Goal: Task Accomplishment & Management: Manage account settings

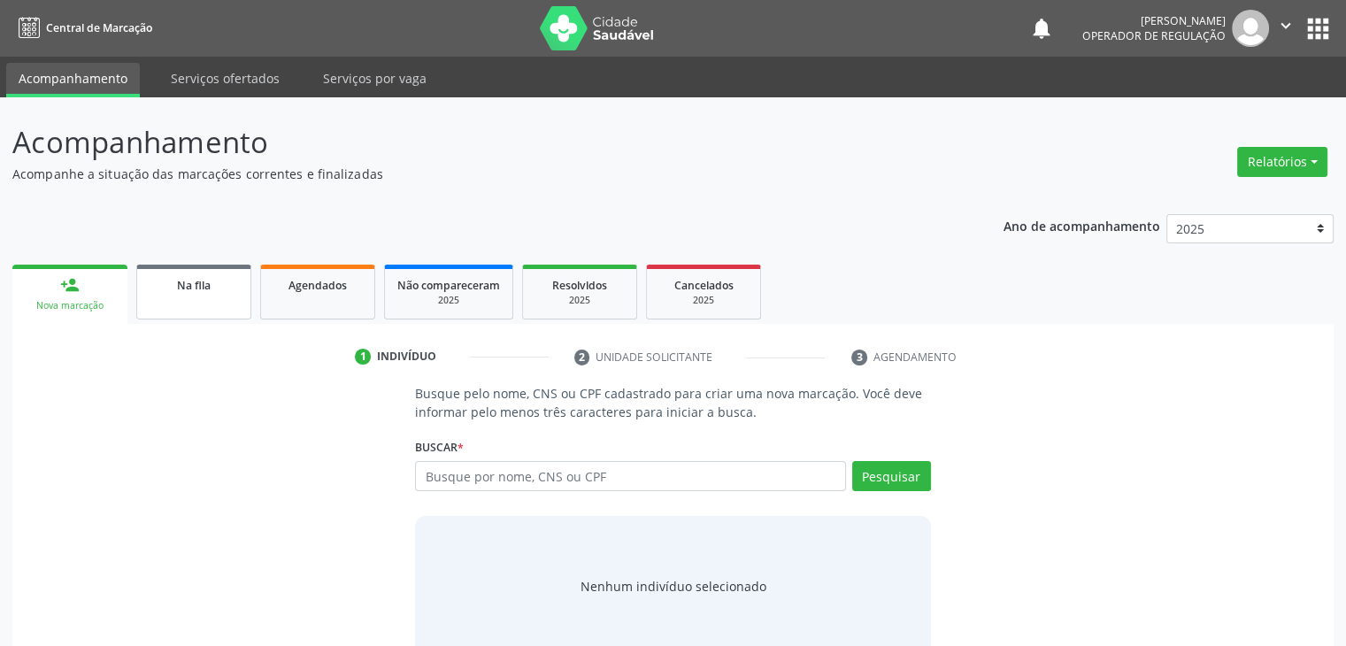
click at [173, 284] on div "Na fila" at bounding box center [194, 284] width 88 height 19
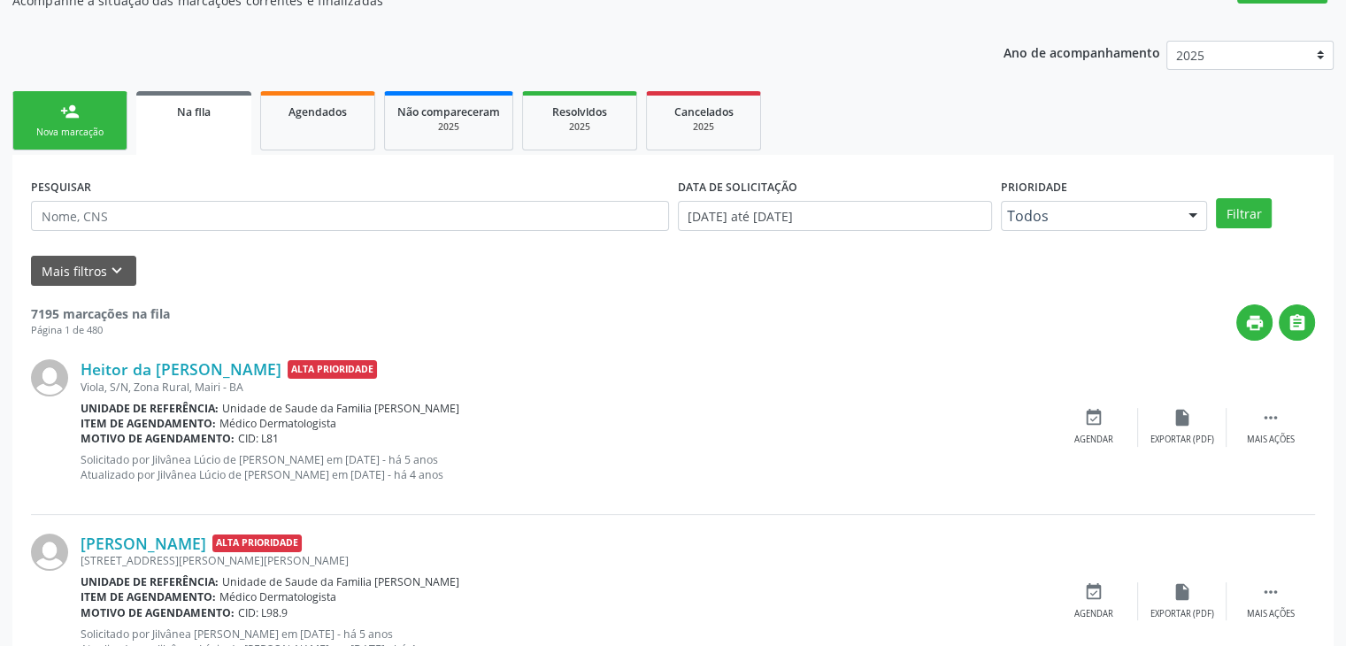
scroll to position [177, 0]
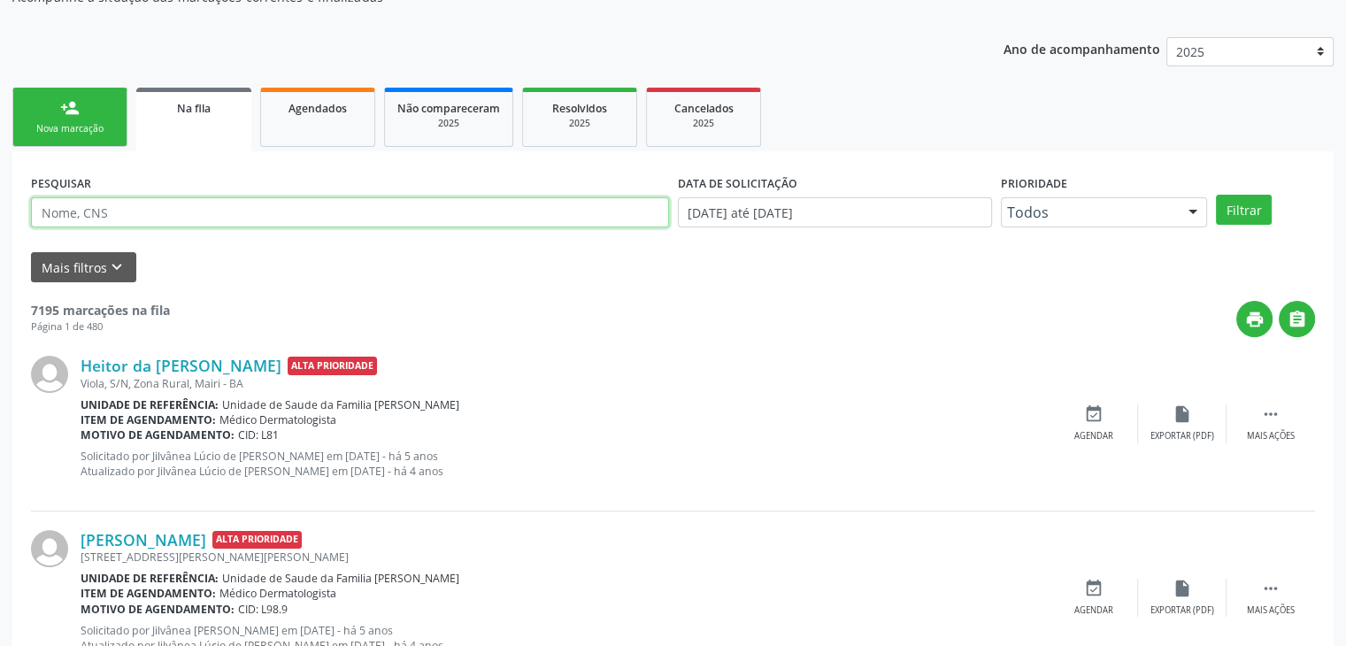
click at [260, 224] on input "text" at bounding box center [350, 212] width 638 height 30
click at [480, 208] on input "text" at bounding box center [350, 212] width 638 height 30
click at [1216, 195] on button "Filtrar" at bounding box center [1244, 210] width 56 height 30
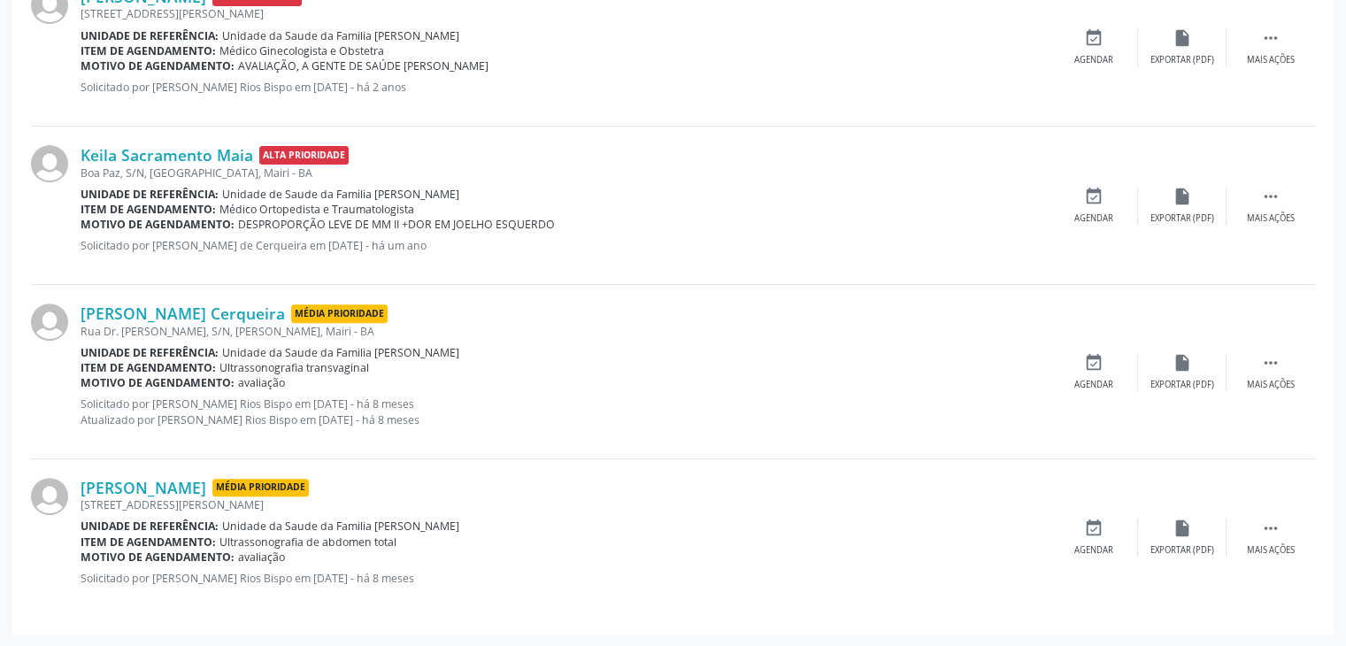
scroll to position [208, 0]
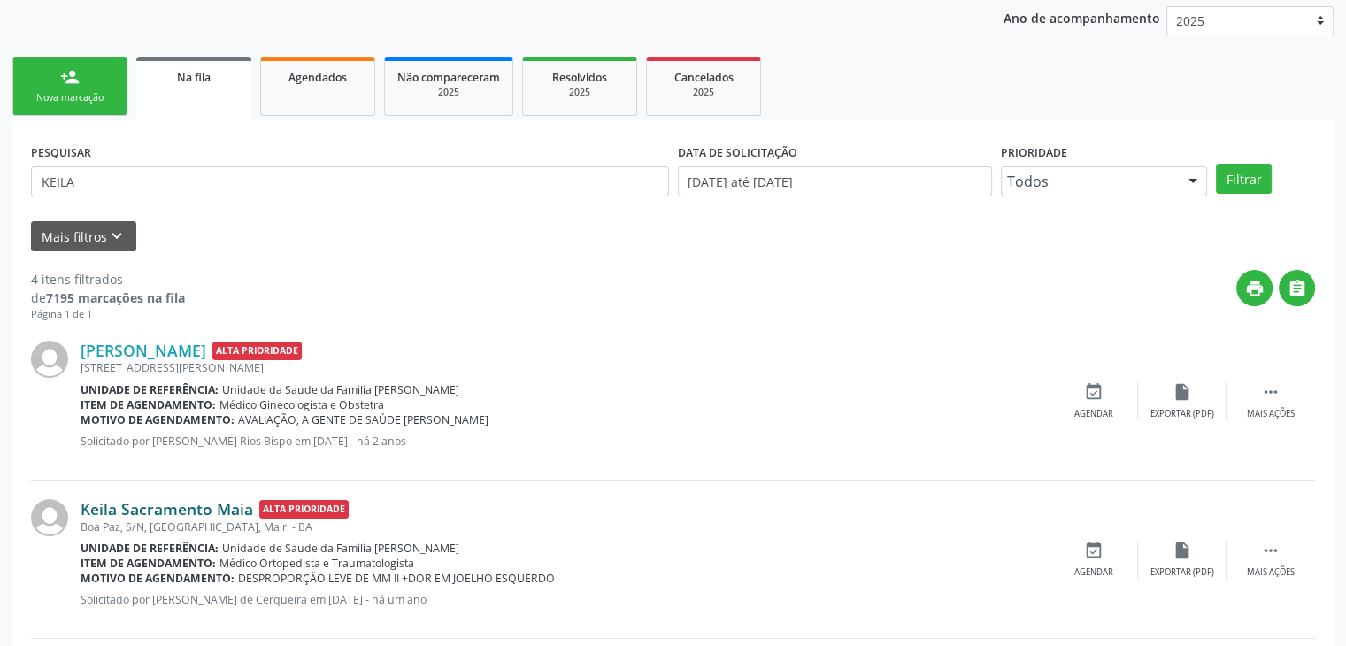
click at [179, 507] on link "Keila Sacramento Maia" at bounding box center [167, 508] width 173 height 19
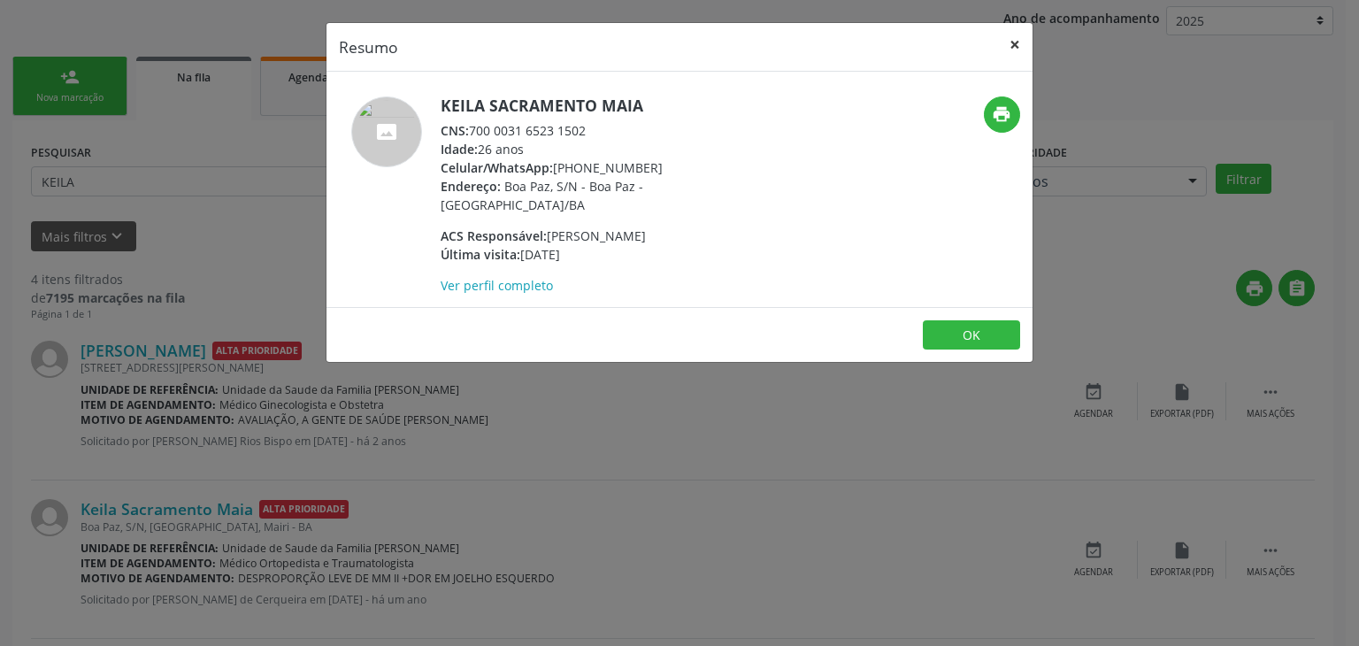
click at [1010, 40] on button "×" at bounding box center [1014, 44] width 35 height 43
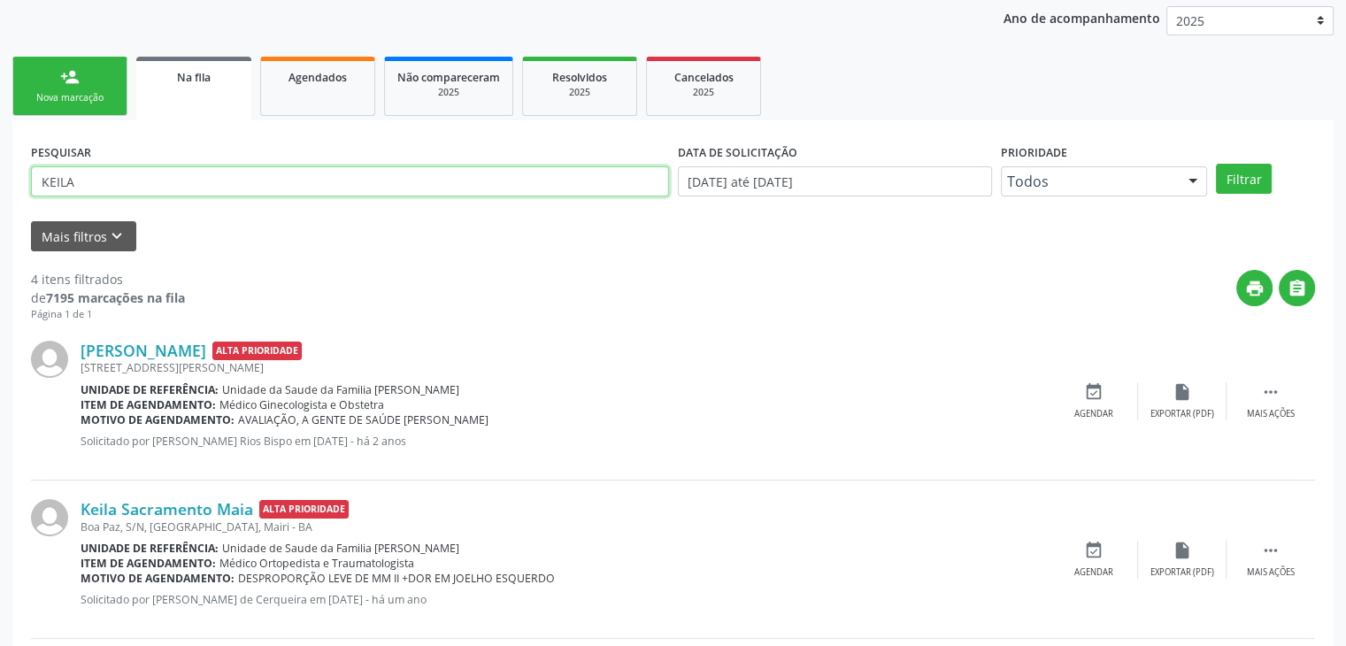
click at [101, 190] on input "KEILA" at bounding box center [350, 181] width 638 height 30
type input "K"
click at [1216, 164] on button "Filtrar" at bounding box center [1244, 179] width 56 height 30
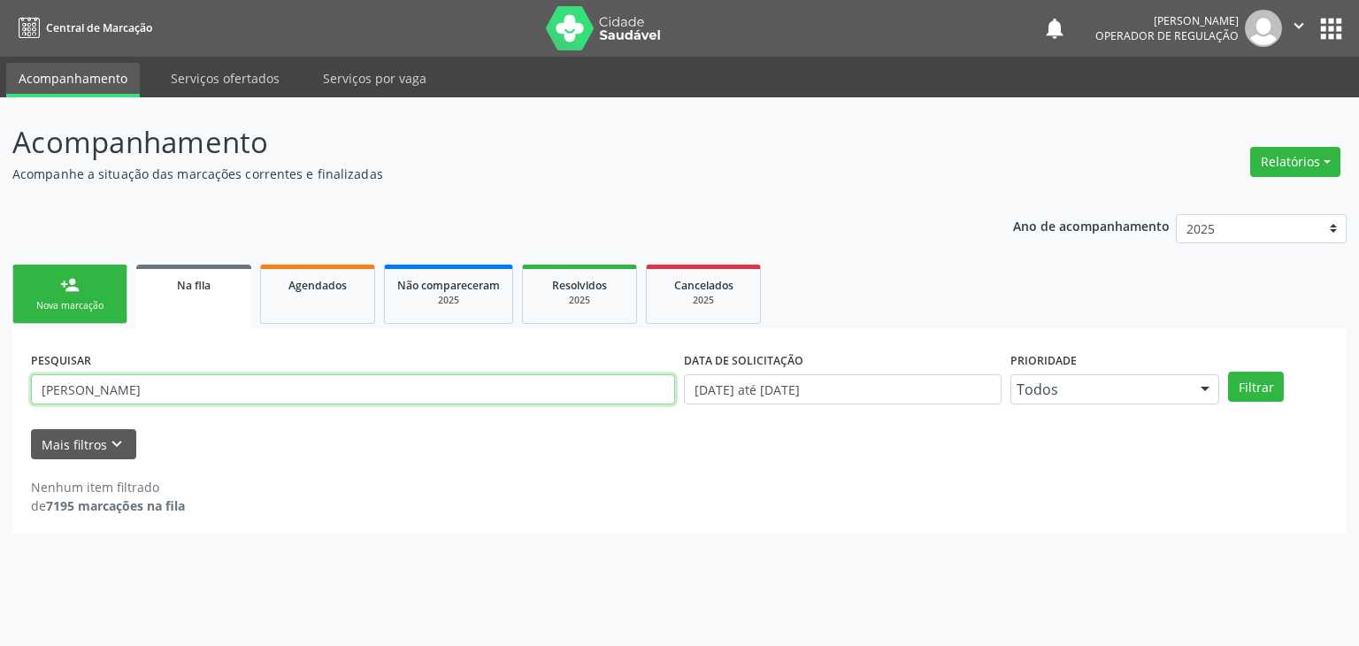
click at [230, 403] on input "MARGARIDA NORBERTO" at bounding box center [353, 389] width 644 height 30
click at [1228, 372] on button "Filtrar" at bounding box center [1256, 387] width 56 height 30
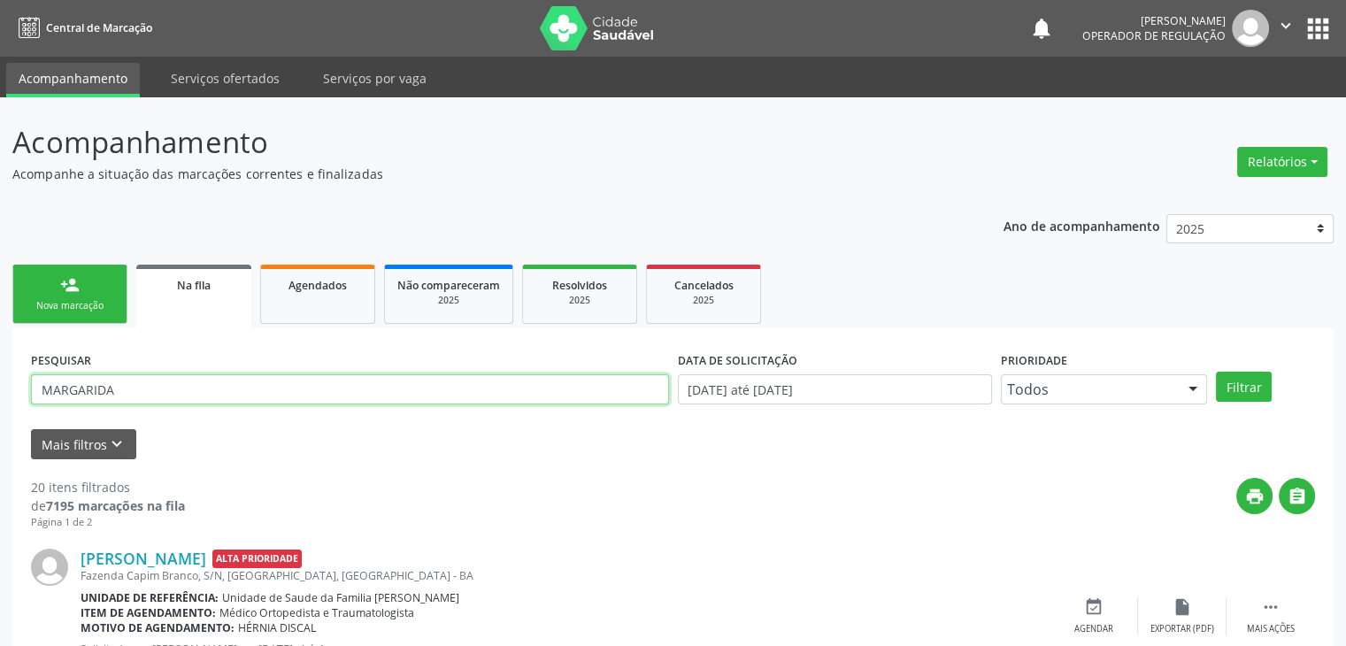
click at [187, 395] on input "MARGARIDA" at bounding box center [350, 389] width 638 height 30
type input "MARGARIDA NOBERTO"
click at [1216, 372] on button "Filtrar" at bounding box center [1244, 387] width 56 height 30
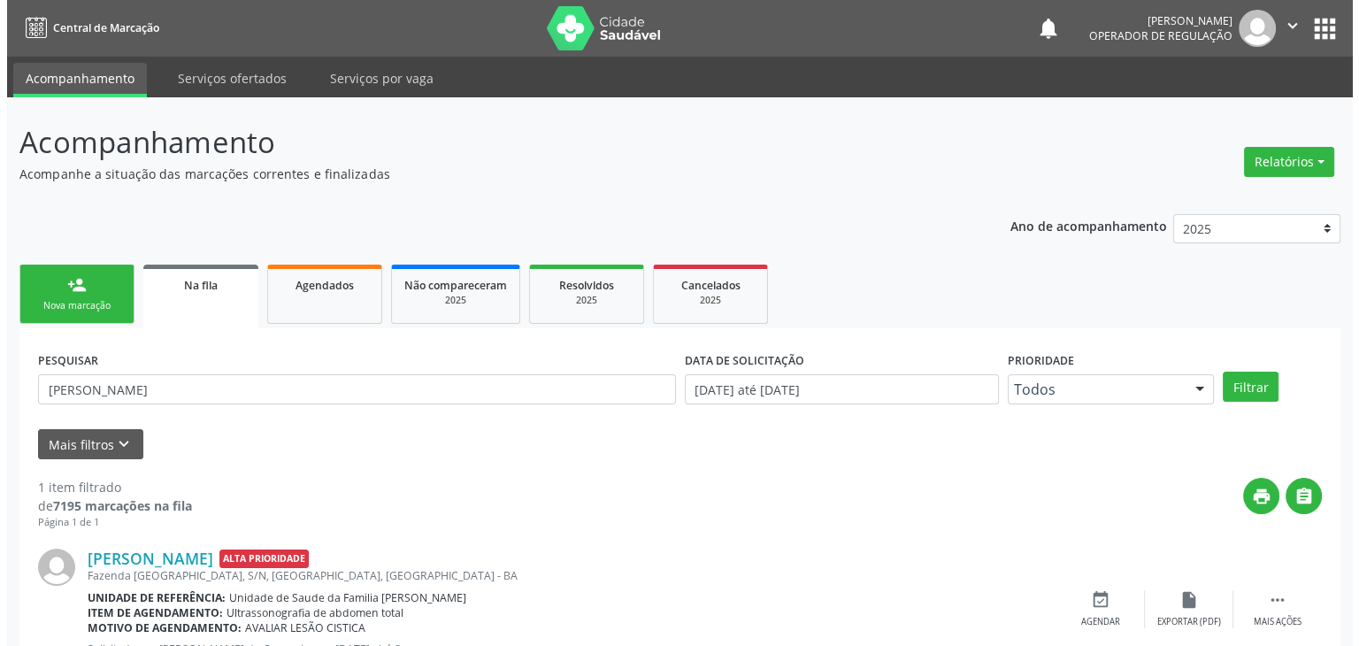
scroll to position [72, 0]
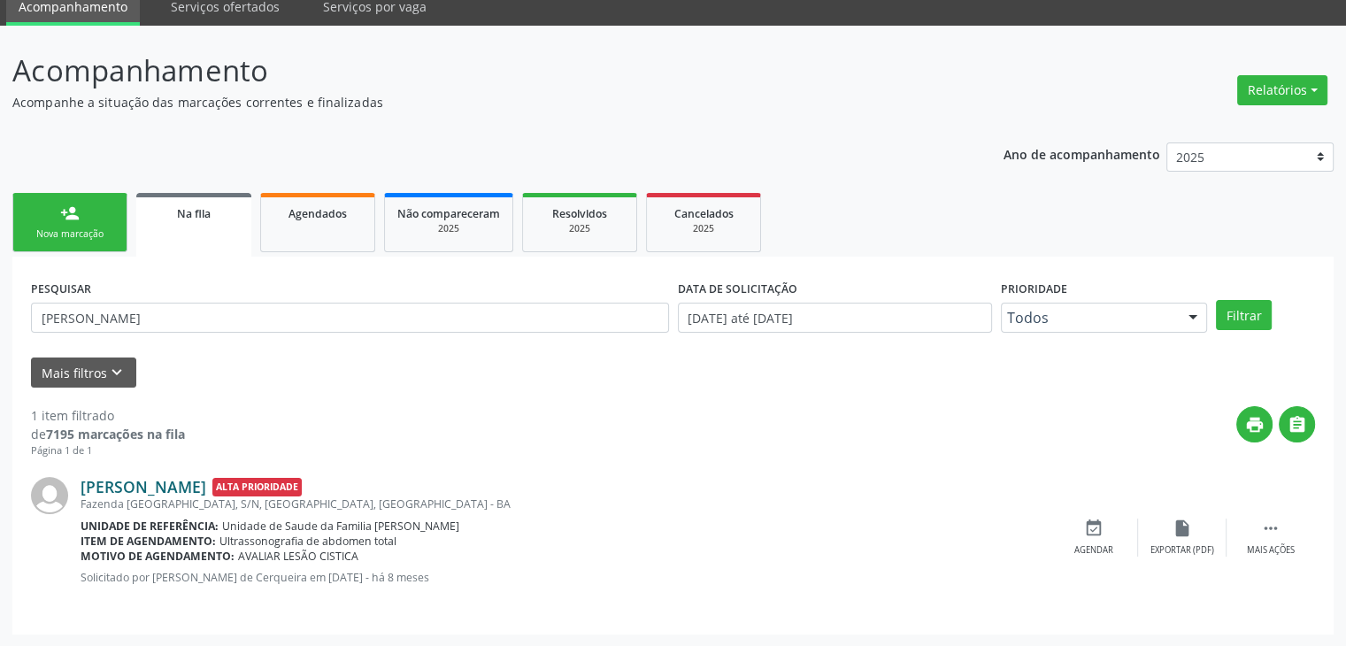
click at [206, 486] on link "Margarida Noberto Catureba" at bounding box center [144, 486] width 126 height 19
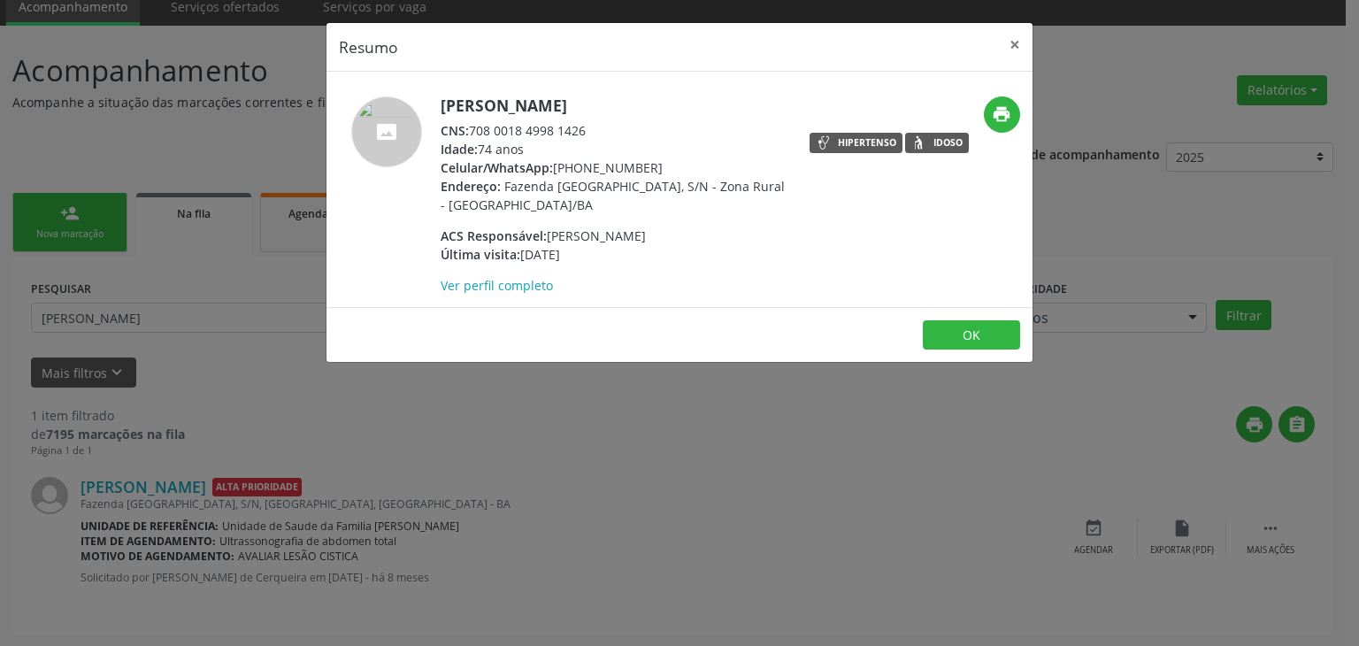
drag, startPoint x: 446, startPoint y: 105, endPoint x: 729, endPoint y: 97, distance: 283.2
click at [729, 97] on h5 "Margarida Noberto Catureba" at bounding box center [613, 105] width 344 height 19
copy h5 "Margarida Noberto Catureba"
click at [1006, 33] on button "×" at bounding box center [1014, 44] width 35 height 43
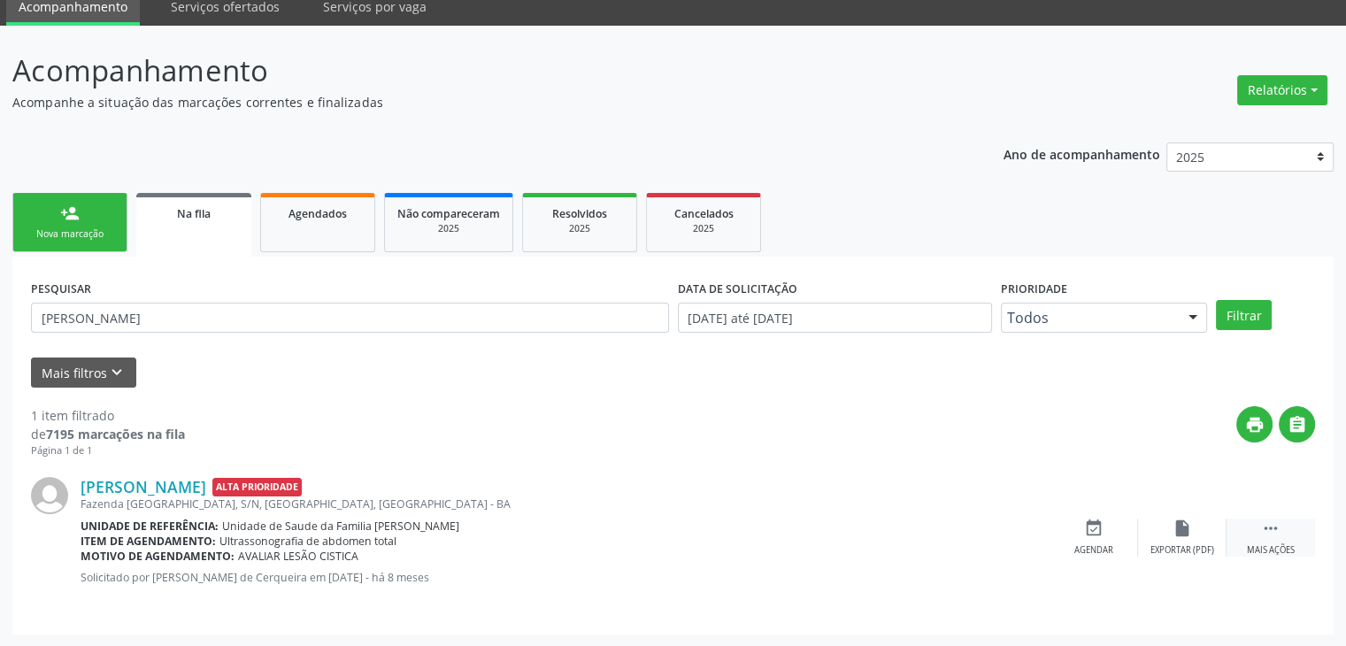
click at [1263, 532] on icon "" at bounding box center [1270, 527] width 19 height 19
click at [1248, 538] on div " Mais ações" at bounding box center [1270, 537] width 88 height 38
click at [1076, 536] on div "cancel Cancelar" at bounding box center [1093, 537] width 88 height 38
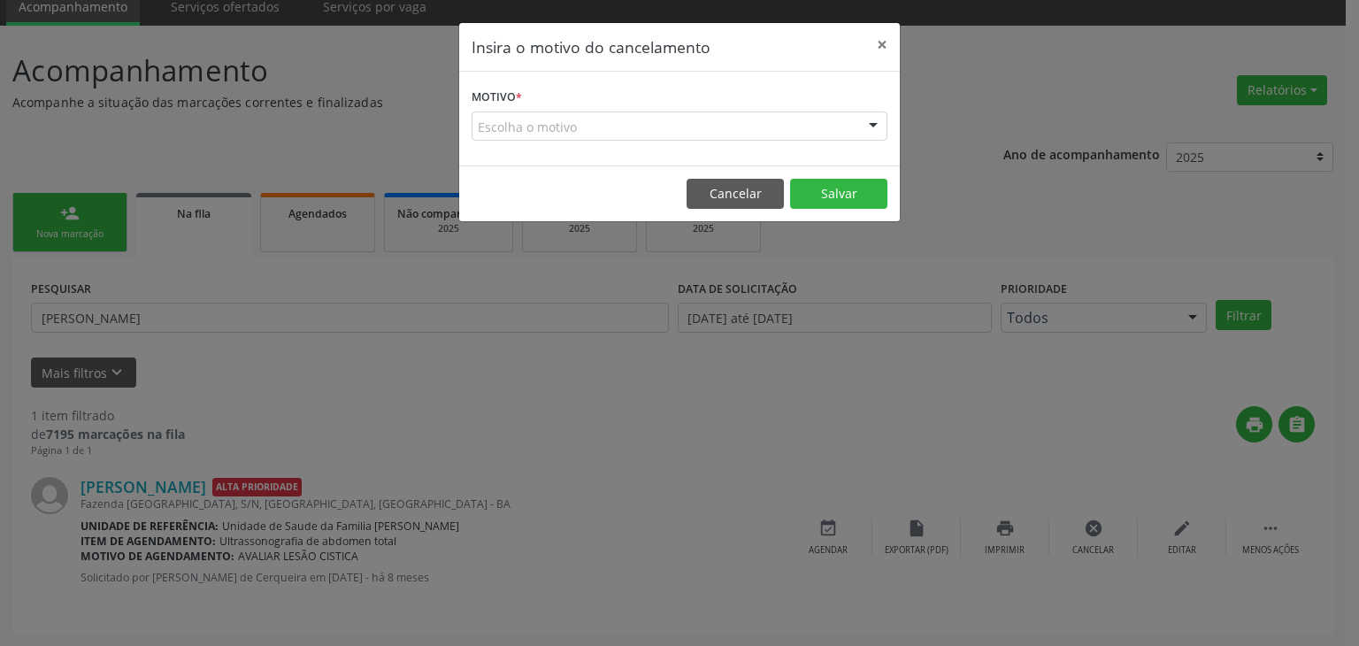
click at [580, 127] on div "Escolha o motivo" at bounding box center [680, 126] width 416 height 30
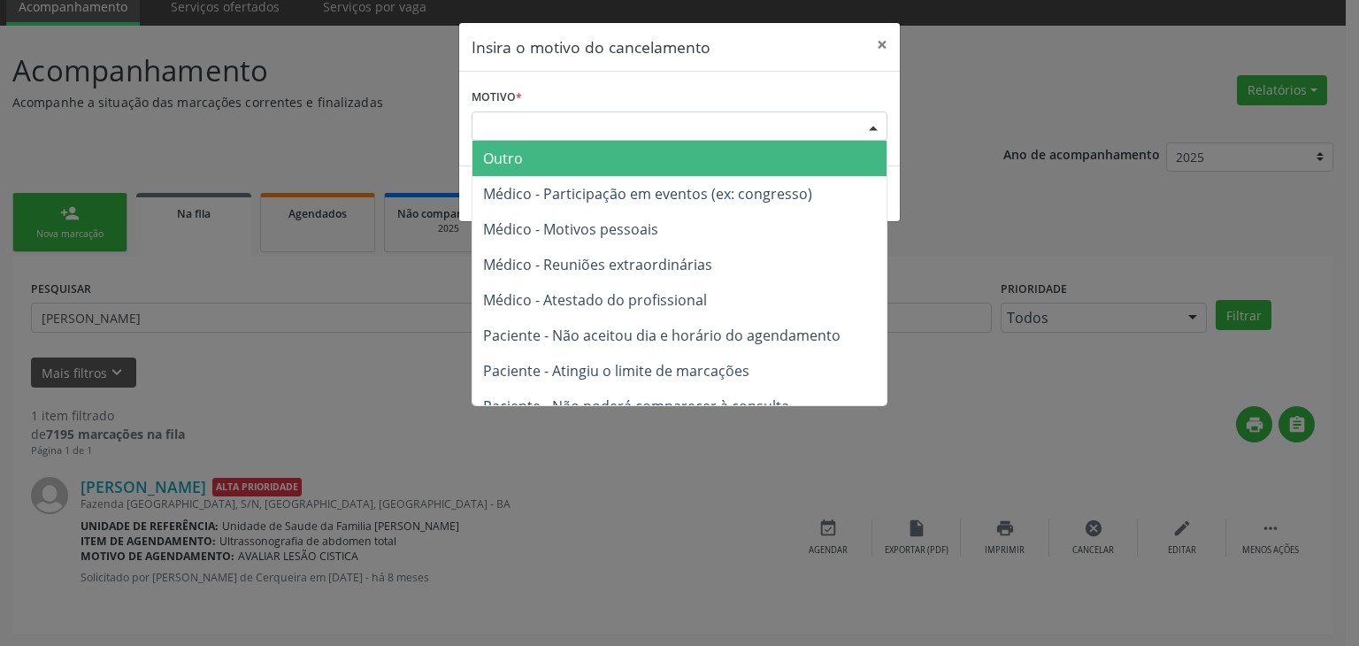
click at [576, 153] on span "Outro" at bounding box center [679, 158] width 414 height 35
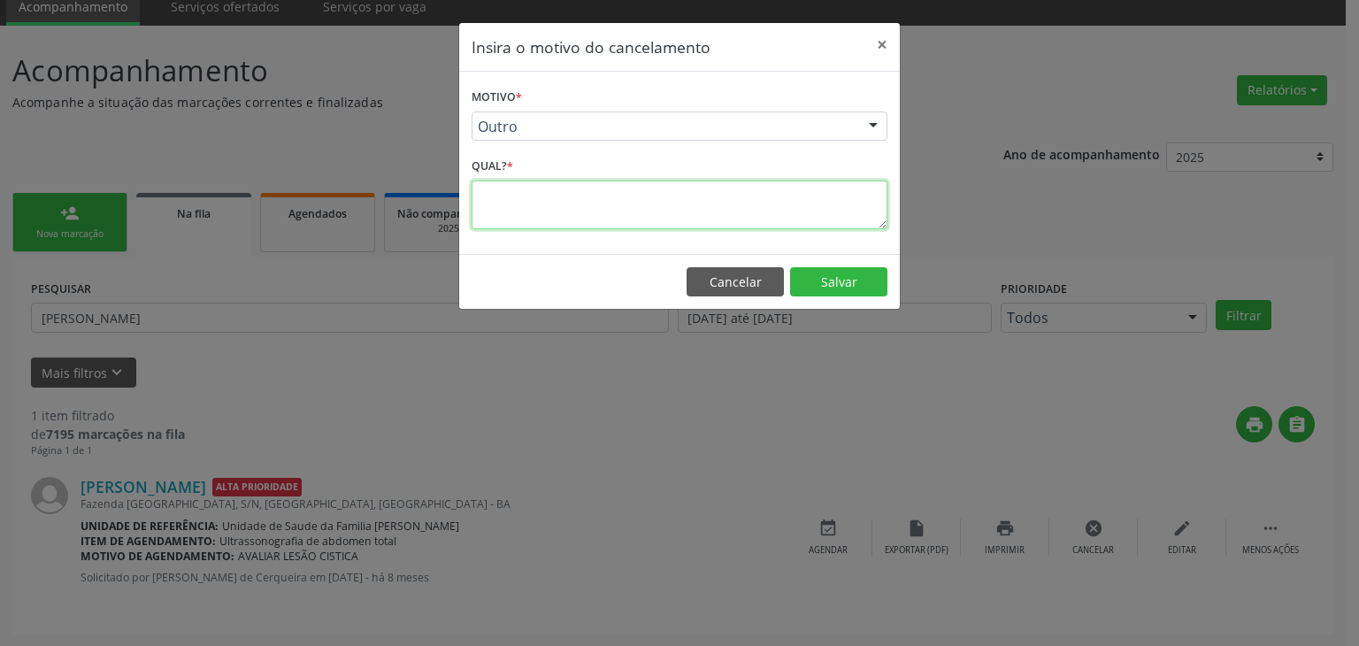
click at [555, 201] on textarea at bounding box center [680, 204] width 416 height 49
type textarea "EXAME REALIZADO"
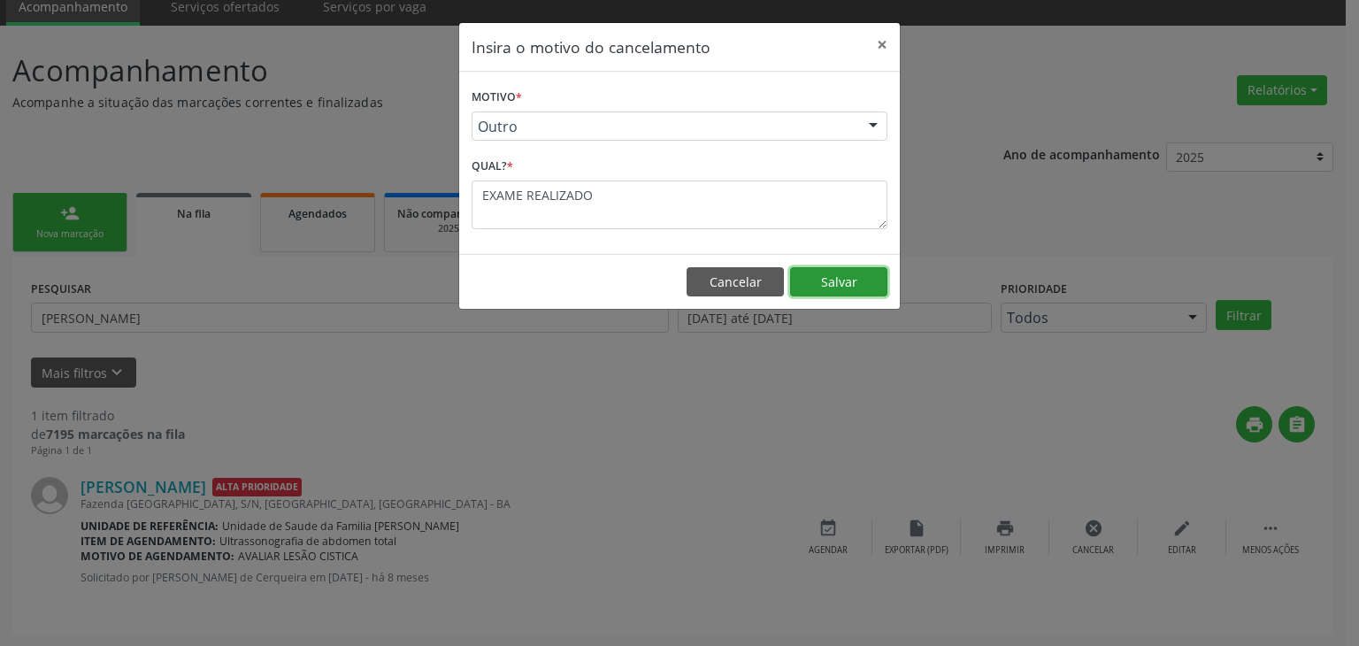
click at [846, 276] on button "Salvar" at bounding box center [838, 282] width 97 height 30
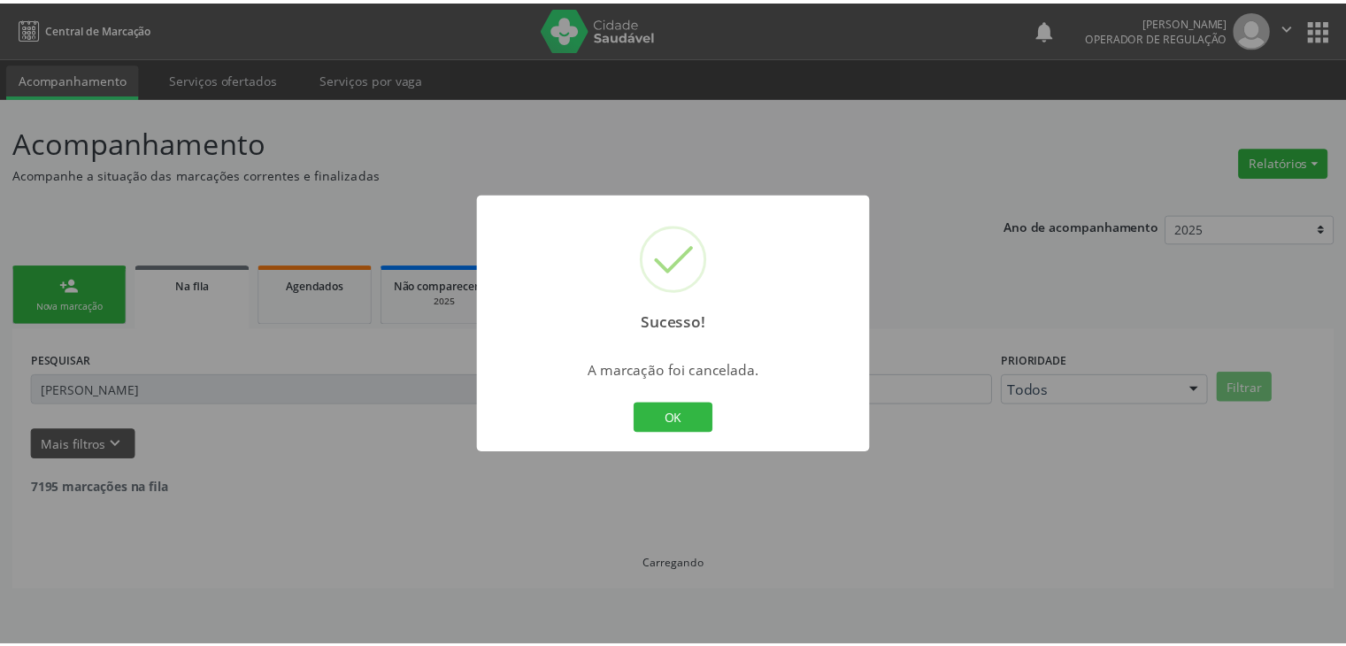
scroll to position [0, 0]
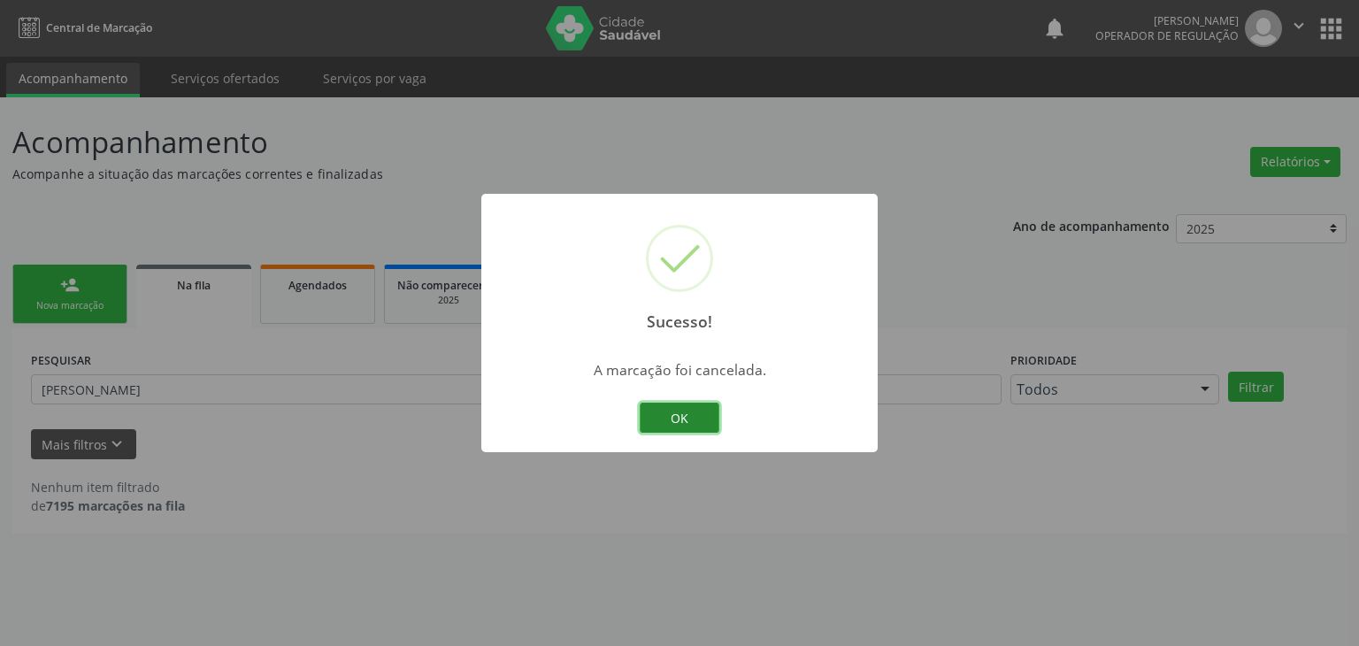
click at [684, 426] on button "OK" at bounding box center [680, 418] width 80 height 30
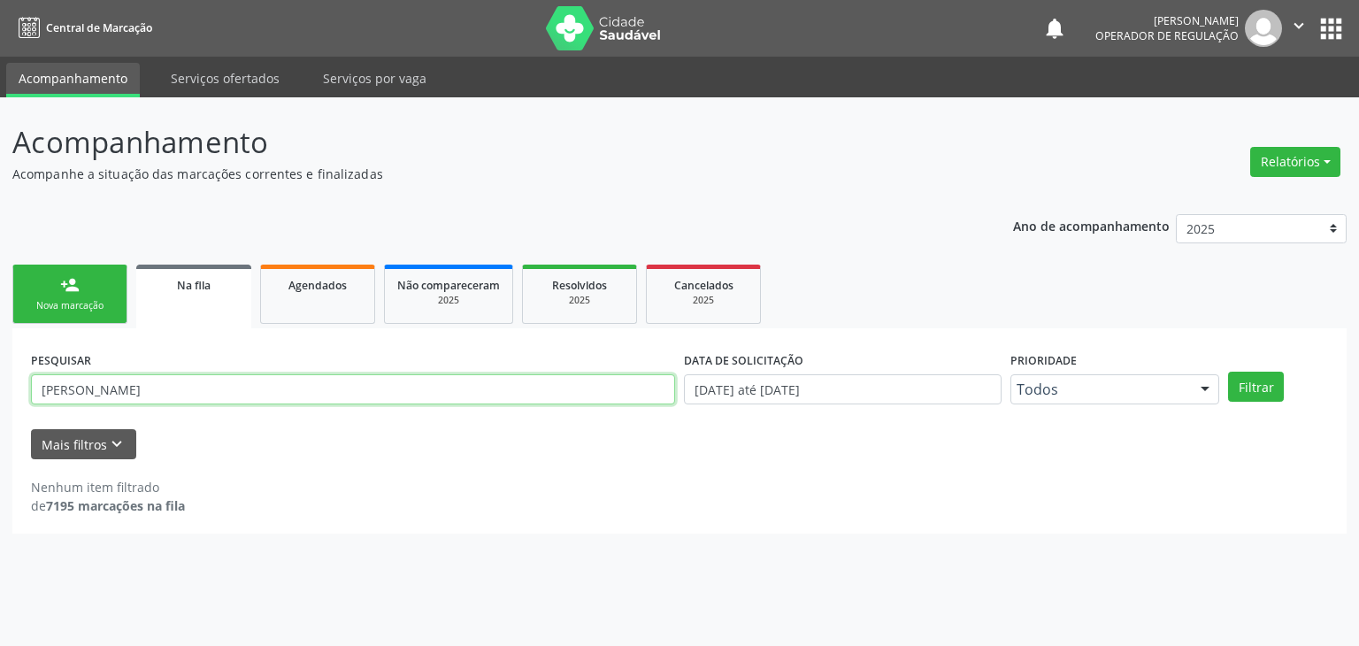
click at [179, 382] on input "MARGARIDA NOBERTO" at bounding box center [353, 389] width 644 height 30
type input "M"
type input "I"
click at [200, 380] on input "text" at bounding box center [353, 389] width 644 height 30
click at [1228, 372] on button "Filtrar" at bounding box center [1256, 387] width 56 height 30
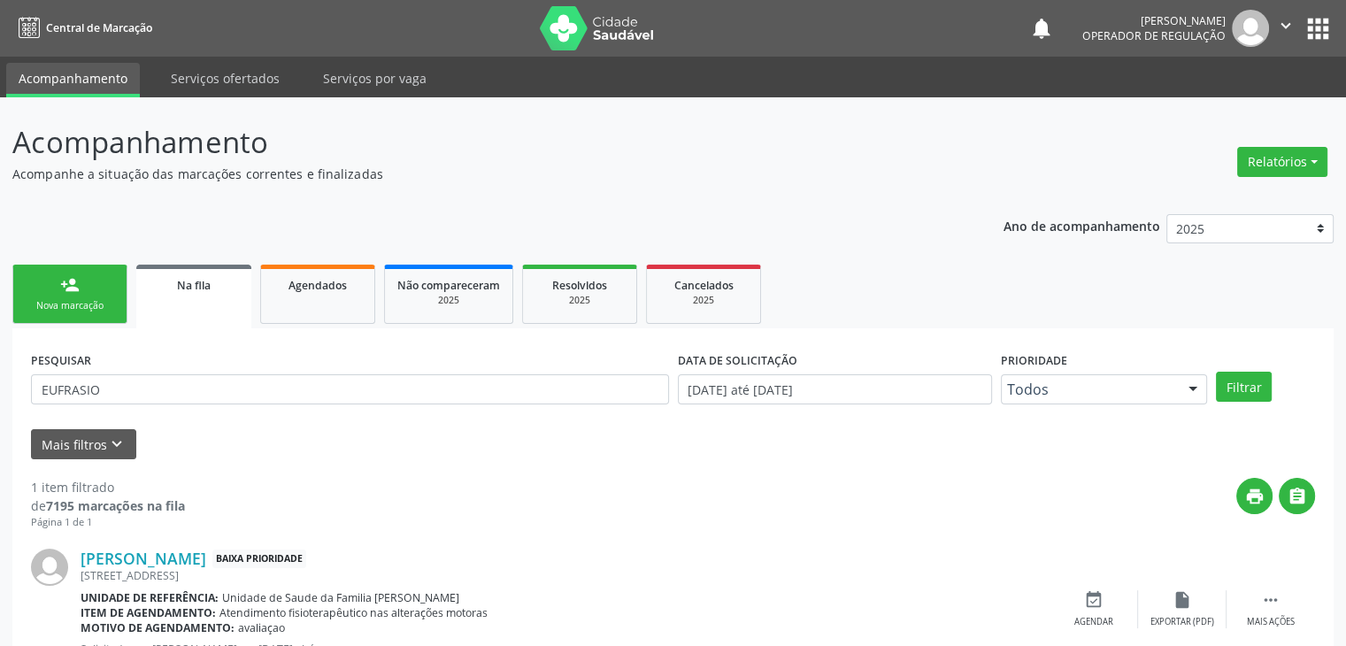
scroll to position [72, 0]
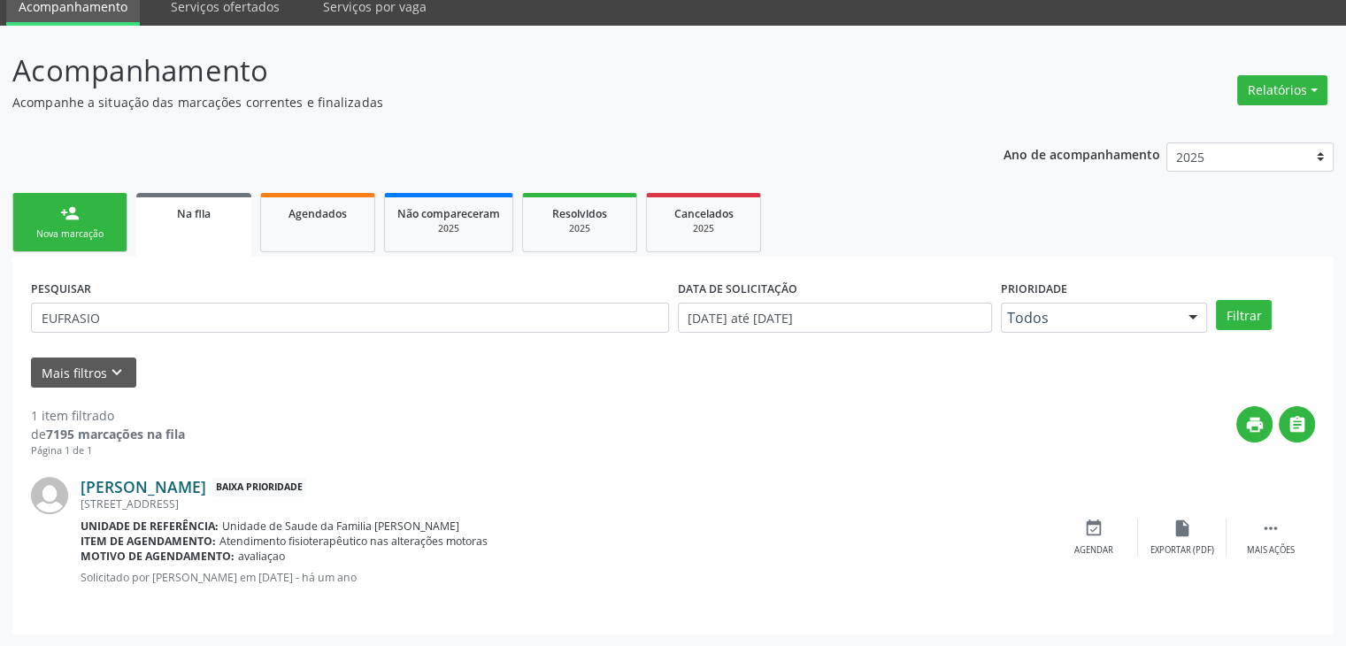
click at [149, 486] on link "Eufrásio Souza Santos" at bounding box center [144, 486] width 126 height 19
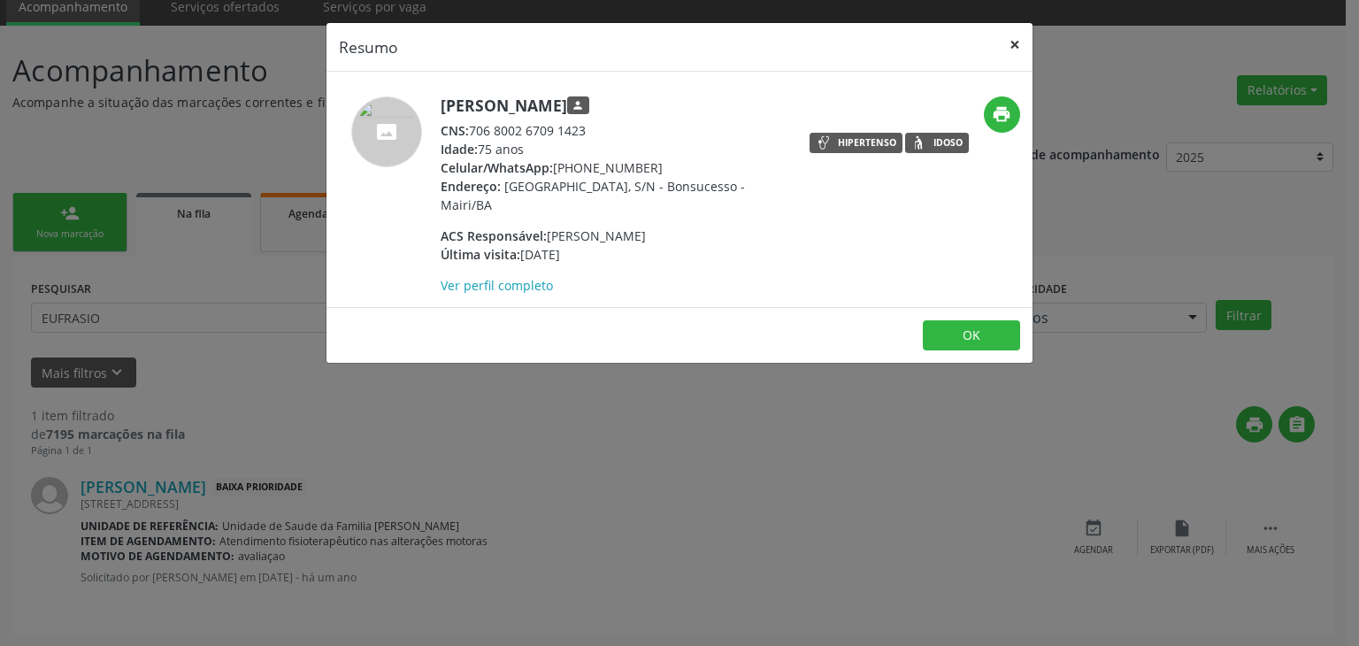
click at [1000, 38] on button "×" at bounding box center [1014, 44] width 35 height 43
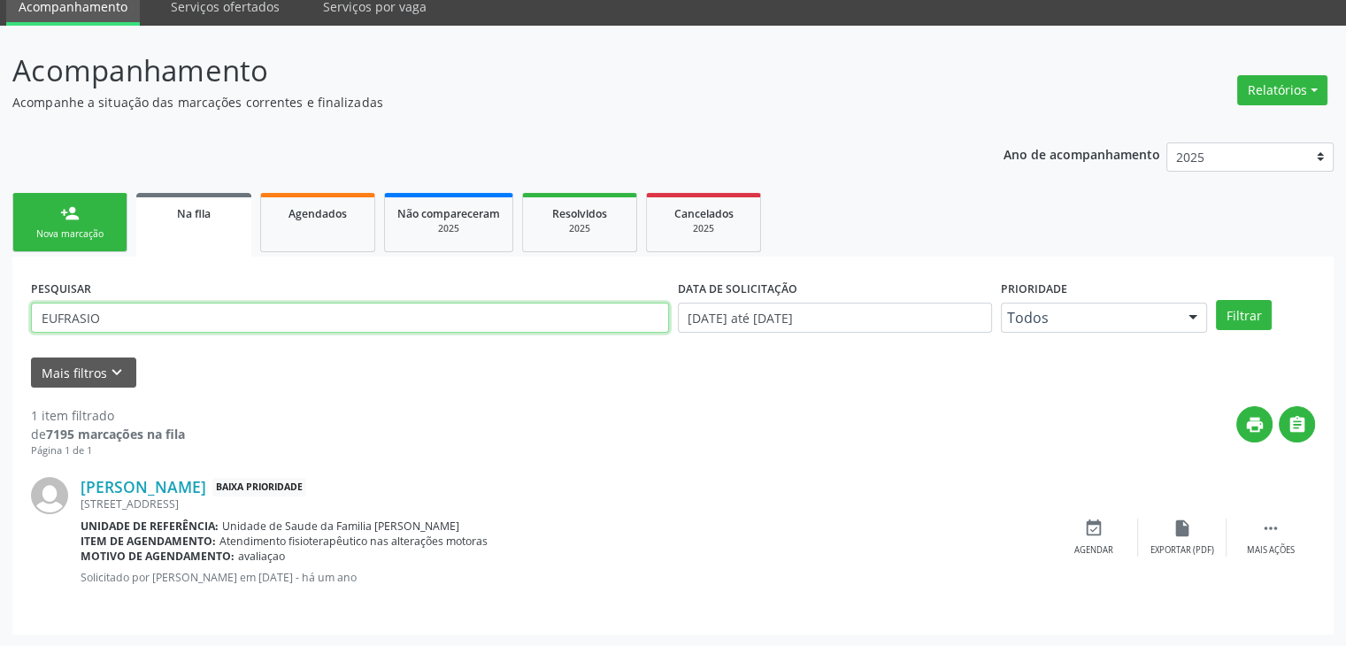
click at [206, 317] on input "EUFRASIO" at bounding box center [350, 318] width 638 height 30
type input "E"
click at [188, 327] on input "text" at bounding box center [350, 318] width 638 height 30
click at [411, 326] on input "text" at bounding box center [350, 318] width 638 height 30
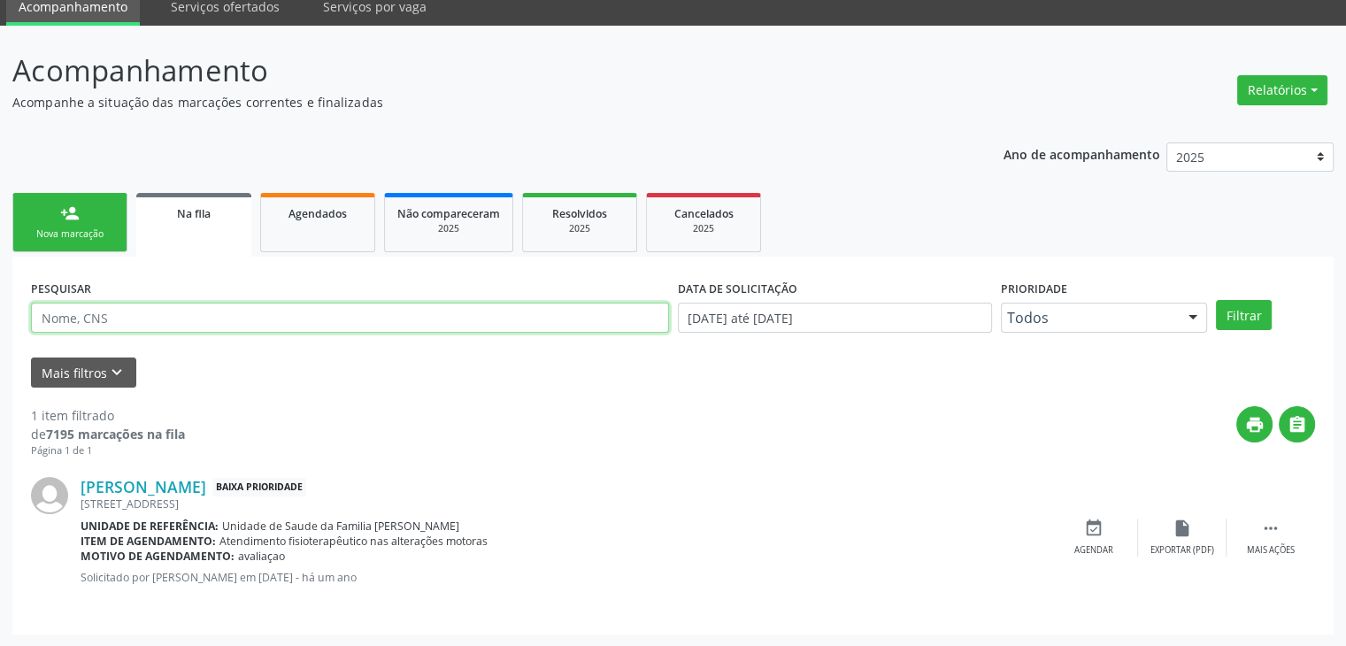
click at [522, 321] on input "text" at bounding box center [350, 318] width 638 height 30
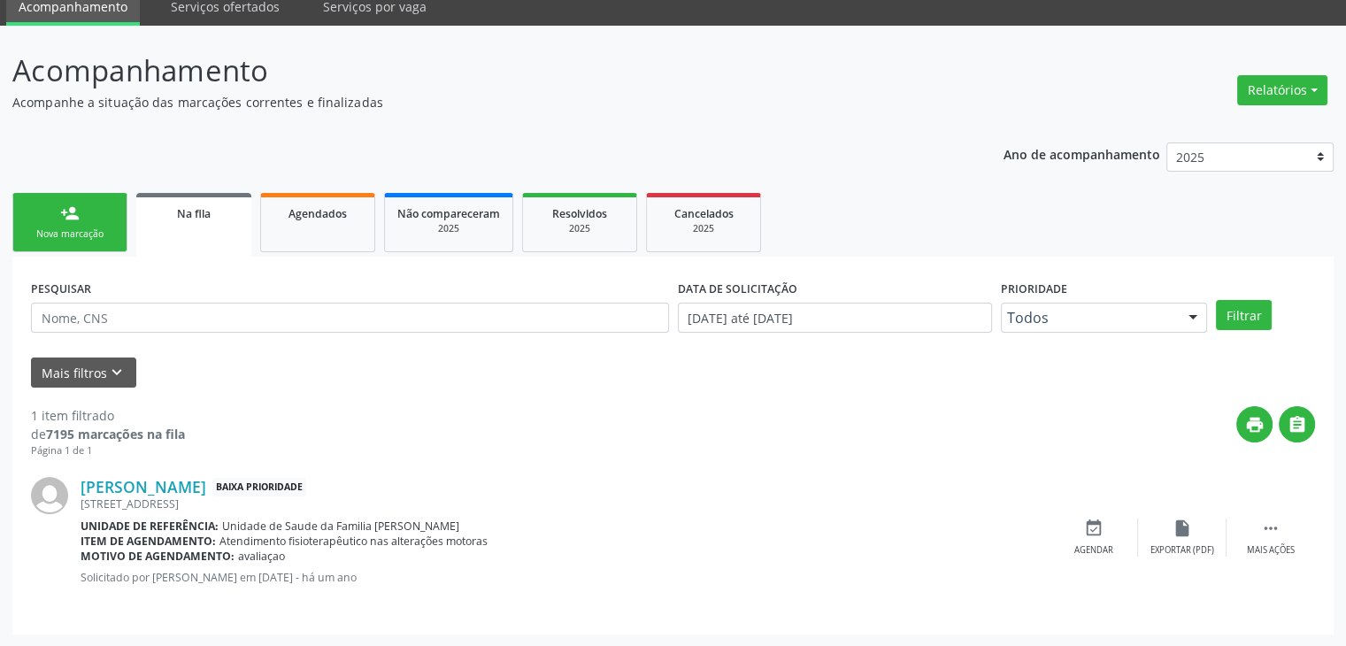
click at [428, 351] on form "PESQUISAR DATA DE SOLICITAÇÃO 01/01/2019 até 10/10/2025 Prioridade Todos Todos …" at bounding box center [673, 331] width 1284 height 112
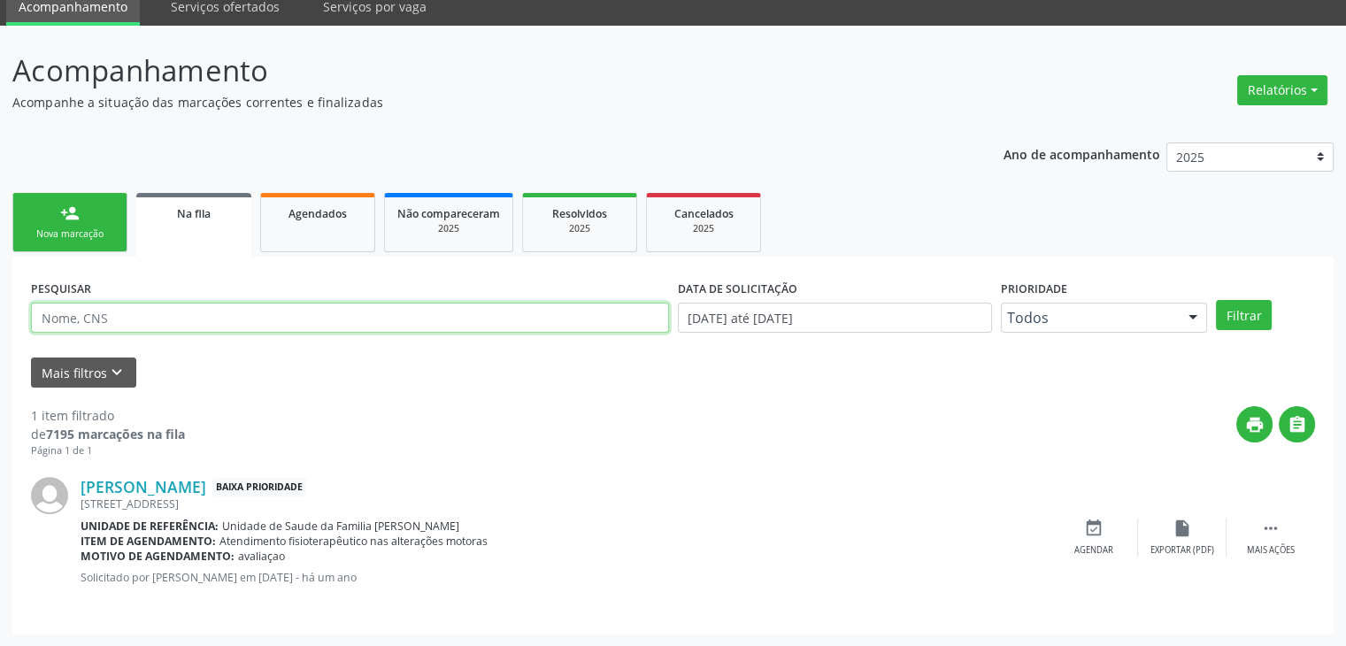
click at [427, 322] on input "text" at bounding box center [350, 318] width 638 height 30
click at [430, 325] on input "text" at bounding box center [350, 318] width 638 height 30
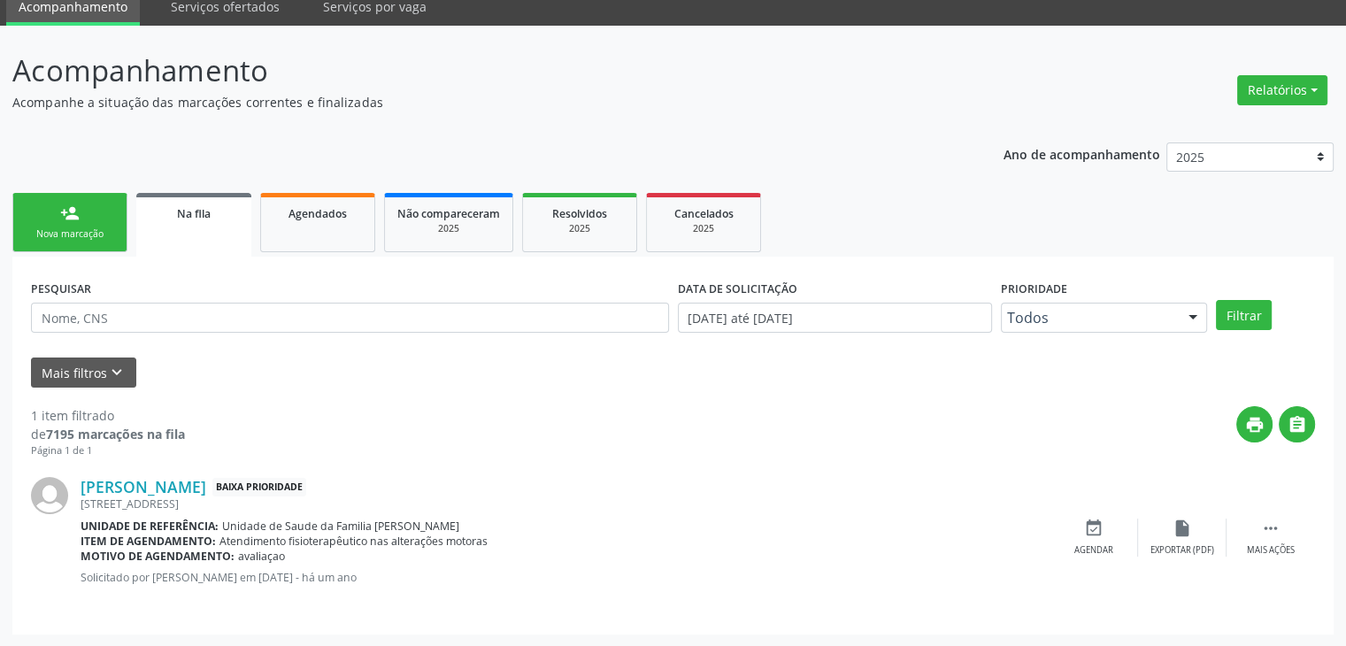
click at [408, 395] on div "1 item filtrado de 7195 marcações na fila Página 1 de 1 print  Eufrásio Souza …" at bounding box center [673, 502] width 1284 height 228
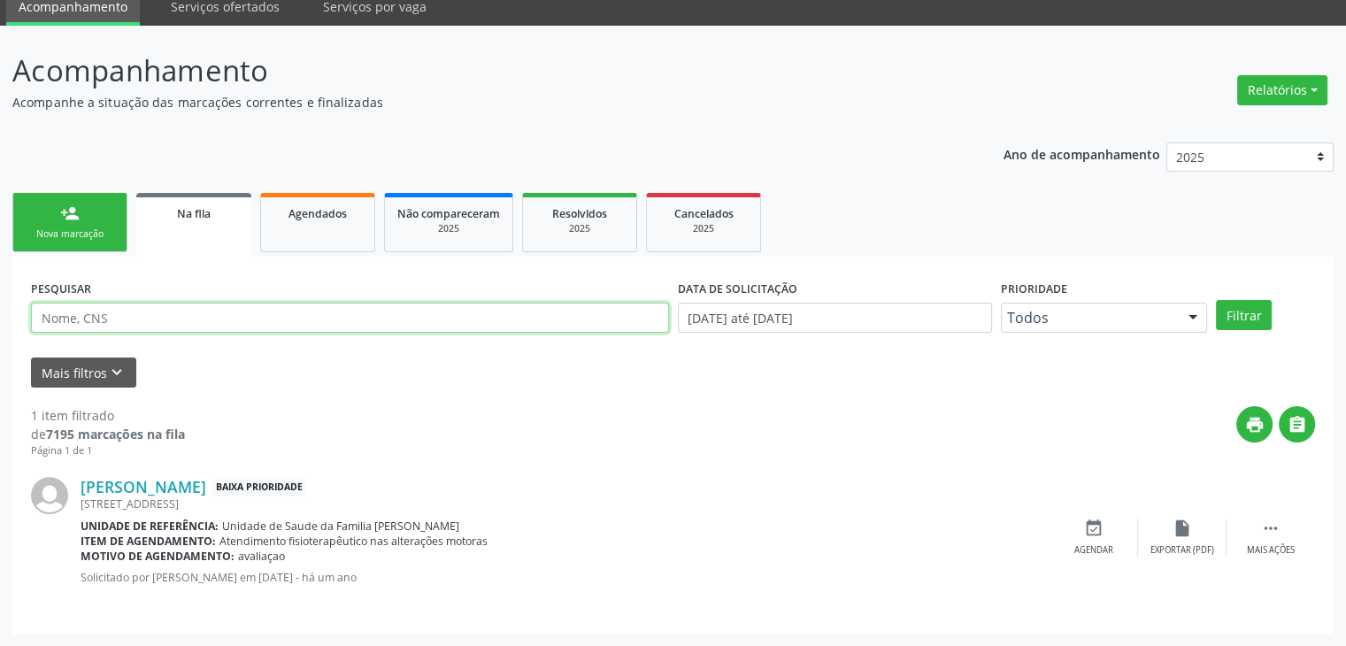
click at [273, 326] on input "text" at bounding box center [350, 318] width 638 height 30
click at [1216, 300] on button "Filtrar" at bounding box center [1244, 315] width 56 height 30
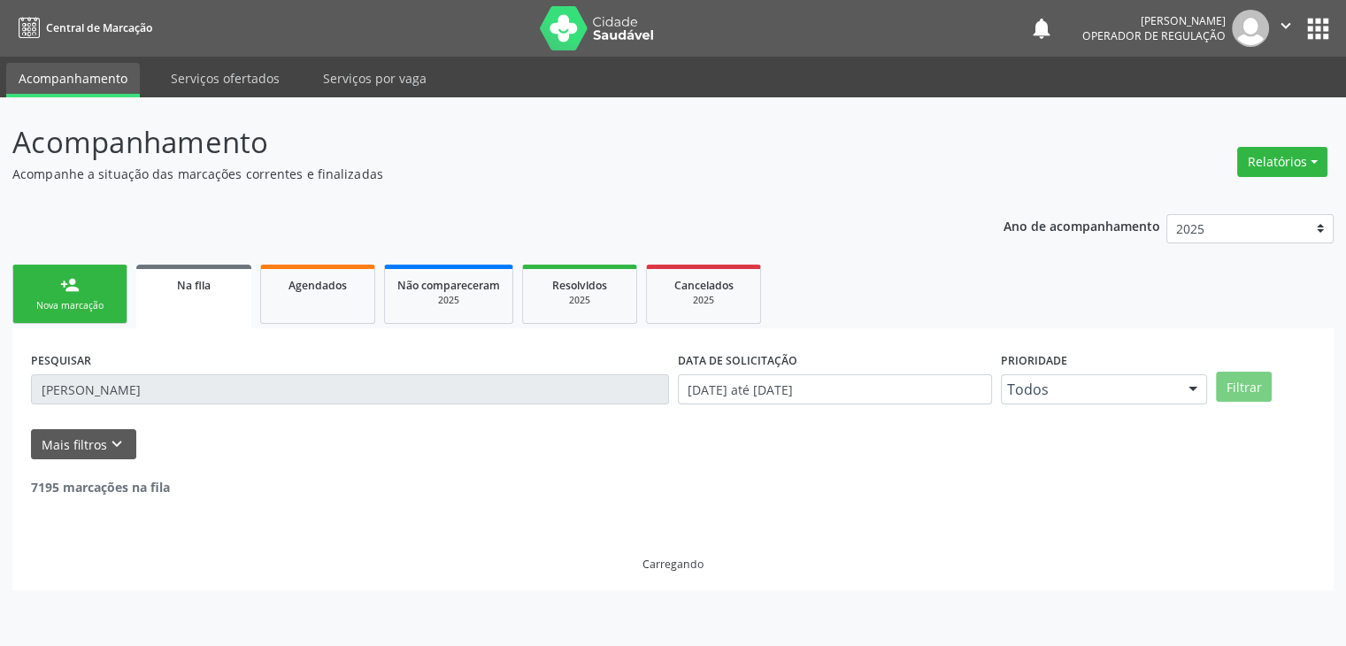
scroll to position [0, 0]
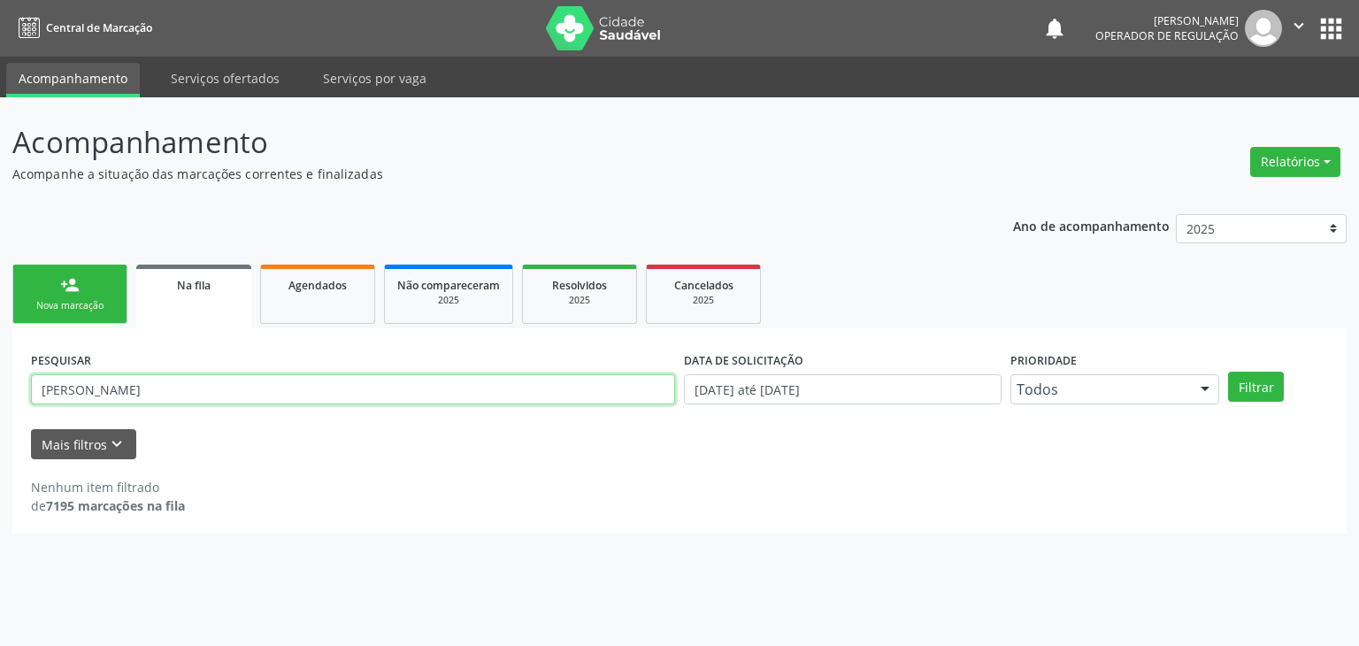
click at [166, 394] on input "OZINEIDE GOMES" at bounding box center [353, 389] width 644 height 30
click at [1228, 372] on button "Filtrar" at bounding box center [1256, 387] width 56 height 30
click at [167, 365] on div "PESQUISAR OZINEIDE" at bounding box center [353, 381] width 653 height 69
click at [152, 389] on input "OZINEIDE" at bounding box center [353, 389] width 644 height 30
type input "O"
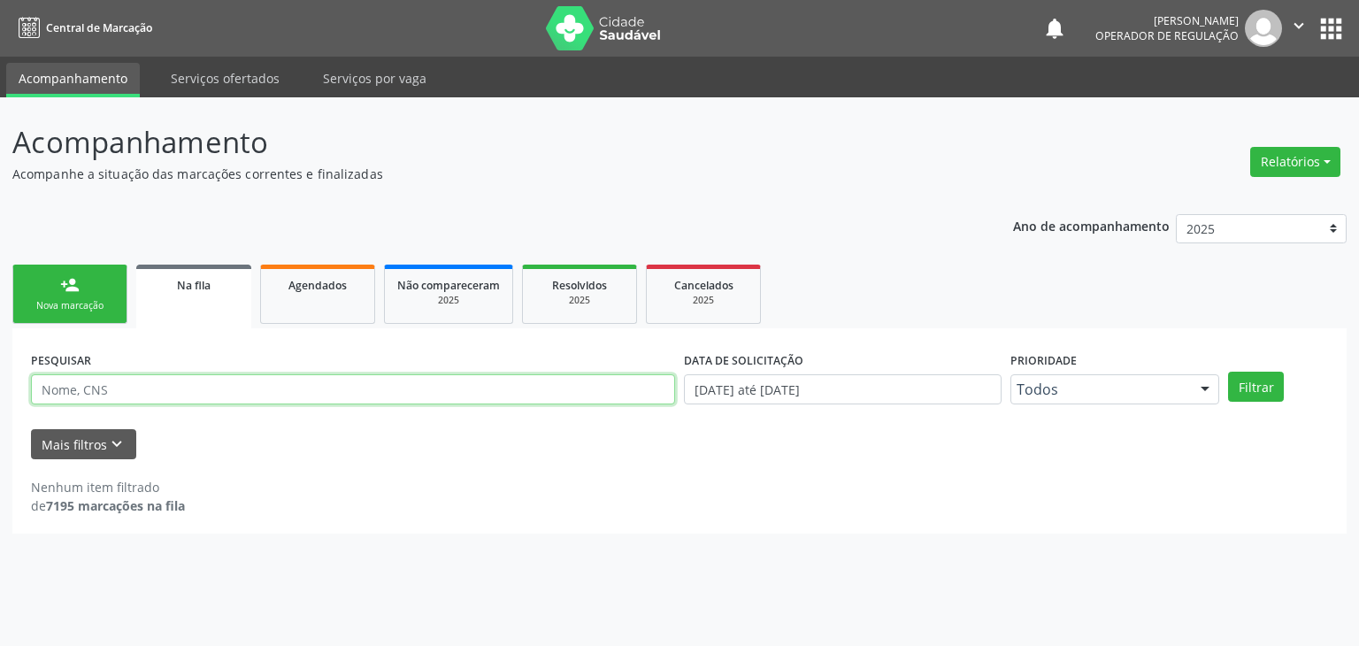
click at [1228, 372] on button "Filtrar" at bounding box center [1256, 387] width 56 height 30
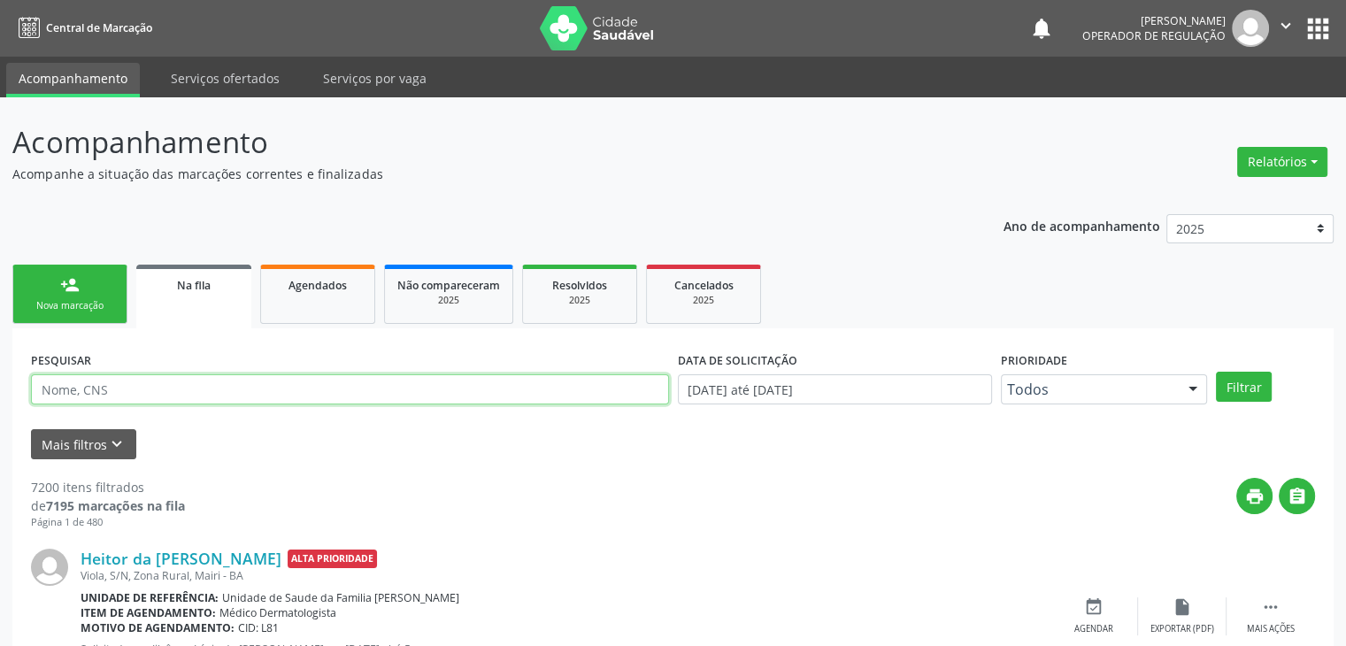
click at [81, 383] on input "text" at bounding box center [350, 389] width 638 height 30
type input "ADENILZA MERCES"
click at [1216, 372] on button "Filtrar" at bounding box center [1244, 387] width 56 height 30
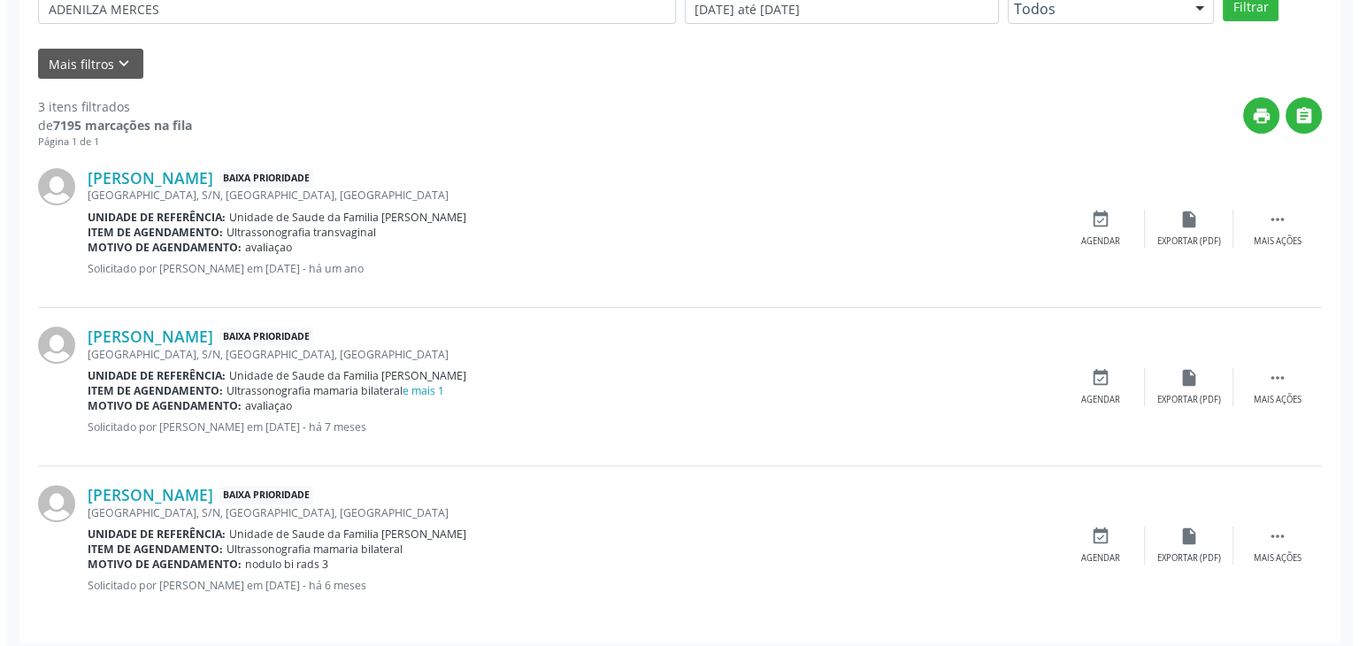
scroll to position [388, 0]
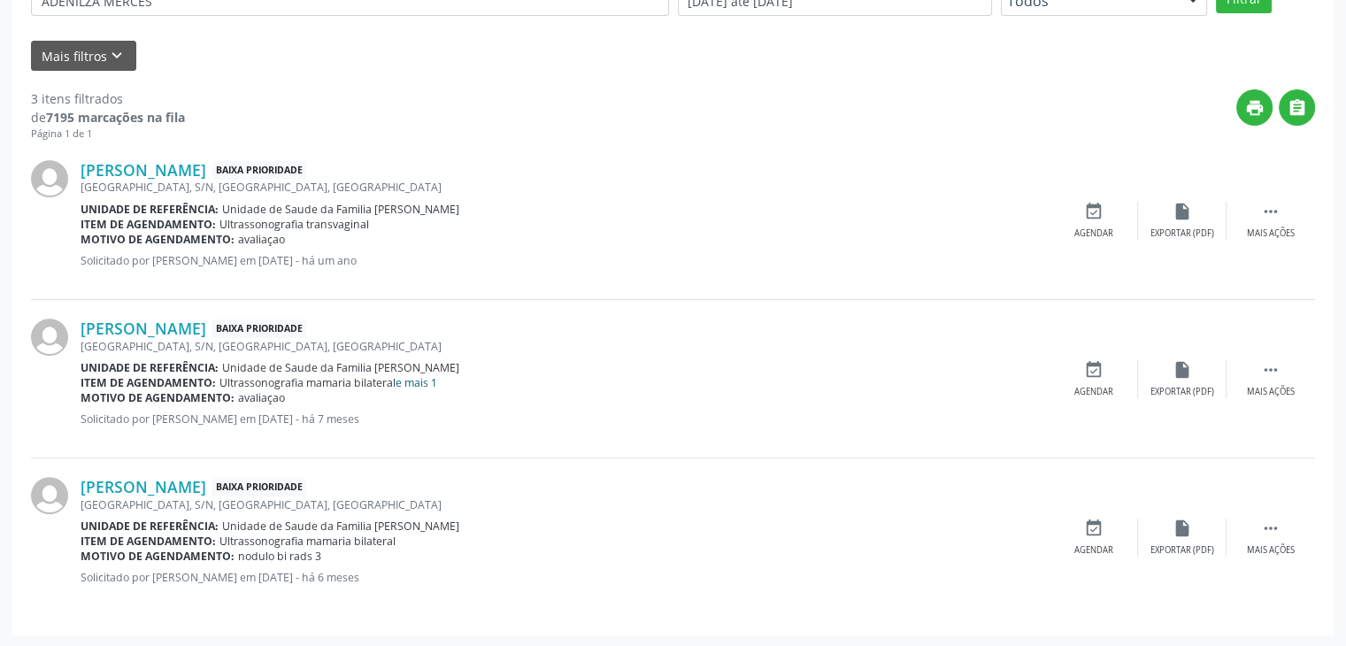
click at [413, 382] on link "e mais 1" at bounding box center [416, 382] width 42 height 15
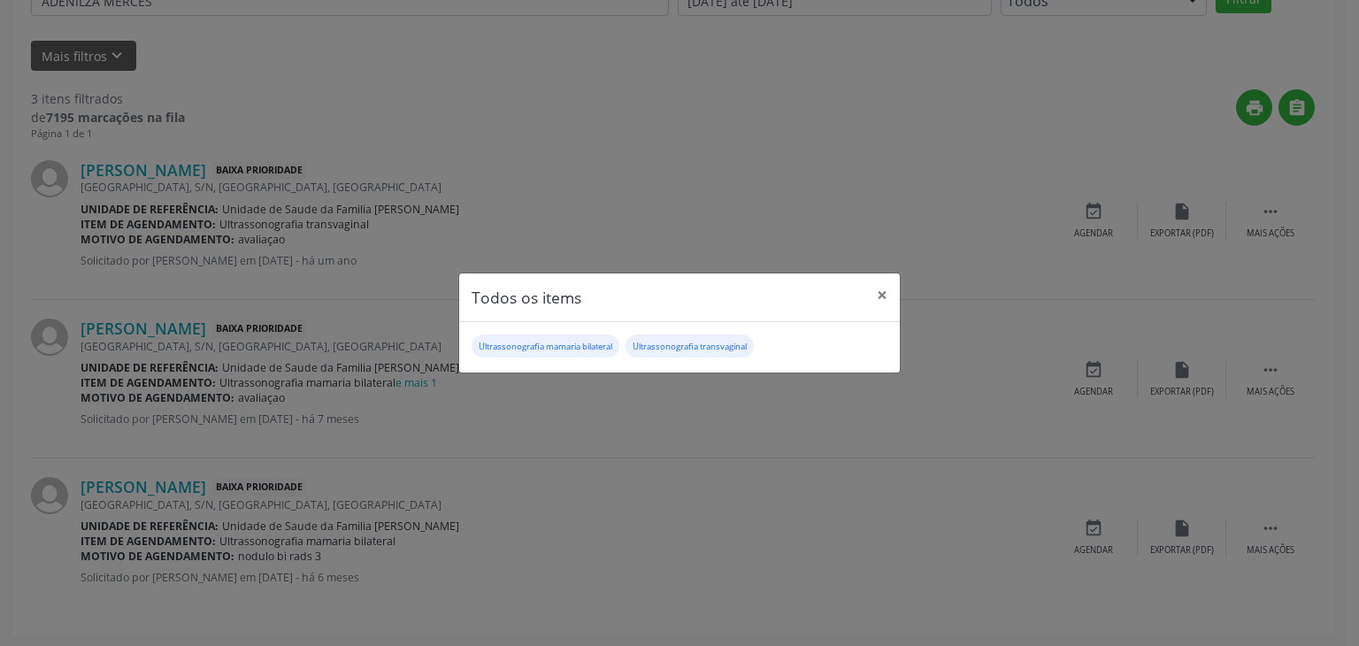
click at [864, 296] on header "Todos os items ×" at bounding box center [679, 297] width 441 height 49
click at [887, 280] on button "×" at bounding box center [881, 294] width 35 height 43
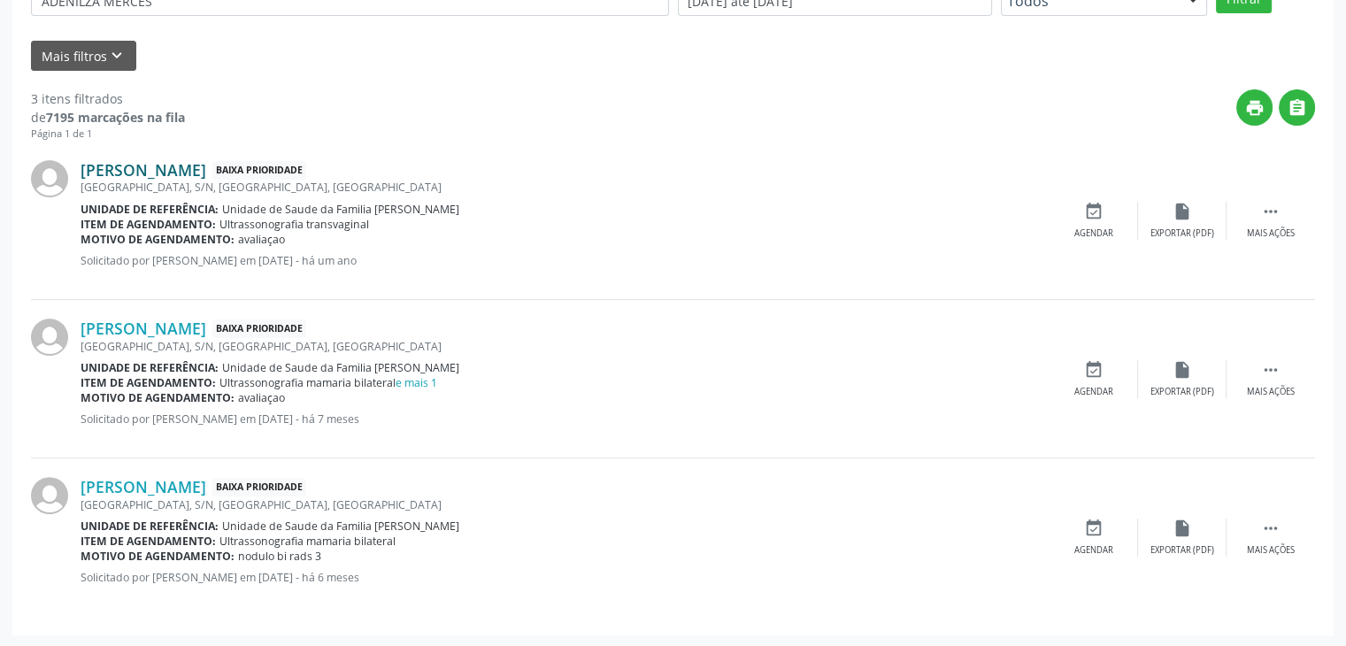
click at [139, 174] on link "Adenilza Merces Silva" at bounding box center [144, 169] width 126 height 19
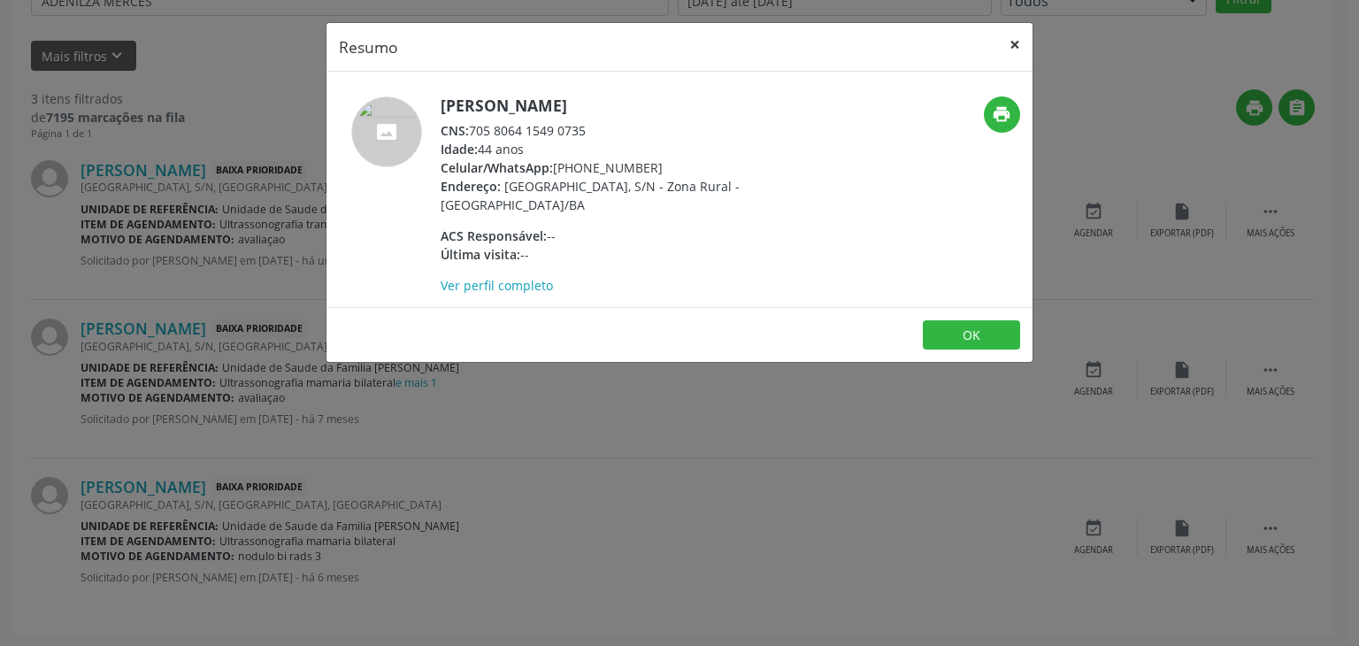
drag, startPoint x: 1020, startPoint y: 50, endPoint x: 1013, endPoint y: 58, distance: 10.7
click at [1020, 49] on button "×" at bounding box center [1014, 44] width 35 height 43
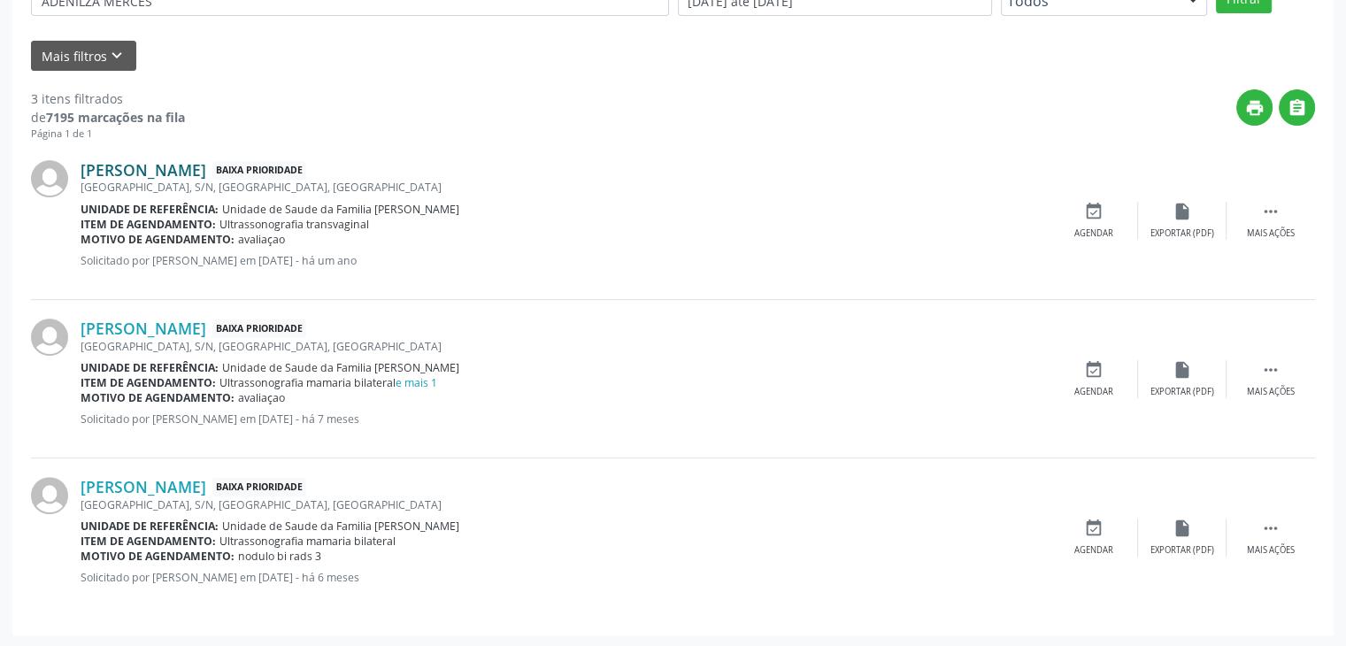
click at [96, 173] on link "Adenilza Merces Silva" at bounding box center [144, 169] width 126 height 19
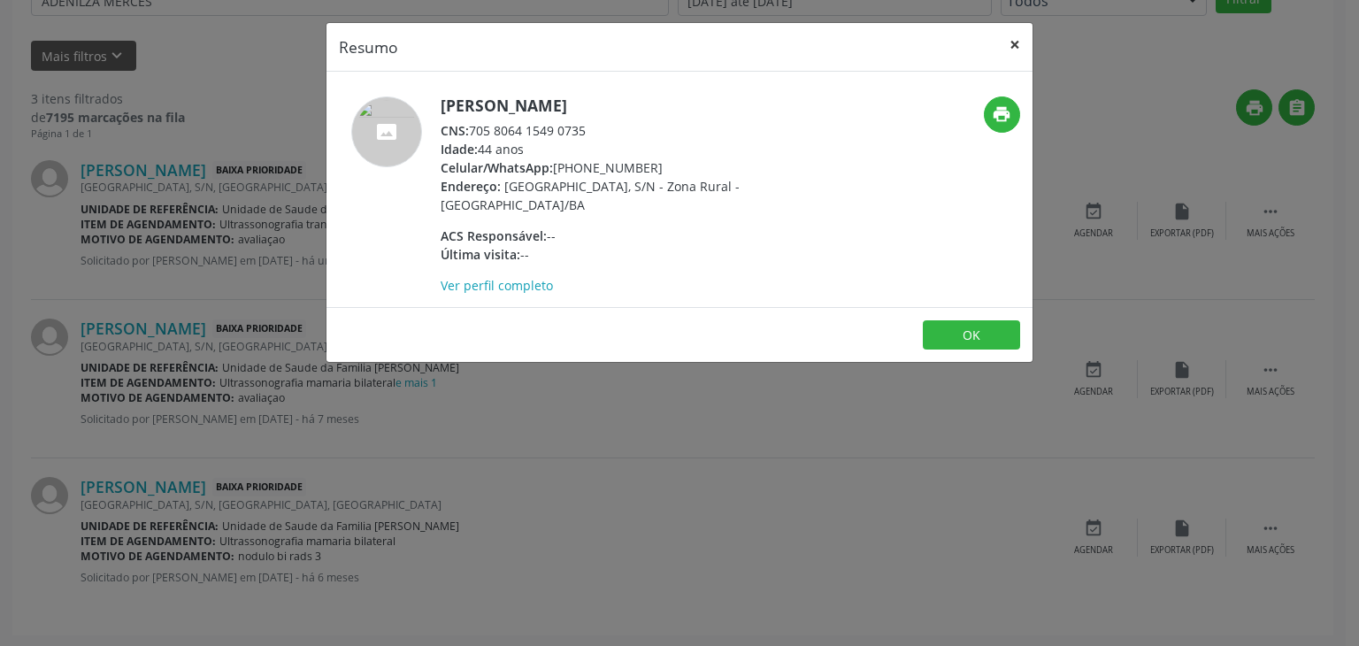
click at [1010, 27] on button "×" at bounding box center [1014, 44] width 35 height 43
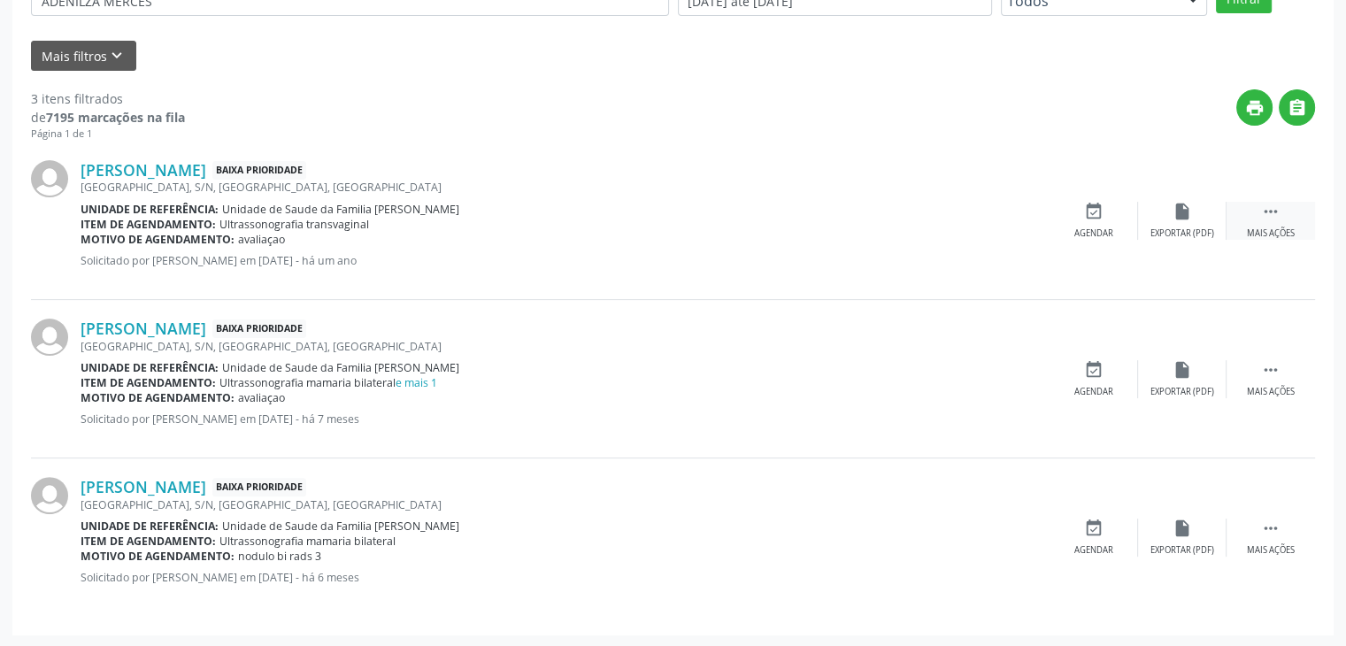
click at [1288, 213] on div " Mais ações" at bounding box center [1270, 221] width 88 height 38
click at [1106, 213] on div "cancel Cancelar" at bounding box center [1093, 221] width 88 height 38
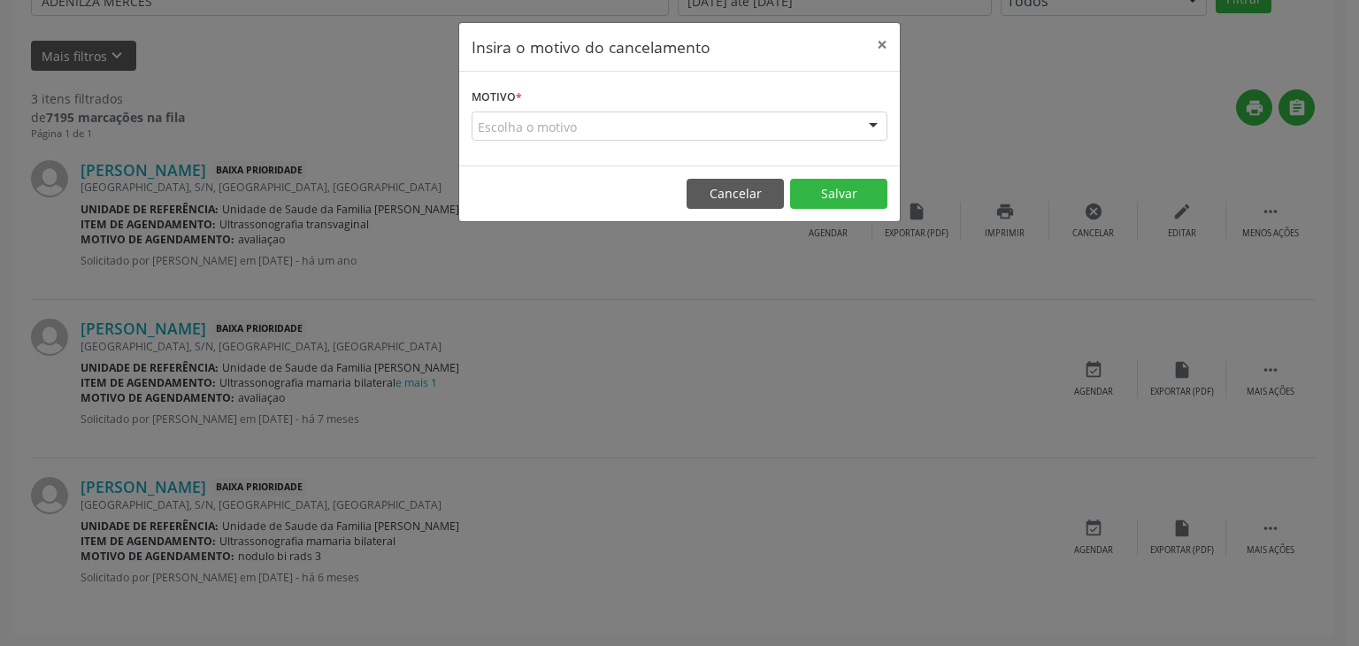
click at [572, 118] on div "Escolha o motivo" at bounding box center [680, 126] width 416 height 30
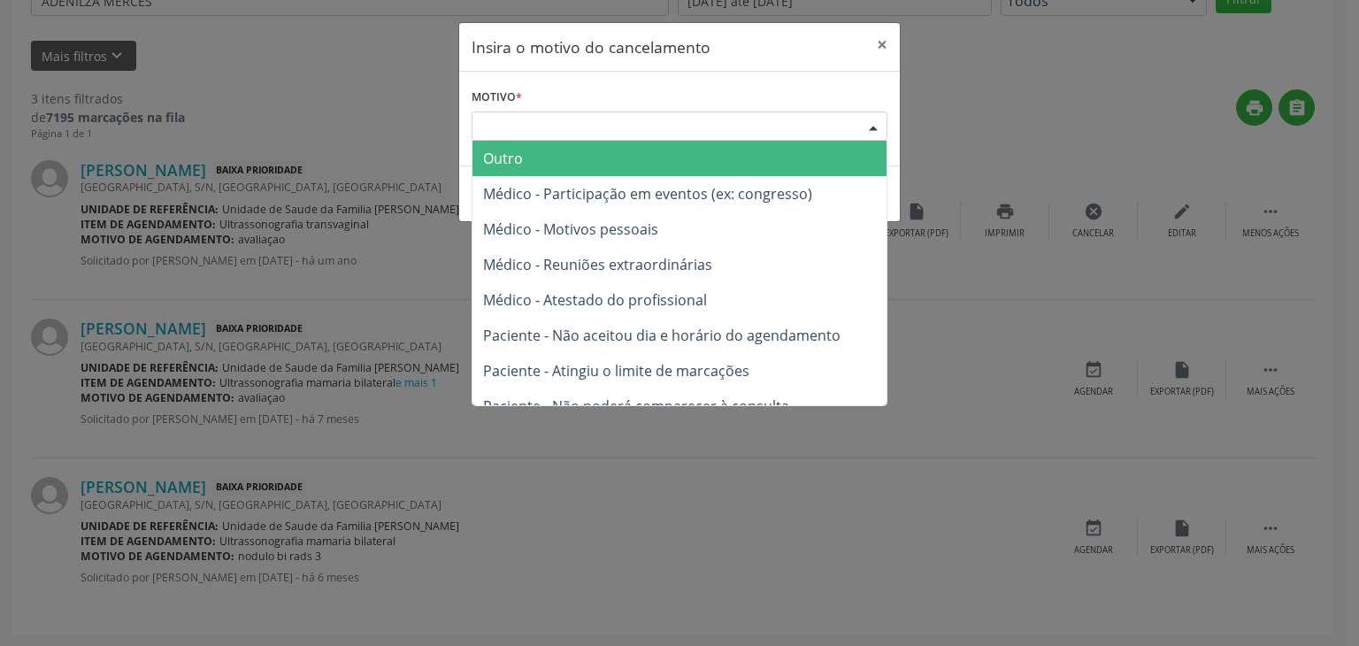
click at [569, 157] on span "Outro" at bounding box center [679, 158] width 414 height 35
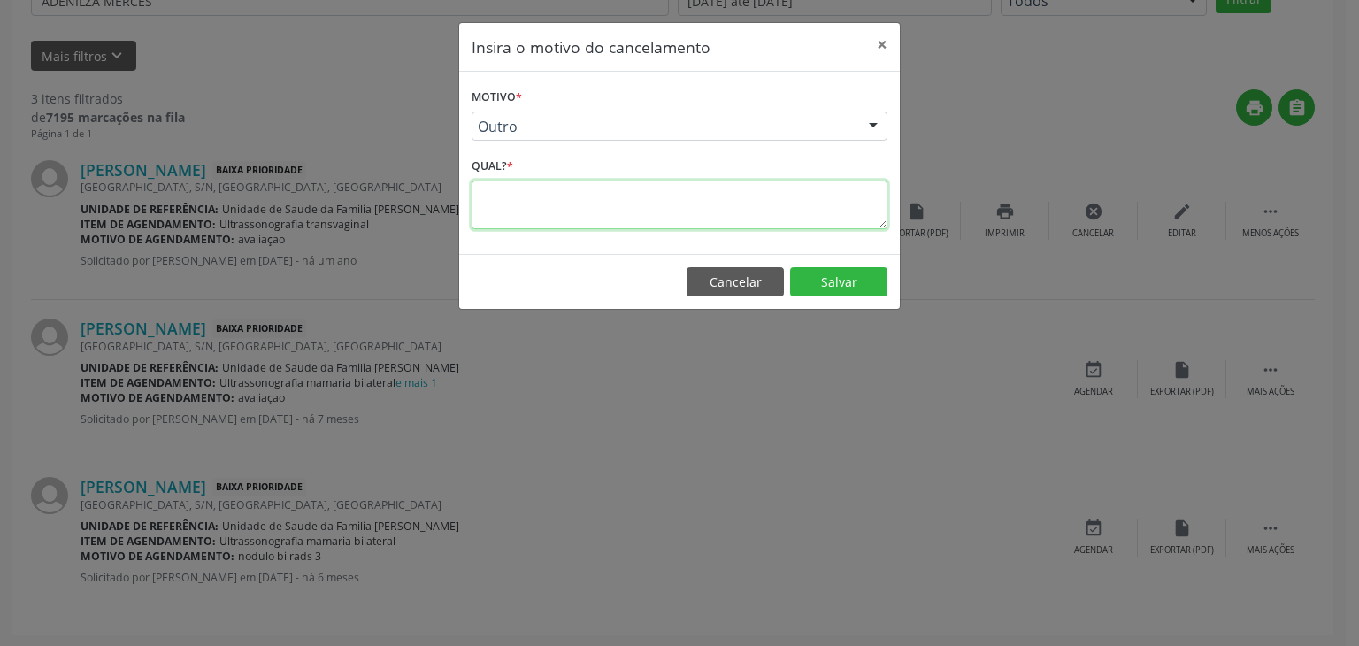
click at [572, 185] on textarea at bounding box center [680, 204] width 416 height 49
click at [572, 185] on textarea "E" at bounding box center [680, 204] width 416 height 49
type textarea "EXAME REALIZADO"
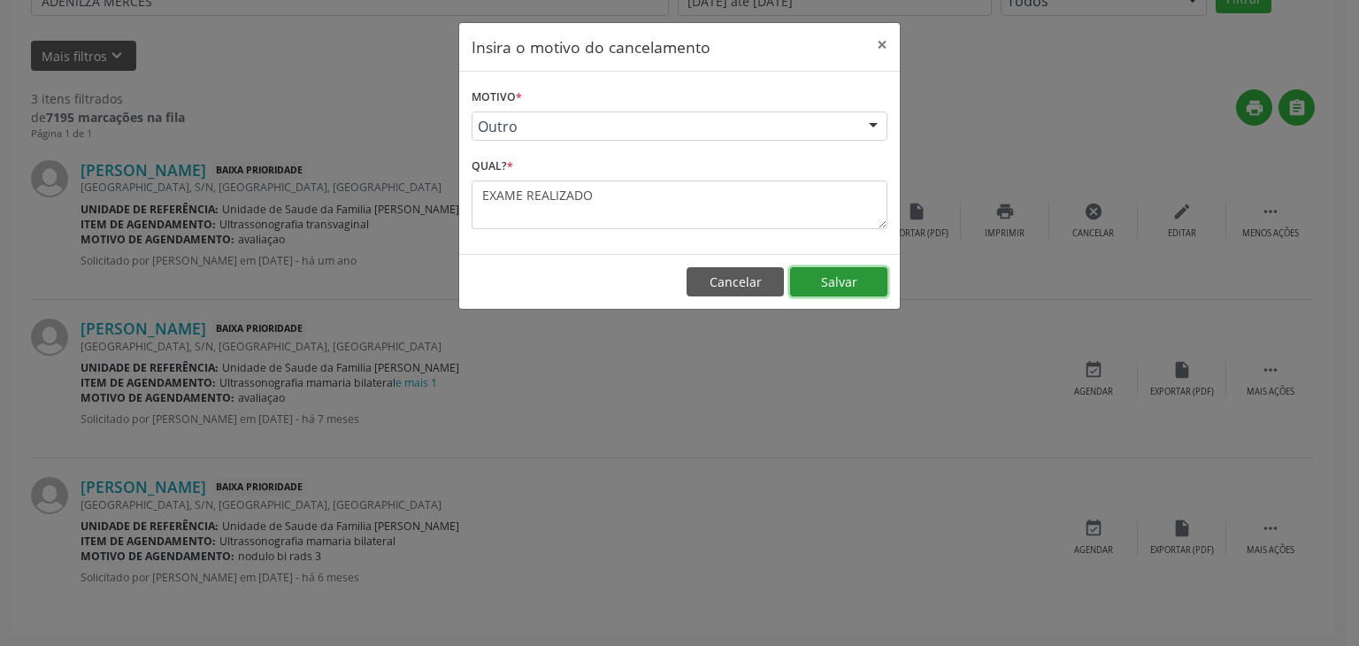
click at [865, 270] on button "Salvar" at bounding box center [838, 282] width 97 height 30
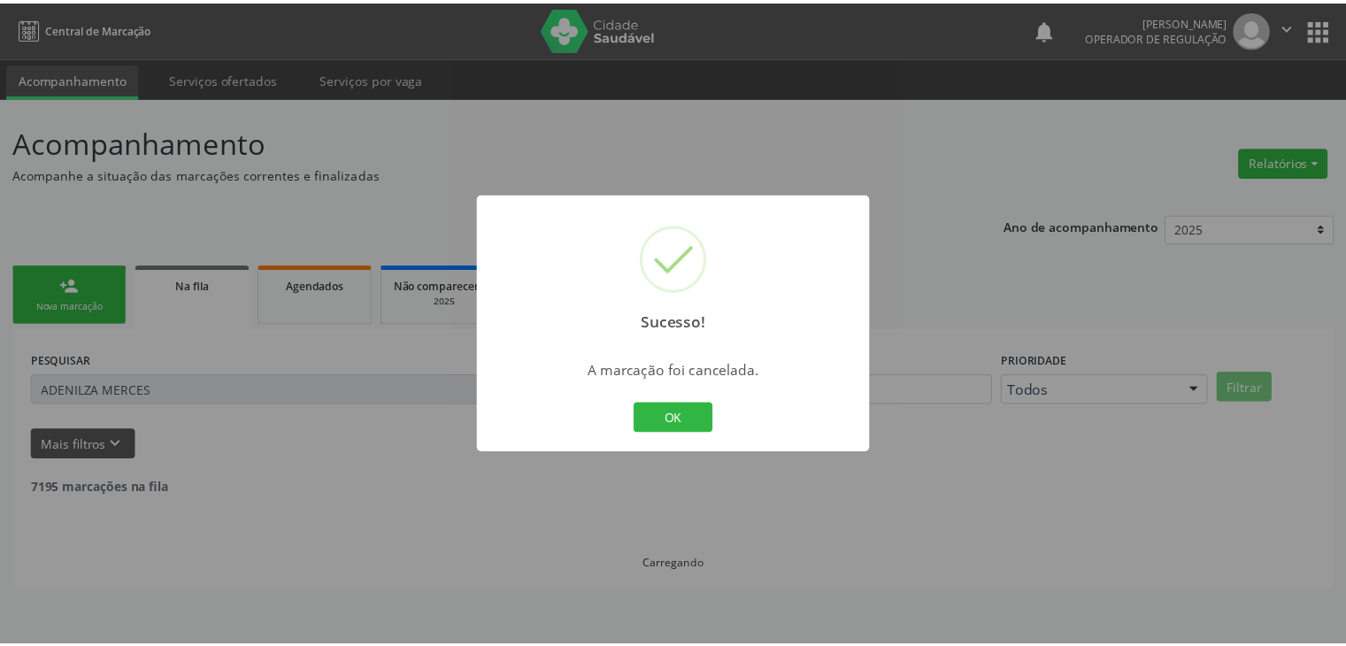
scroll to position [0, 0]
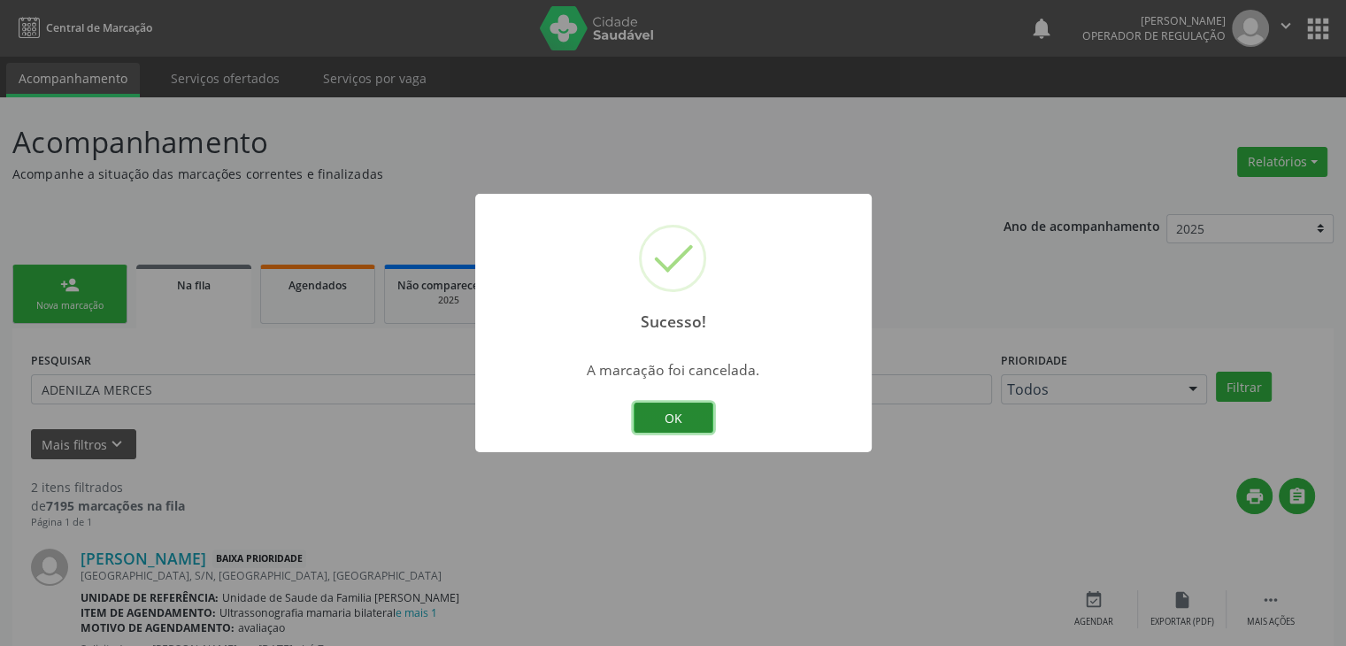
click at [670, 421] on button "OK" at bounding box center [674, 418] width 80 height 30
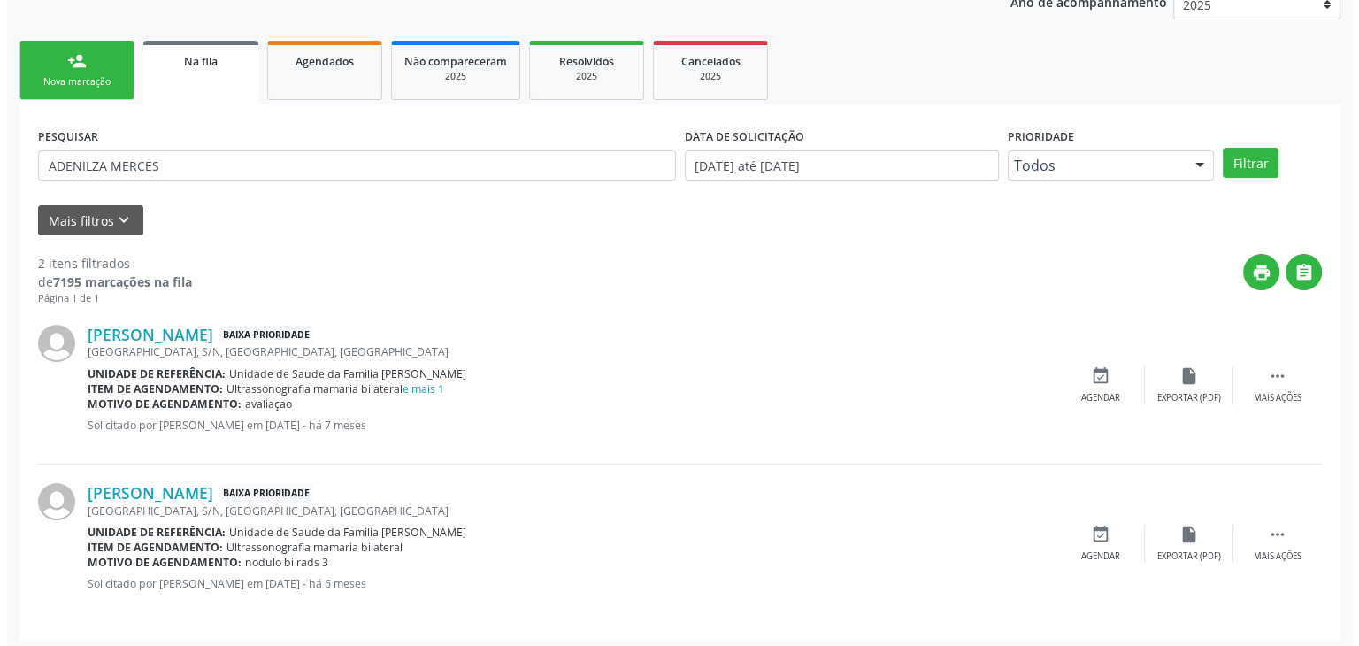
scroll to position [230, 0]
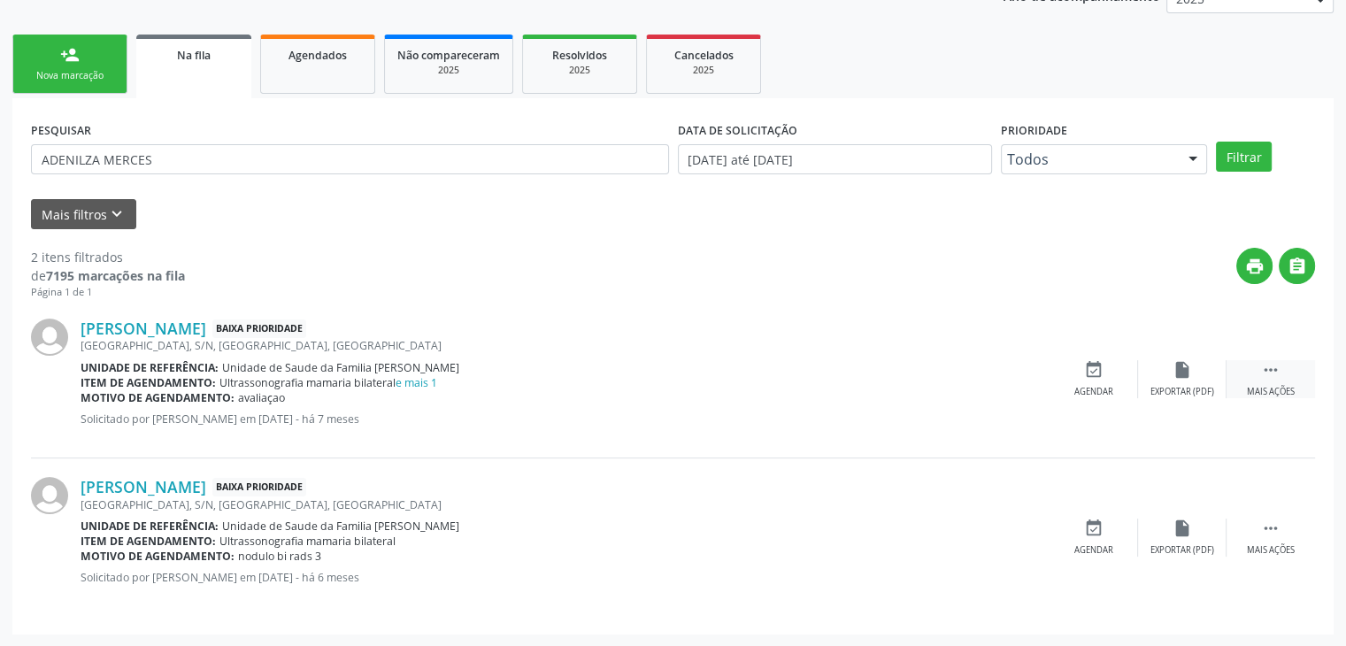
click at [1271, 387] on div "Mais ações" at bounding box center [1271, 392] width 48 height 12
click at [1076, 375] on div "cancel Cancelar" at bounding box center [1093, 379] width 88 height 38
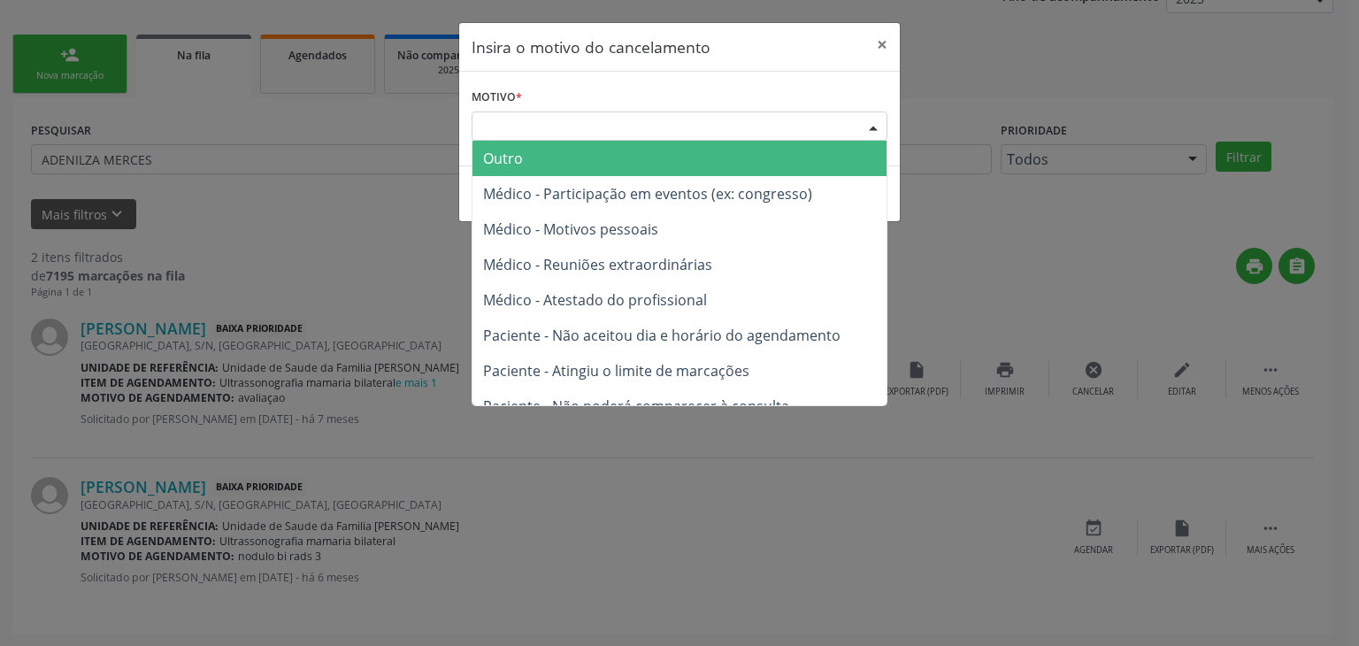
click at [587, 134] on div "Escolha o motivo" at bounding box center [680, 126] width 416 height 30
click at [573, 152] on span "Outro" at bounding box center [679, 158] width 414 height 35
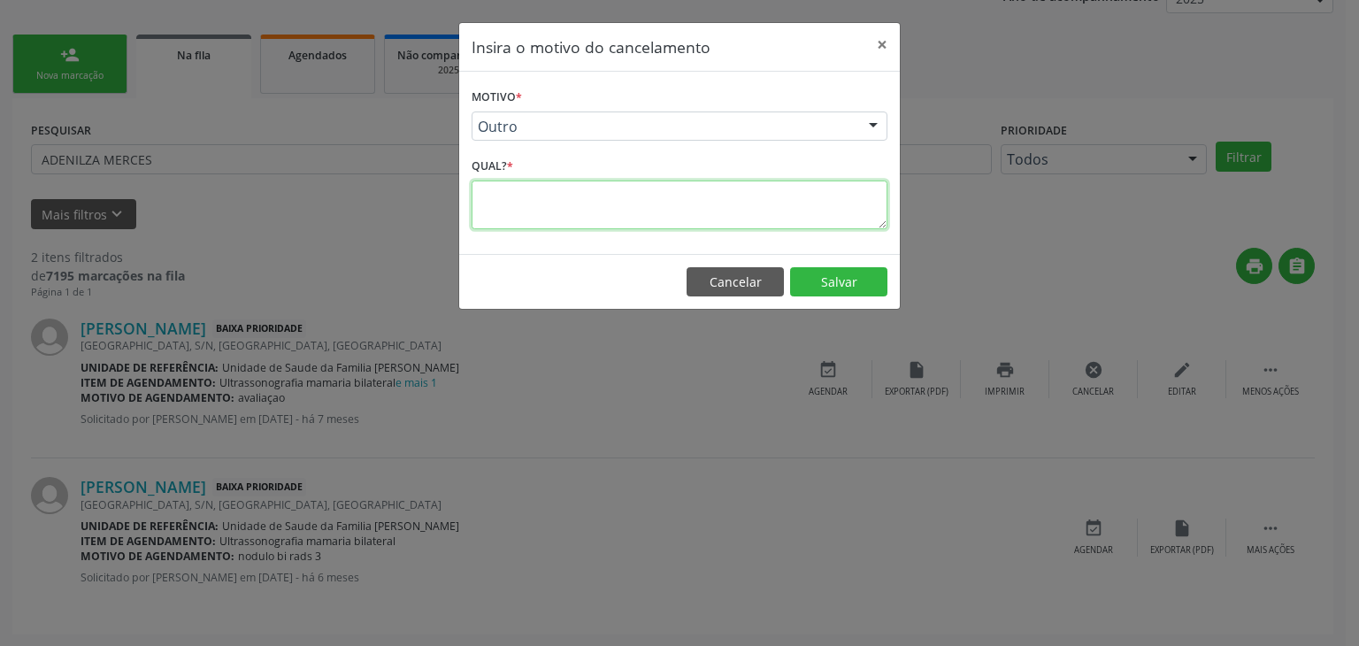
click at [559, 181] on textarea at bounding box center [680, 204] width 416 height 49
type textarea "EXAME REALIZADO"
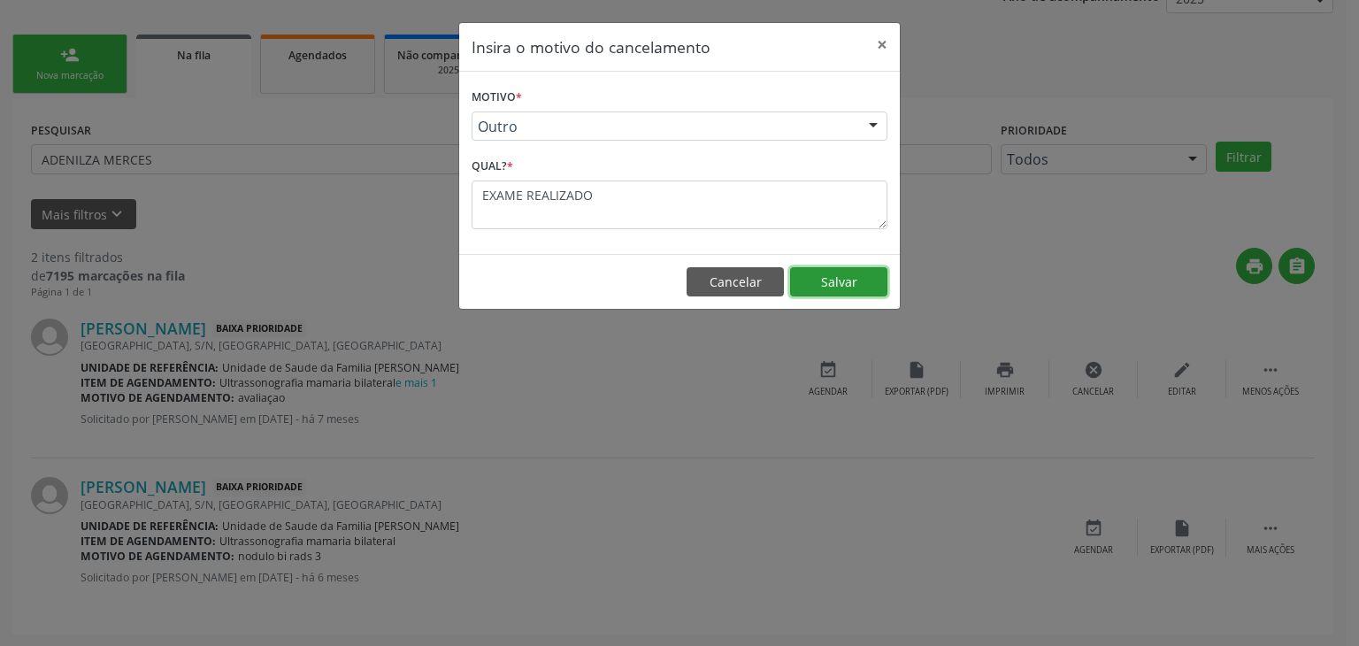
click at [849, 291] on button "Salvar" at bounding box center [838, 282] width 97 height 30
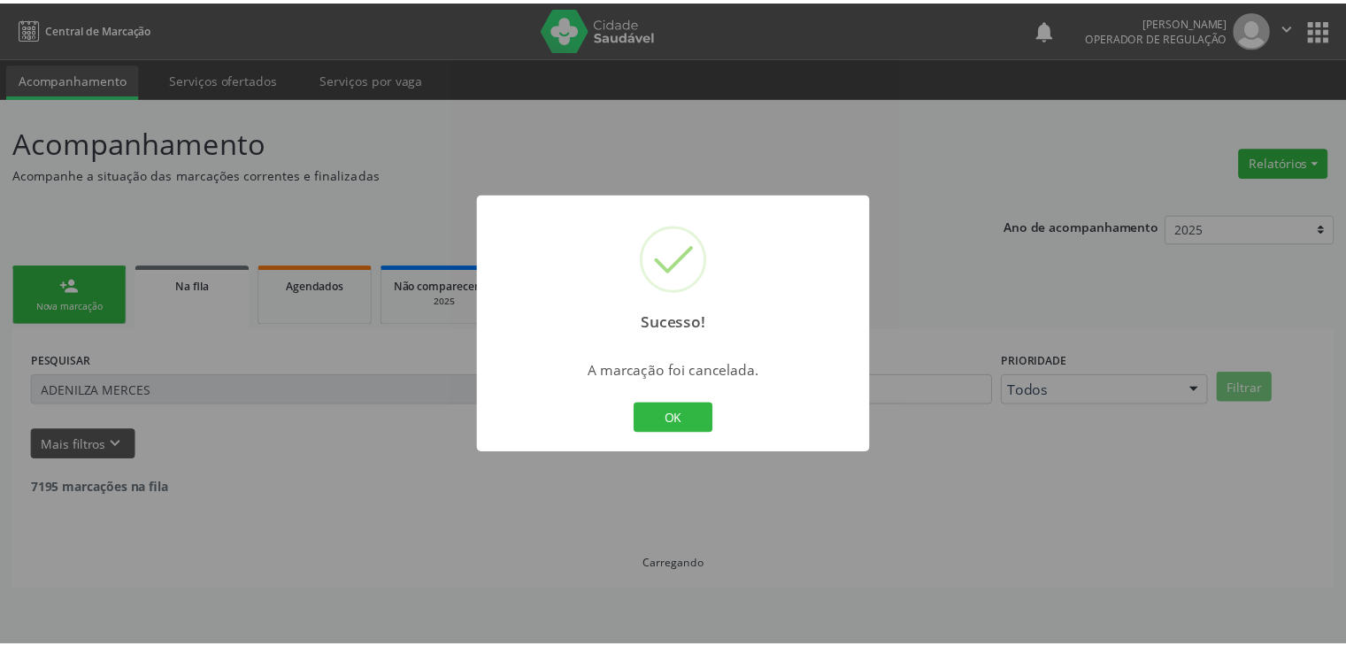
scroll to position [0, 0]
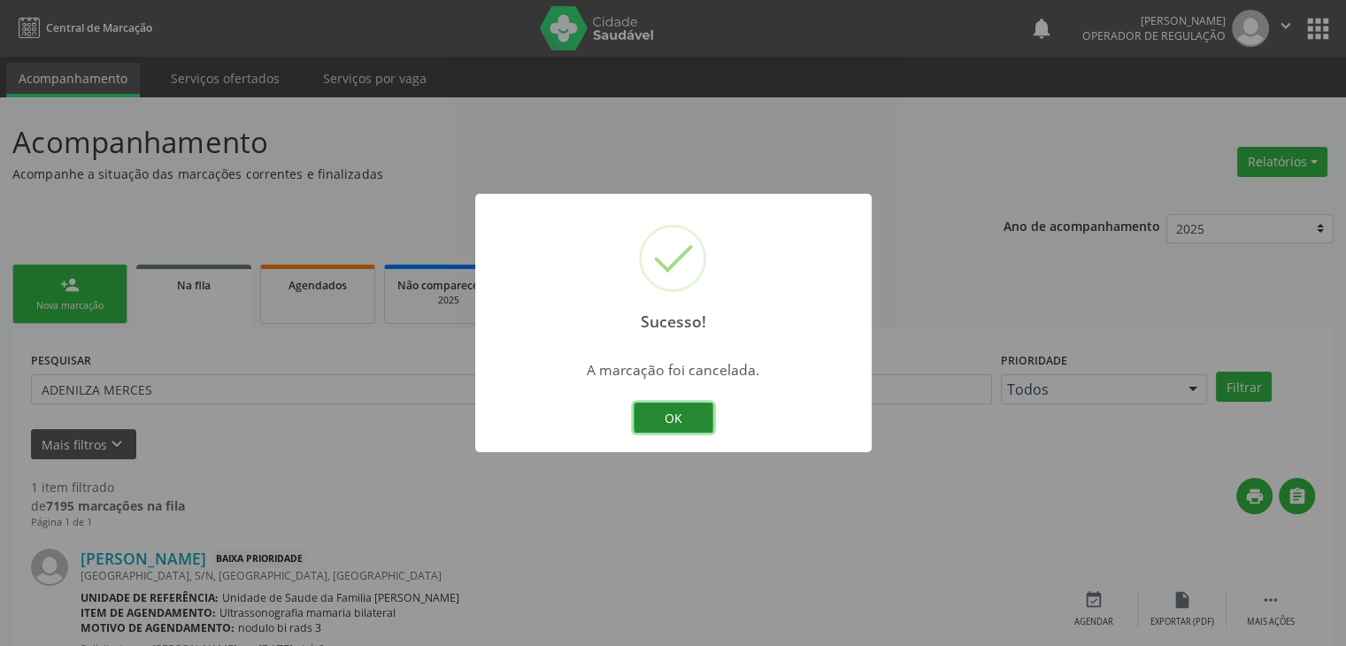
click at [693, 408] on button "OK" at bounding box center [674, 418] width 80 height 30
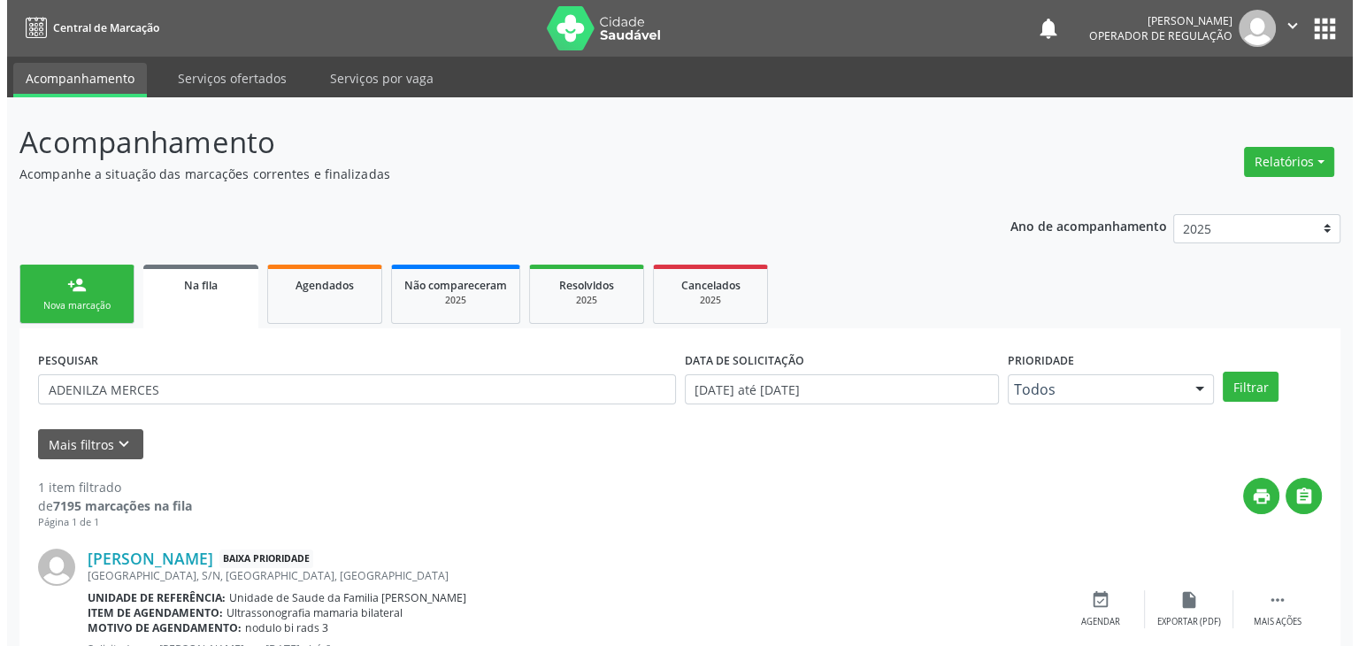
scroll to position [72, 0]
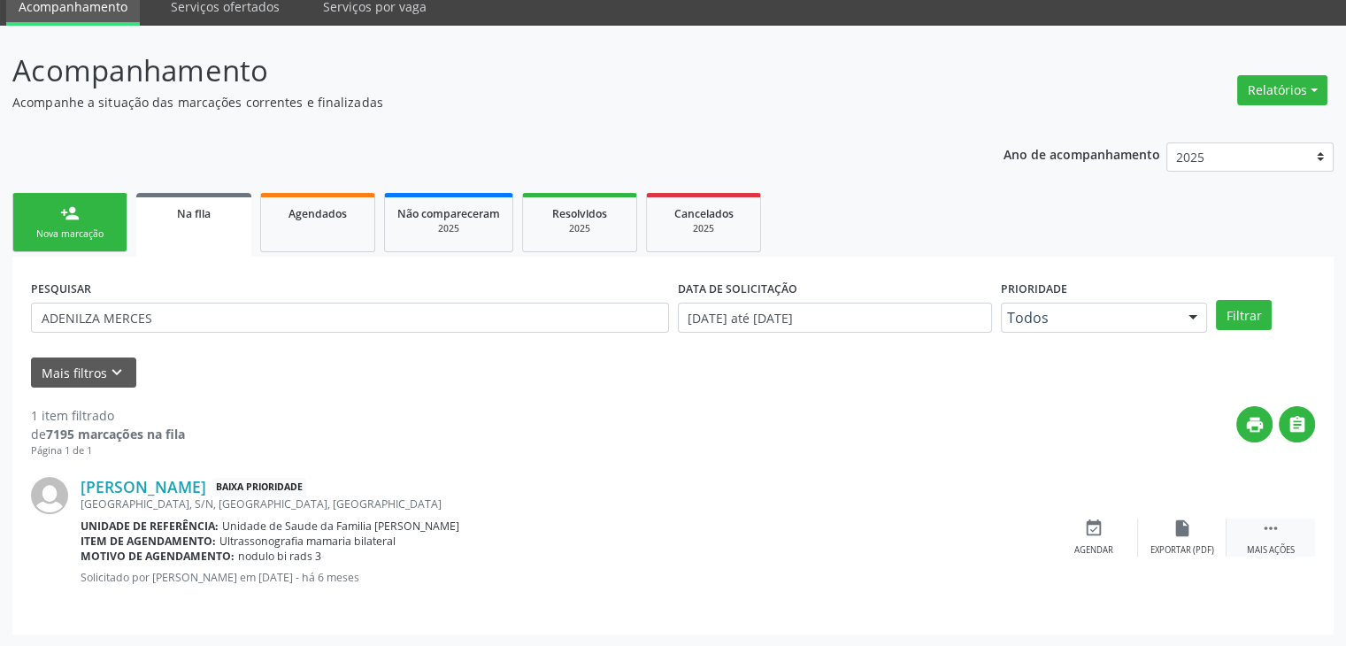
click at [1262, 526] on icon "" at bounding box center [1270, 527] width 19 height 19
click at [1095, 526] on icon "cancel" at bounding box center [1093, 527] width 19 height 19
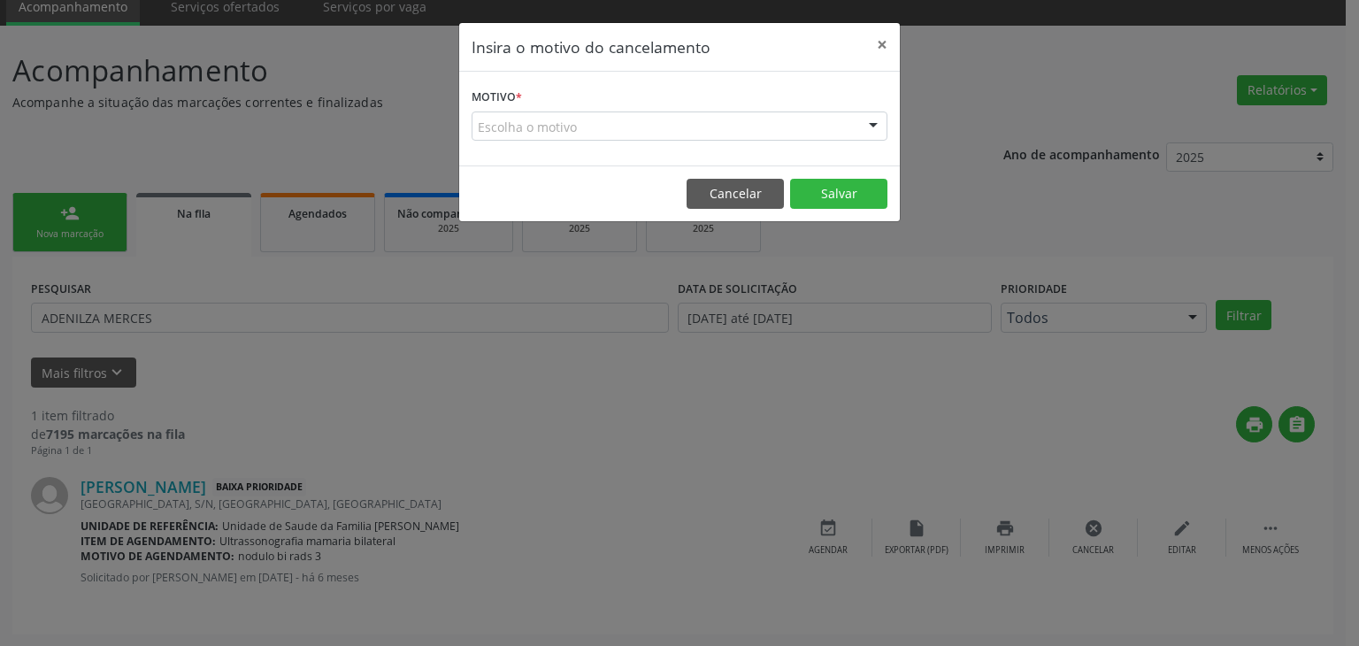
click at [512, 129] on div "Escolha o motivo" at bounding box center [680, 126] width 416 height 30
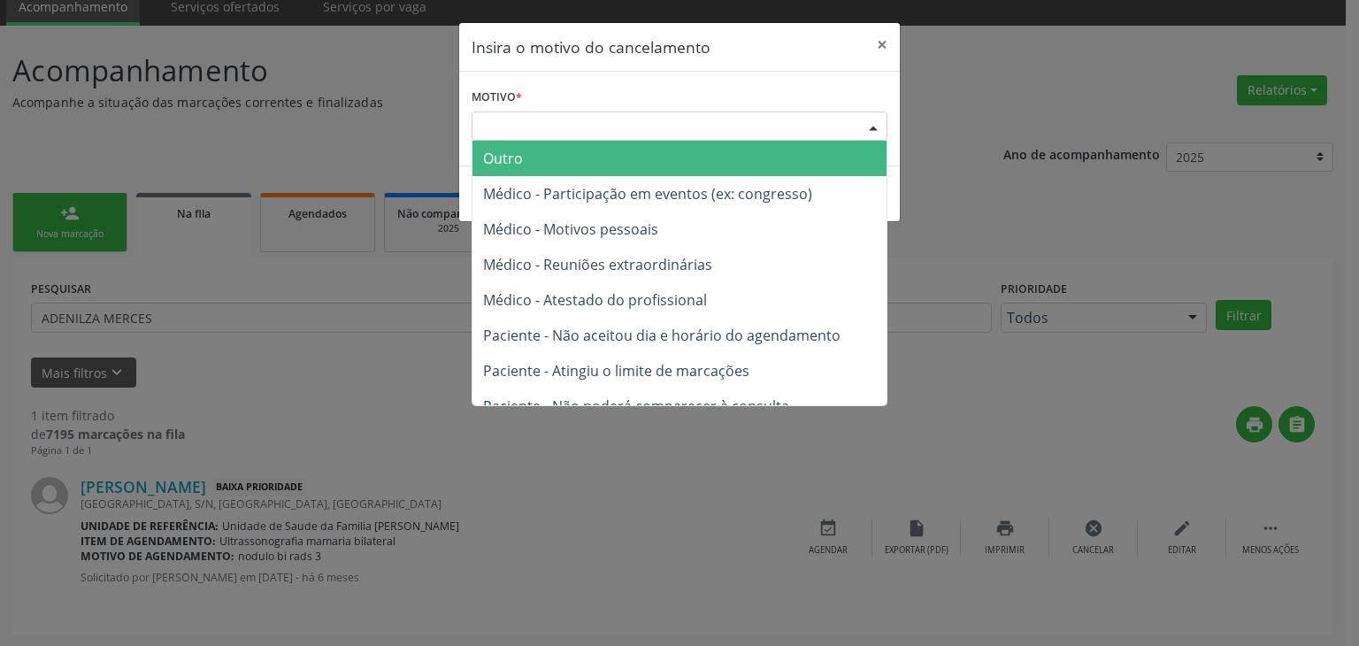
click at [510, 162] on span "Outro" at bounding box center [503, 158] width 40 height 19
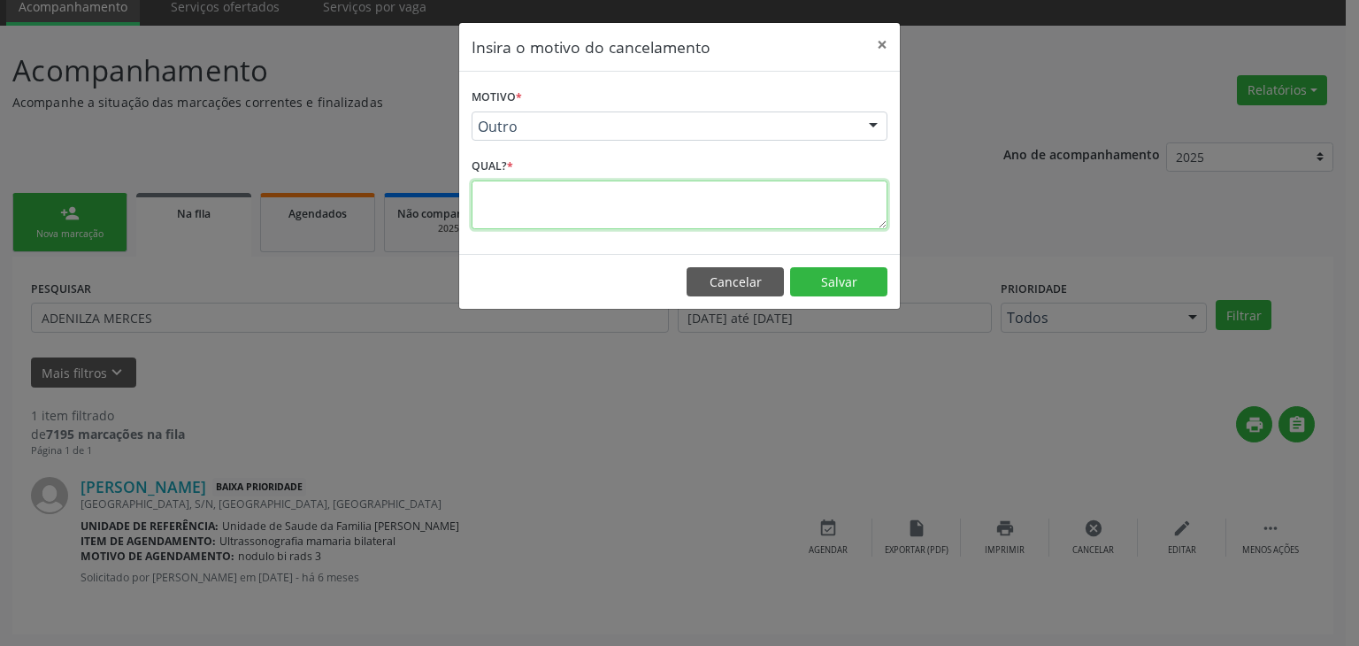
click at [522, 219] on textarea at bounding box center [680, 204] width 416 height 49
type textarea "EXAME REALIZADO"
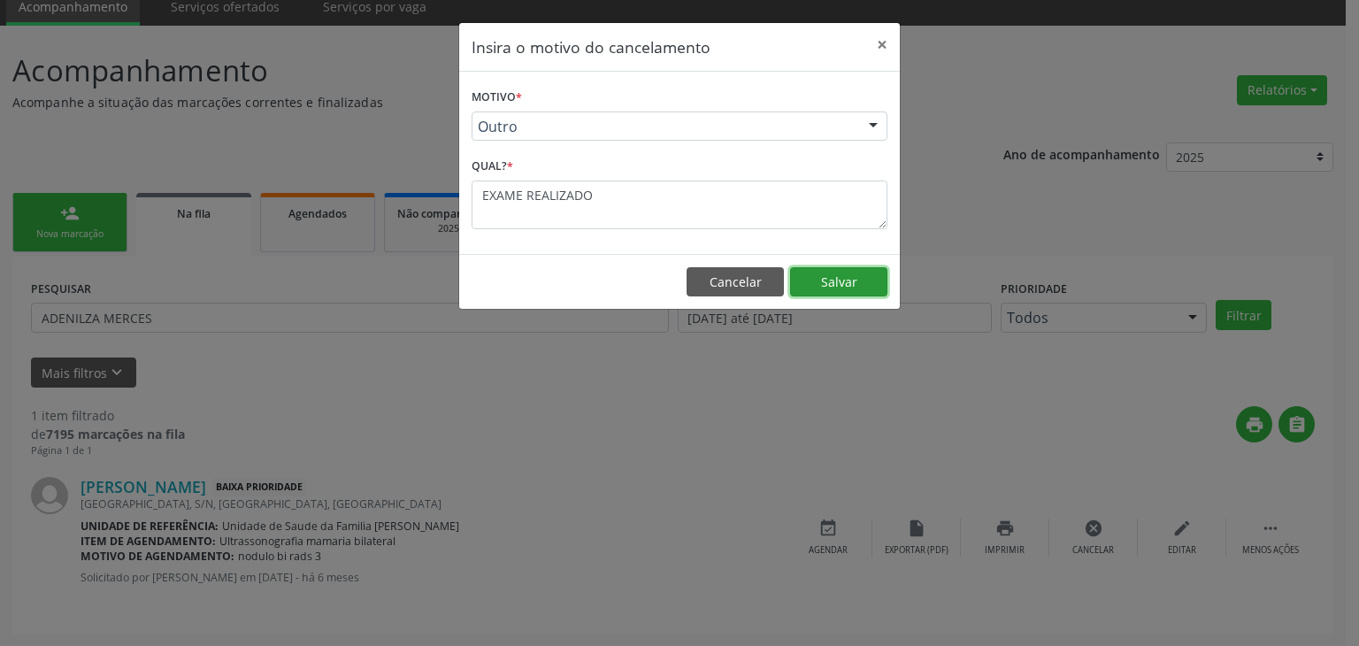
click at [864, 282] on button "Salvar" at bounding box center [838, 282] width 97 height 30
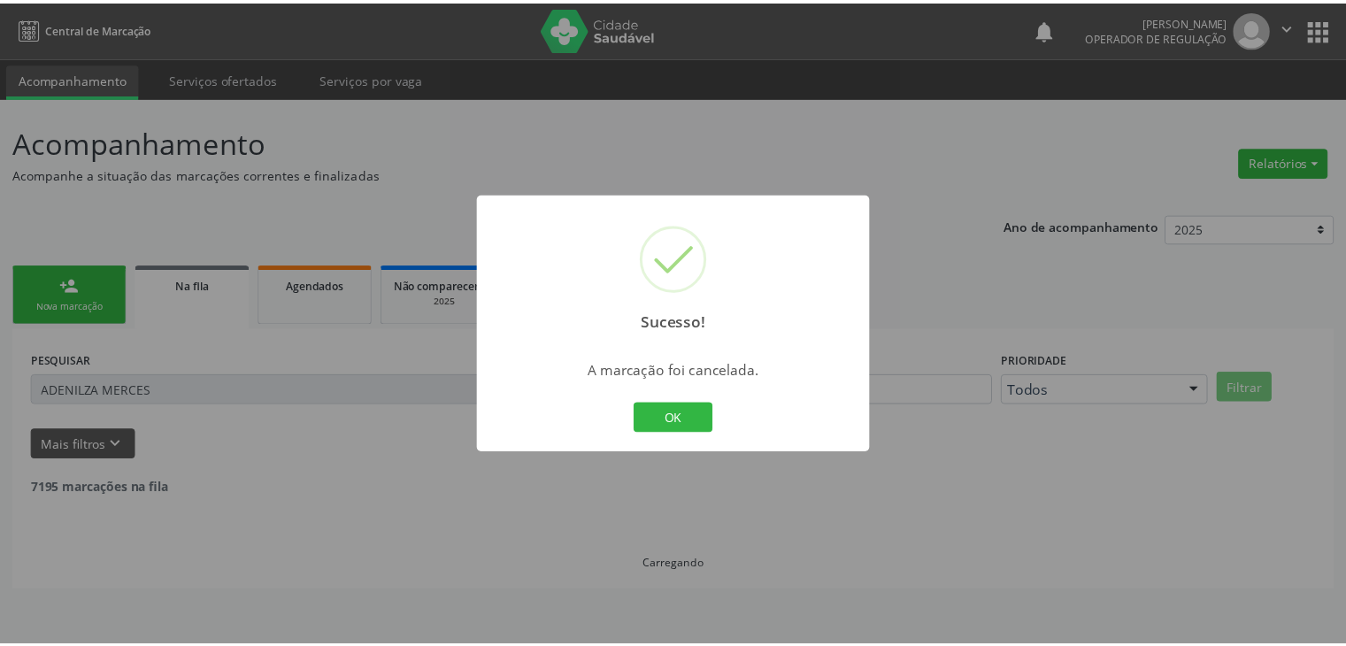
scroll to position [0, 0]
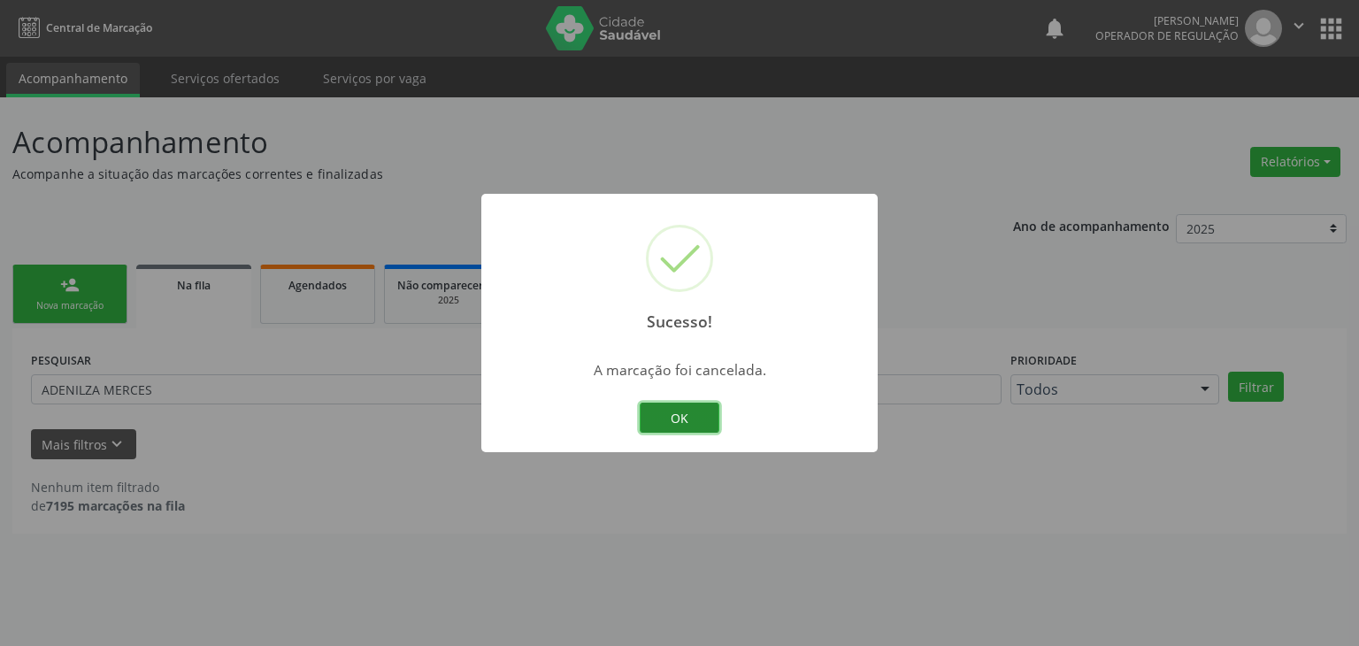
click at [687, 415] on button "OK" at bounding box center [680, 418] width 80 height 30
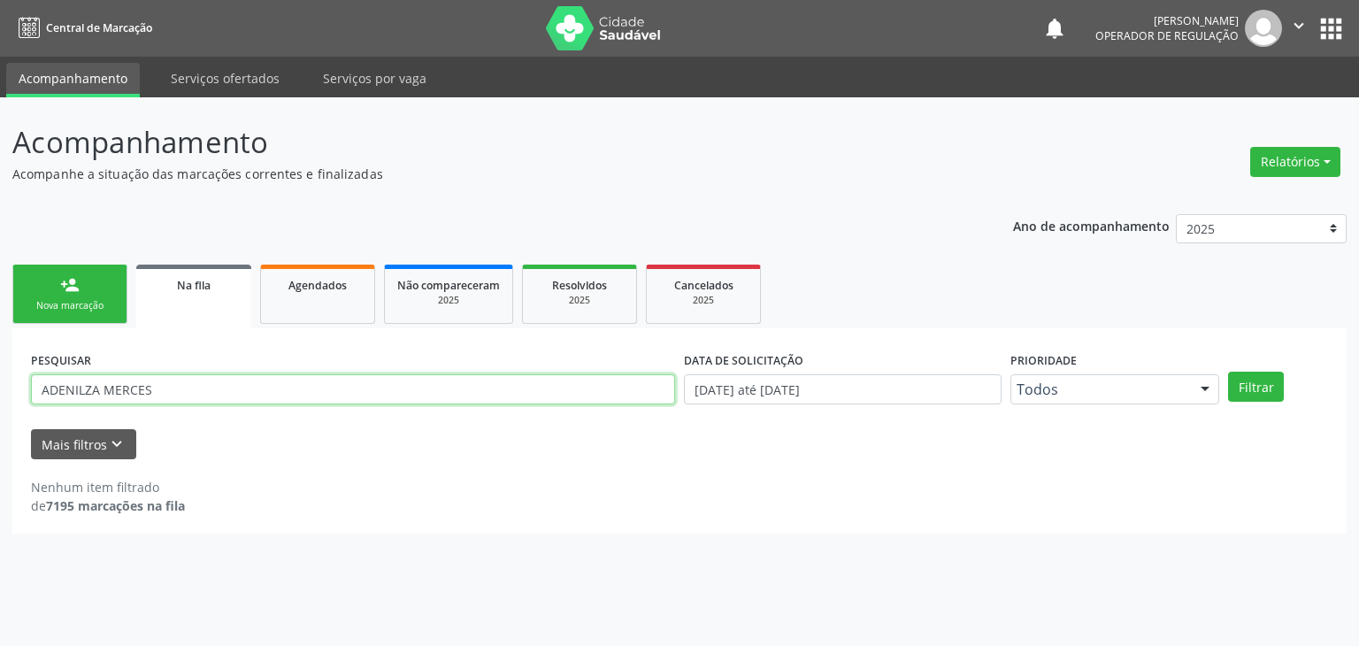
click at [193, 391] on input "ADENILZA MERCES" at bounding box center [353, 389] width 644 height 30
type input "A"
click at [1228, 372] on button "Filtrar" at bounding box center [1256, 387] width 56 height 30
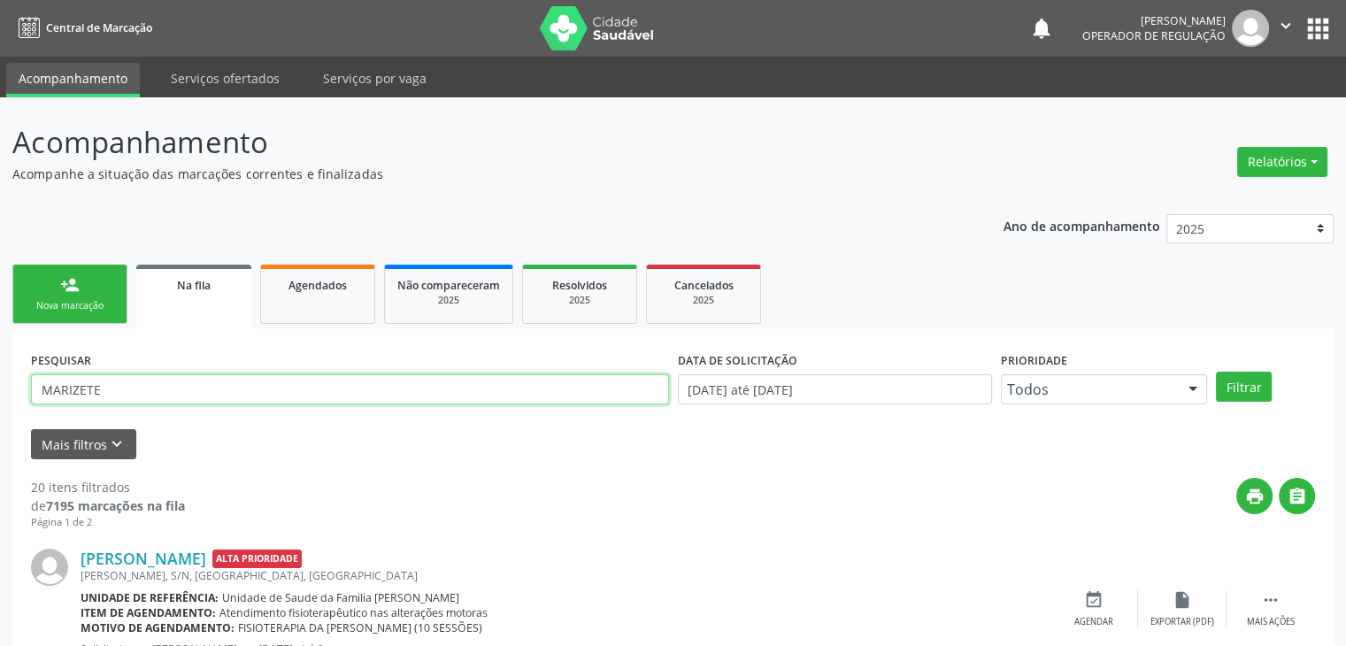
drag, startPoint x: 333, startPoint y: 386, endPoint x: 0, endPoint y: 377, distance: 332.8
click at [1216, 372] on button "Filtrar" at bounding box center [1244, 387] width 56 height 30
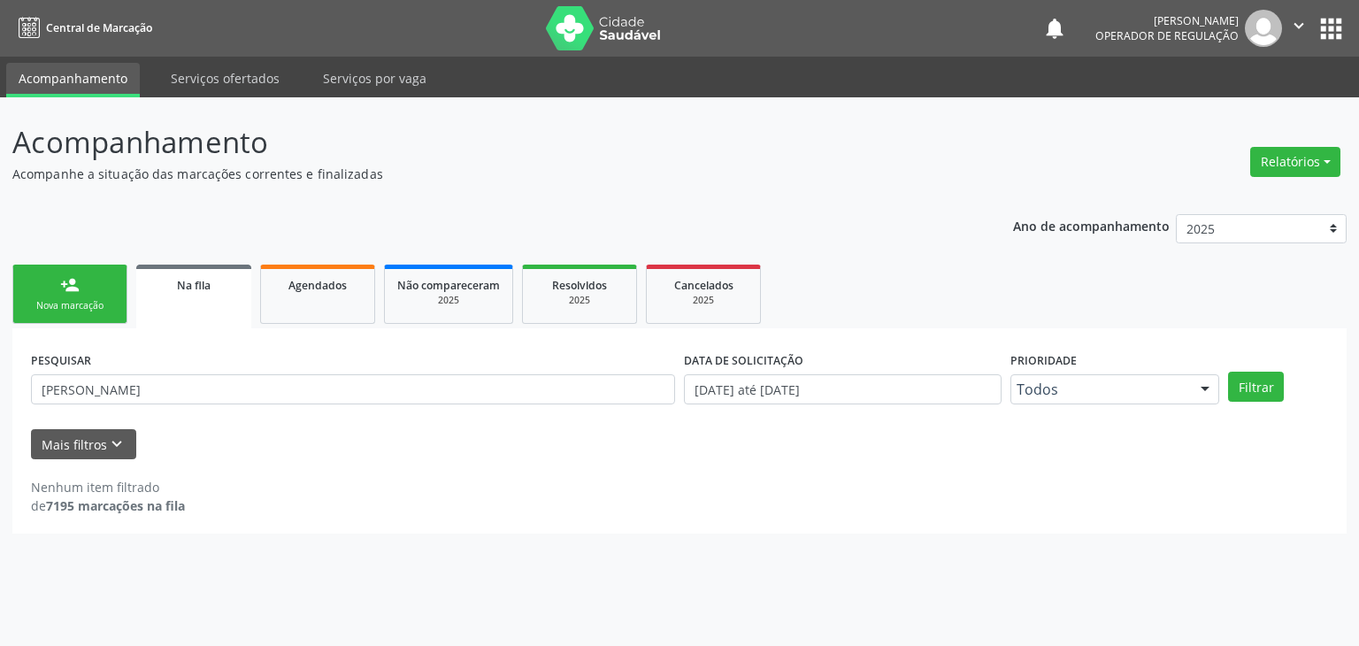
drag, startPoint x: 173, startPoint y: 359, endPoint x: 162, endPoint y: 375, distance: 19.1
click at [172, 359] on div "PESQUISAR JACI DE SOUZA" at bounding box center [353, 381] width 653 height 69
click at [146, 413] on div "PESQUISAR JACI DE SOUZA" at bounding box center [353, 381] width 653 height 69
click at [145, 396] on input "JACI DE SOUZA" at bounding box center [353, 389] width 644 height 30
type input "J"
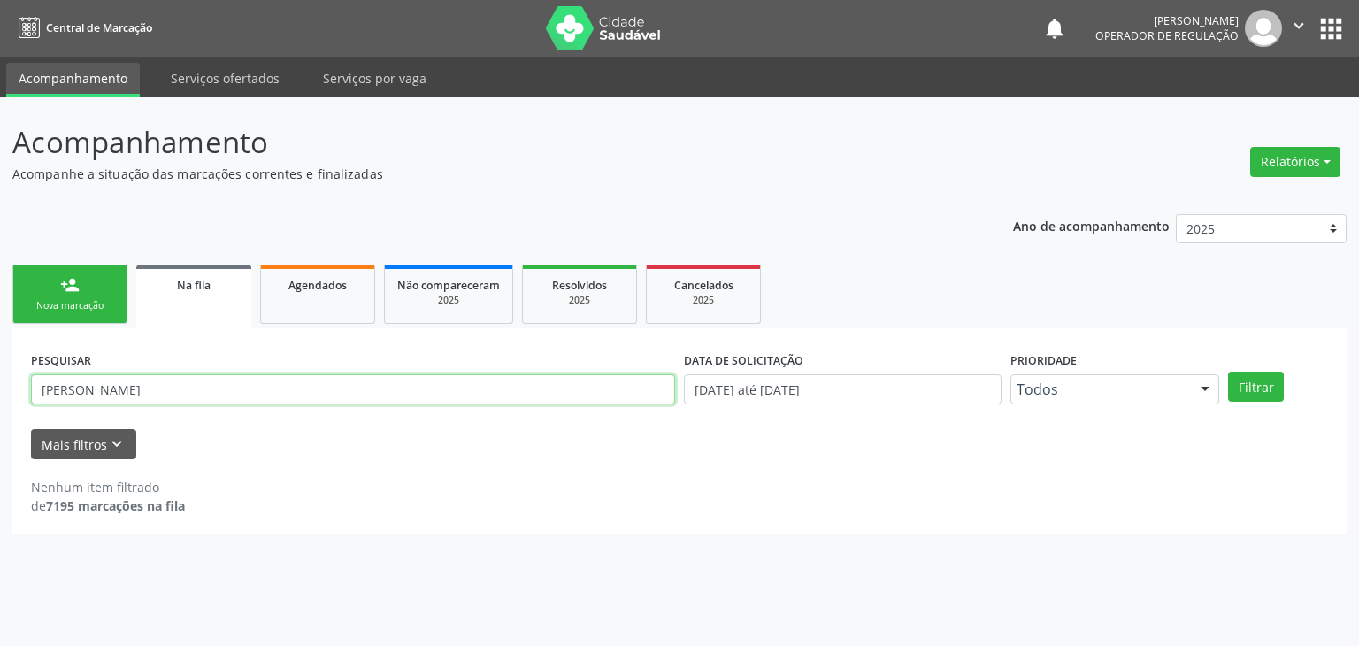
type input "MARIZETE ROCHA"
click at [1228, 372] on button "Filtrar" at bounding box center [1256, 387] width 56 height 30
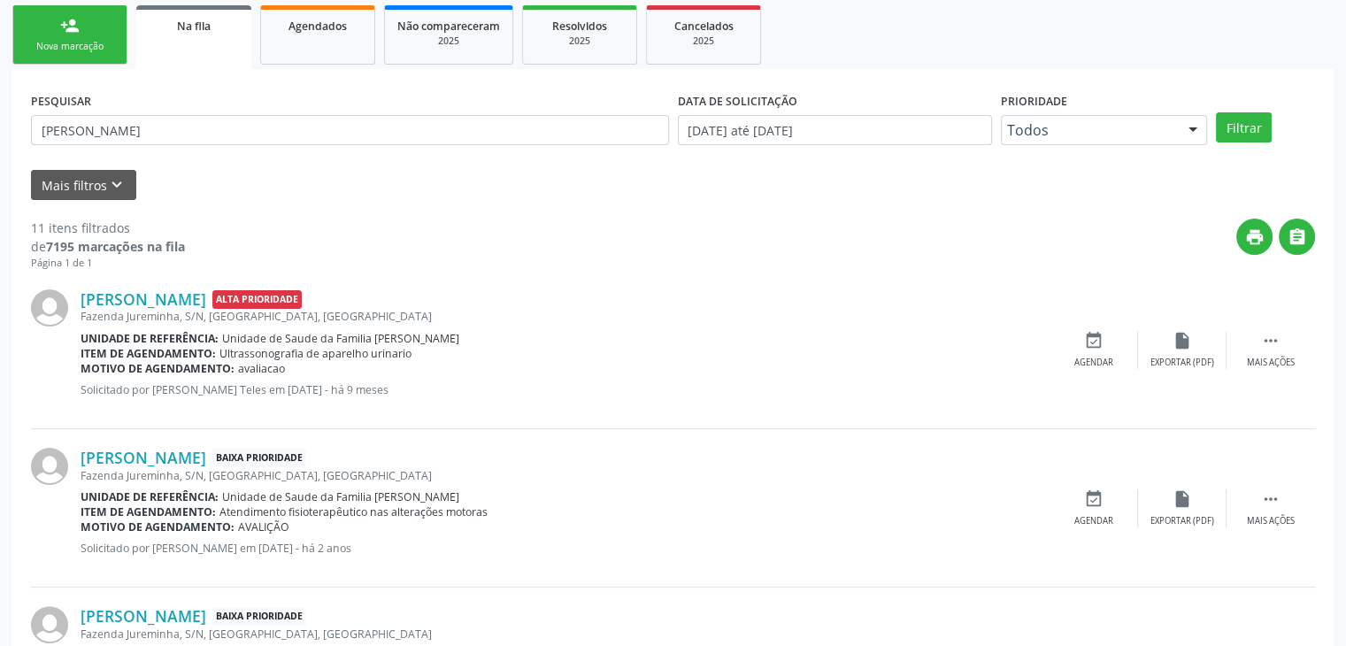
scroll to position [354, 0]
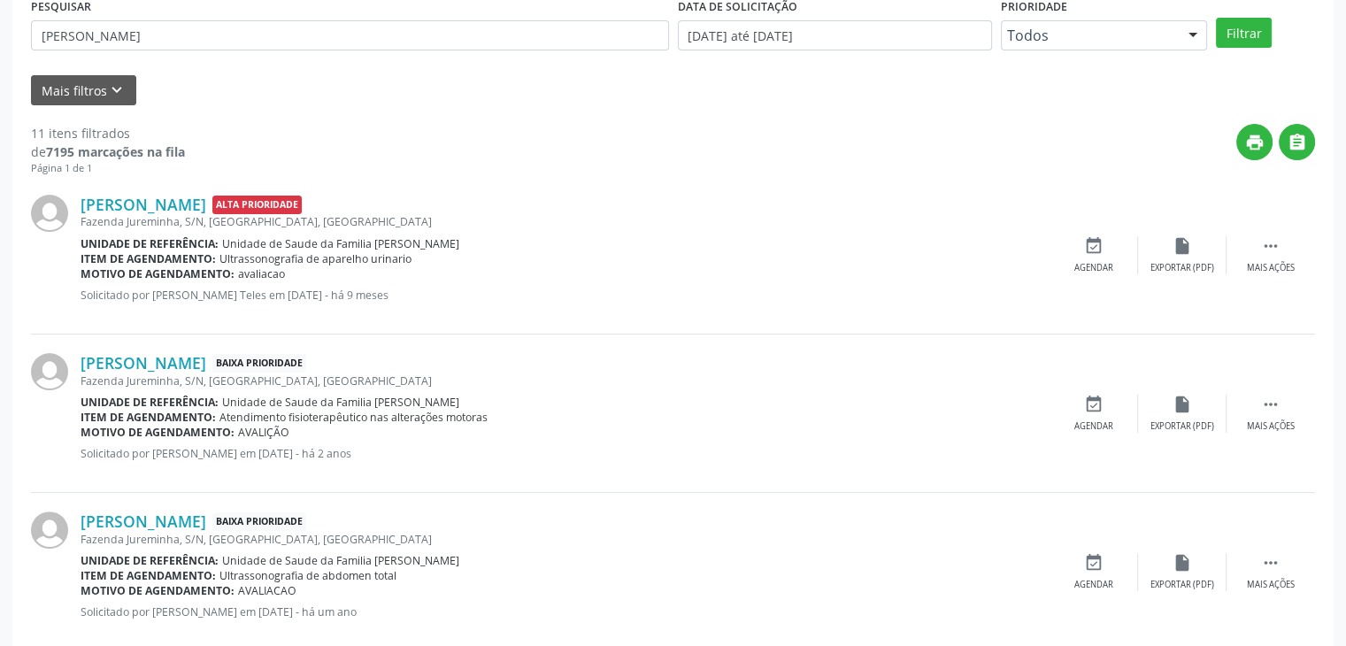
click at [151, 220] on div "Fazenda Jureminha, S/N, Zona Rural, Mairi - BA" at bounding box center [565, 221] width 969 height 15
click at [147, 210] on link "Marizete Rocha Santos" at bounding box center [144, 204] width 126 height 19
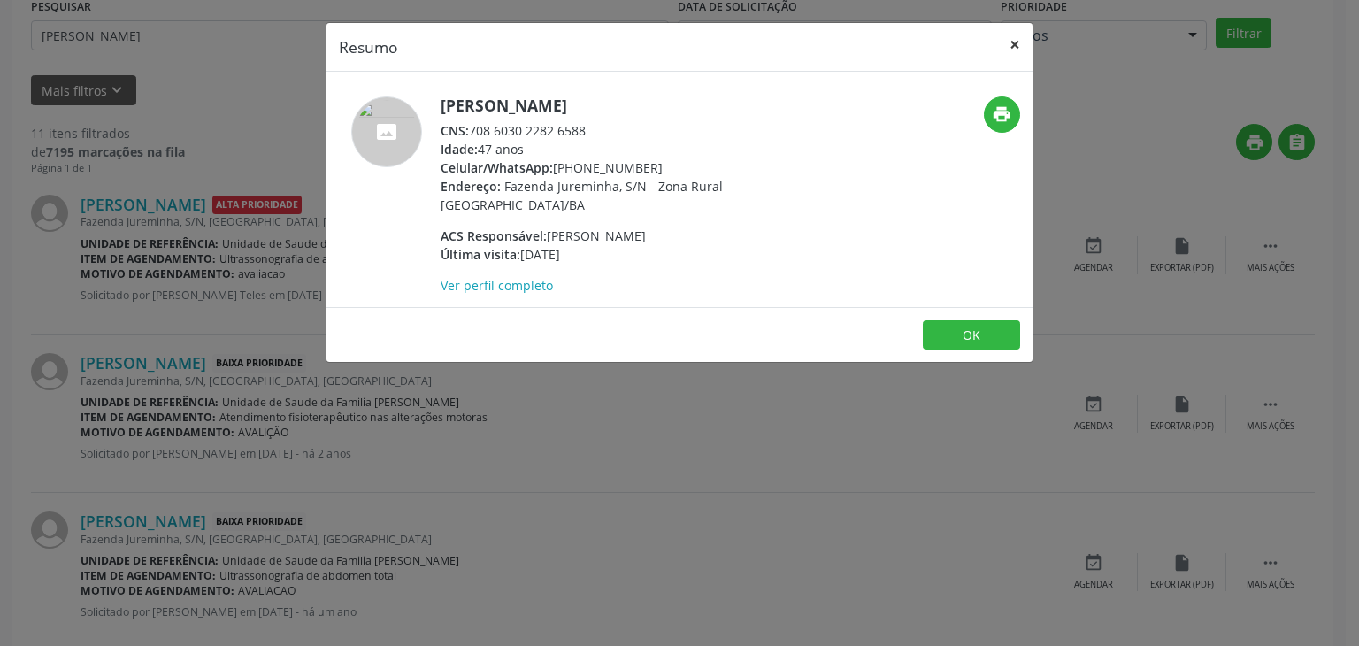
click at [1014, 30] on button "×" at bounding box center [1014, 44] width 35 height 43
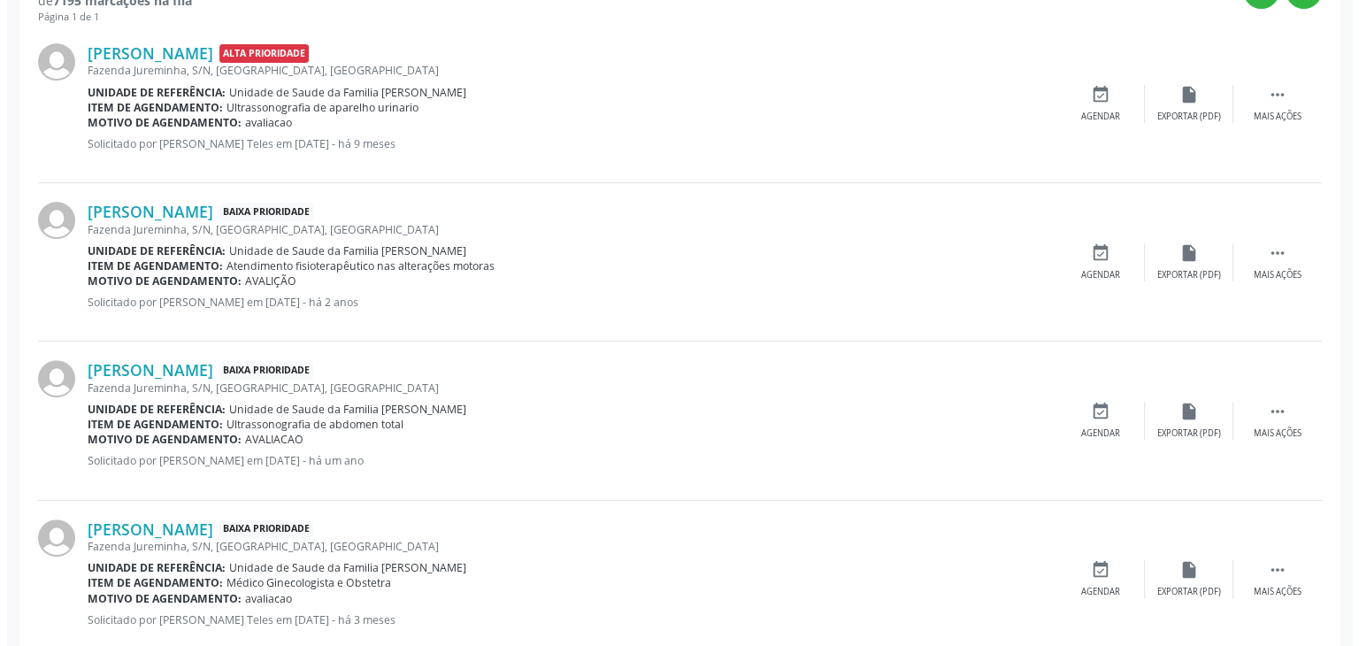
scroll to position [417, 0]
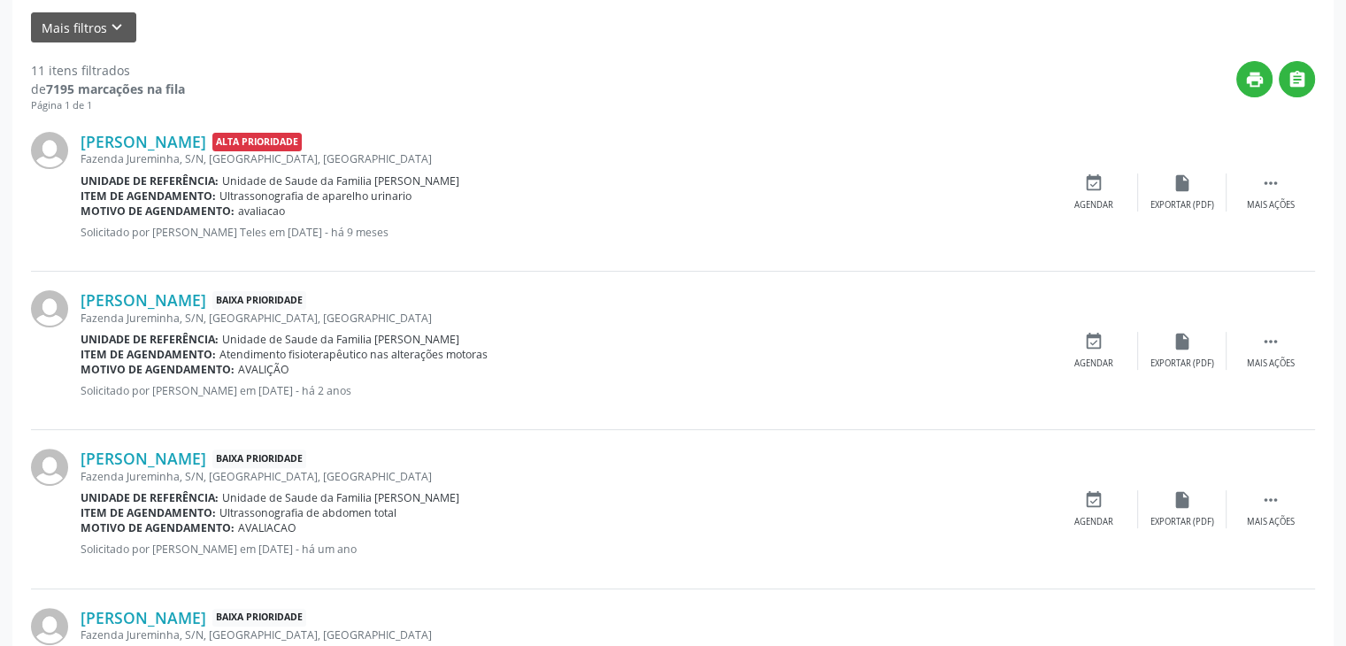
click at [480, 332] on div "Unidade de referência: Unidade de Saude da Familia Dilton Oliveira Santos" at bounding box center [565, 339] width 969 height 15
click at [1256, 203] on div "Mais ações" at bounding box center [1271, 205] width 48 height 12
click at [1256, 203] on div "Menos ações" at bounding box center [1270, 205] width 57 height 12
click at [1279, 183] on icon "" at bounding box center [1270, 182] width 19 height 19
click at [1113, 199] on div "Cancelar" at bounding box center [1093, 205] width 42 height 12
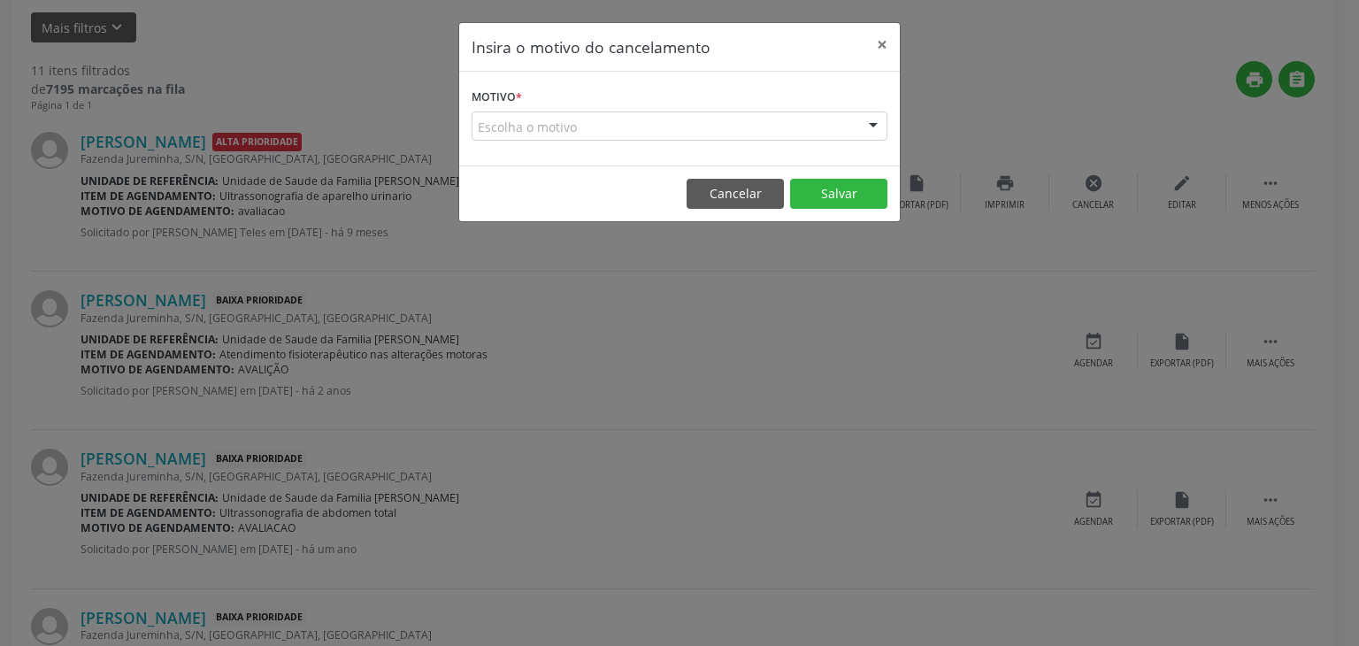
click at [561, 127] on div "Escolha o motivo" at bounding box center [680, 126] width 416 height 30
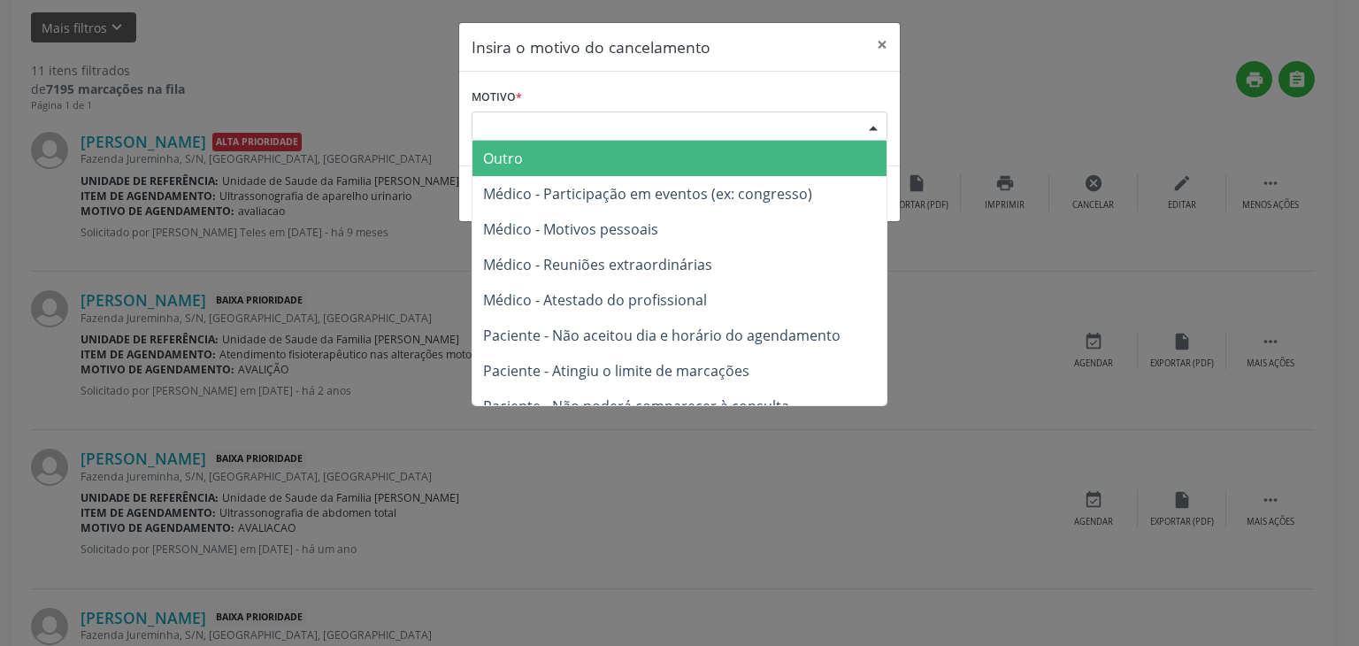
click at [553, 157] on span "Outro" at bounding box center [679, 158] width 414 height 35
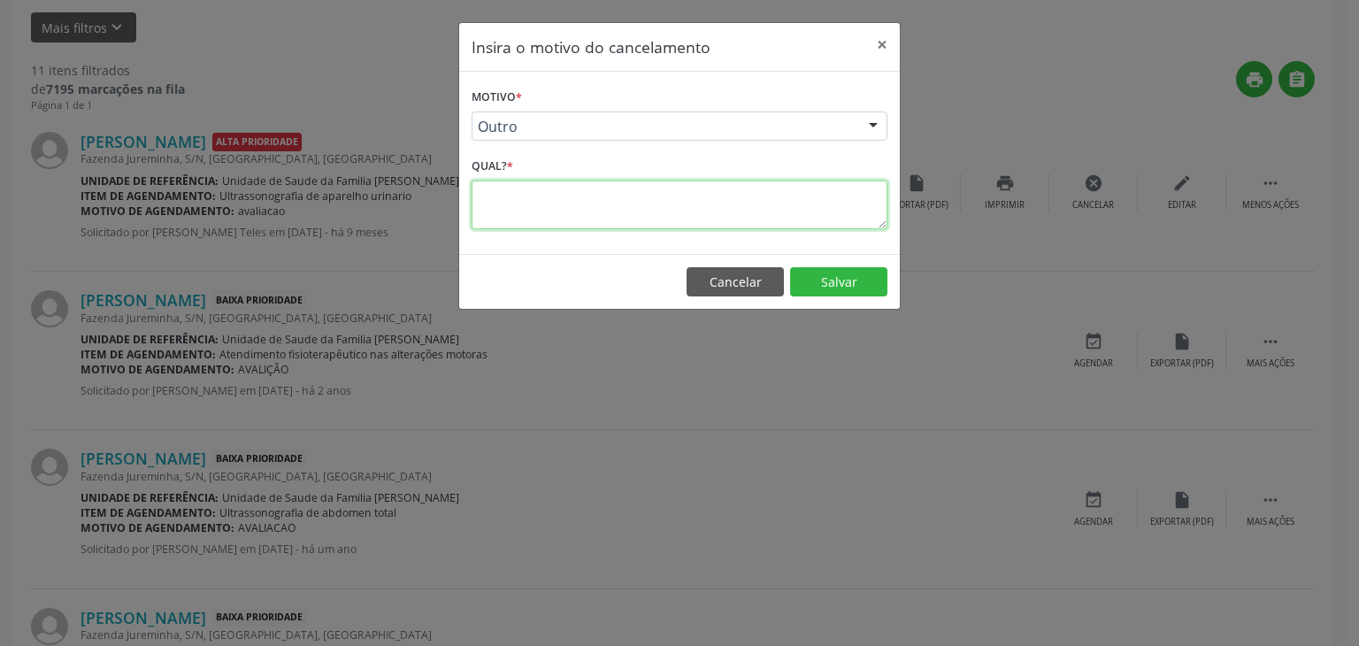
click at [558, 199] on textarea at bounding box center [680, 204] width 416 height 49
type textarea "e"
type textarea "EXAME REALIZADO"
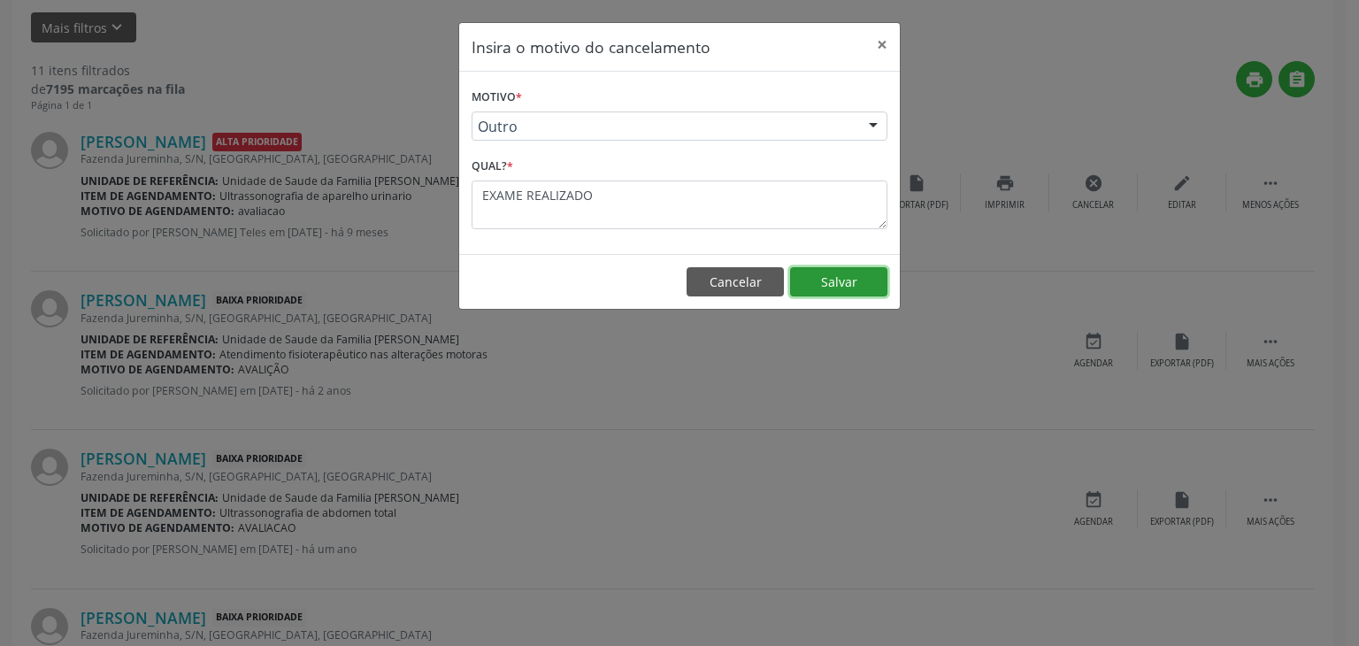
click at [835, 274] on button "Salvar" at bounding box center [838, 282] width 97 height 30
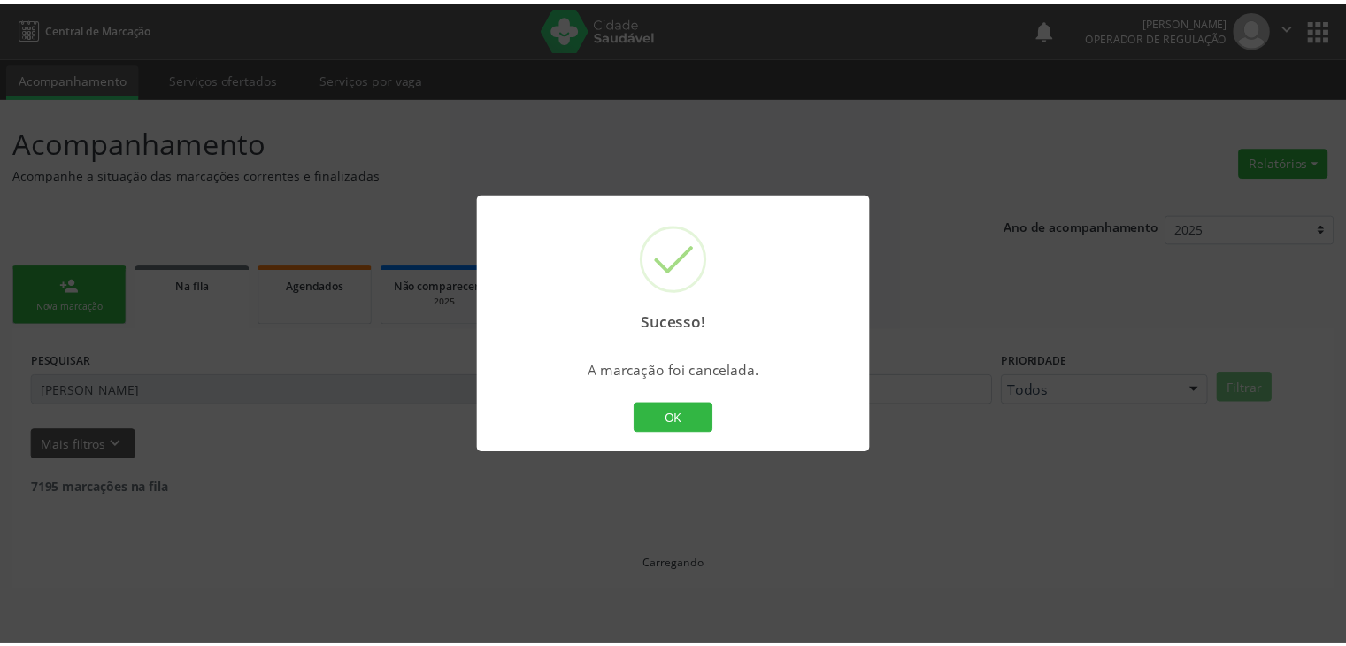
scroll to position [0, 0]
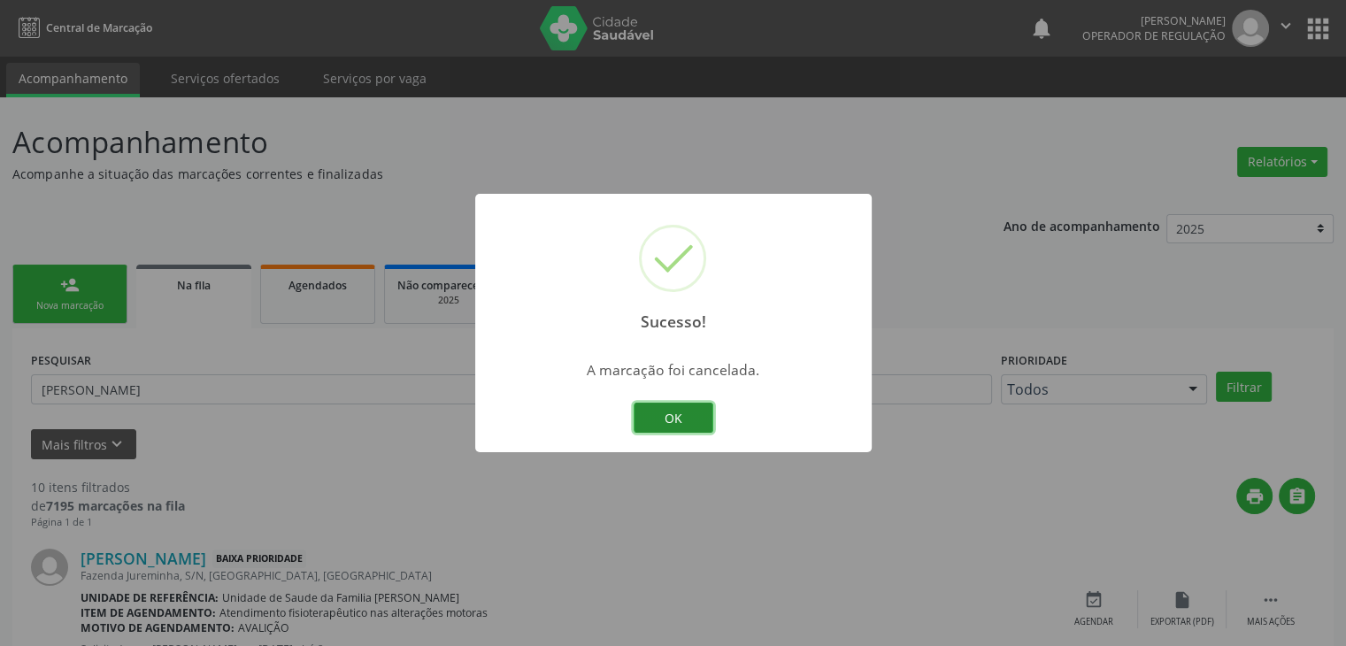
click at [682, 419] on button "OK" at bounding box center [674, 418] width 80 height 30
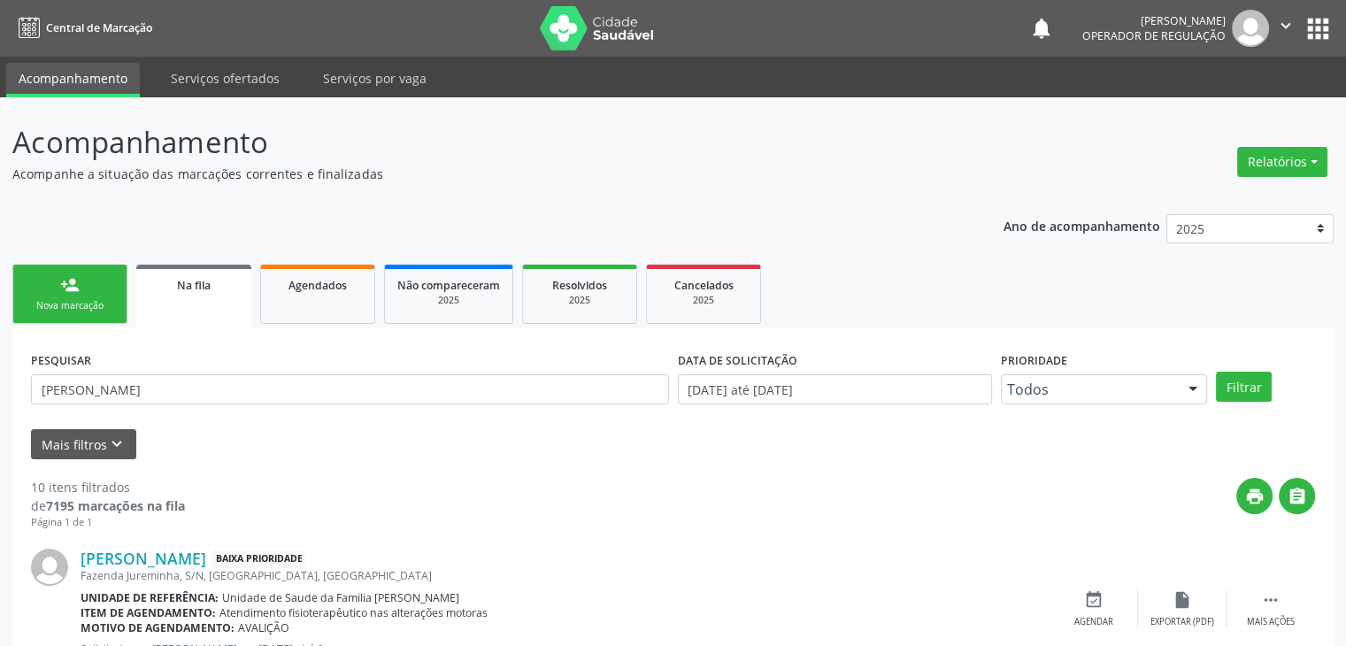
click at [682, 388] on div "Sucesso! × A marcação foi cancelada. OK Cancel" at bounding box center [673, 322] width 198 height 129
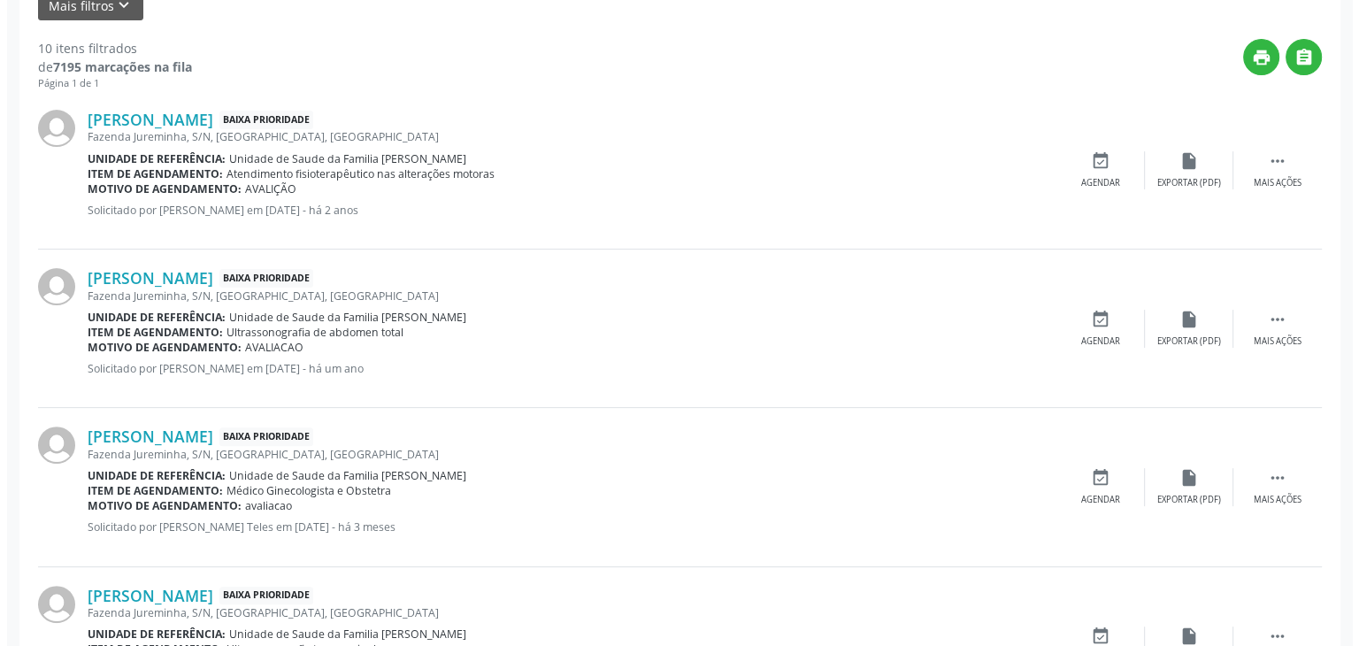
scroll to position [442, 0]
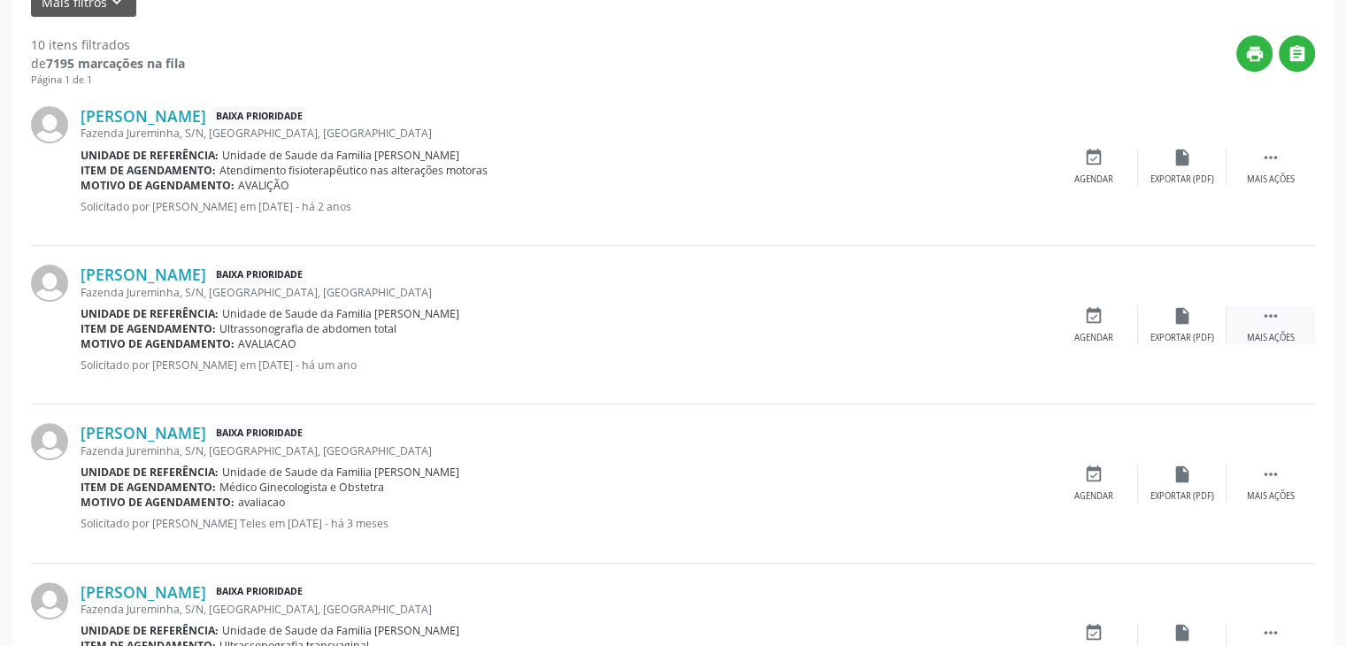
click at [1274, 315] on icon "" at bounding box center [1270, 315] width 19 height 19
click at [1079, 316] on div "cancel Cancelar" at bounding box center [1093, 325] width 88 height 38
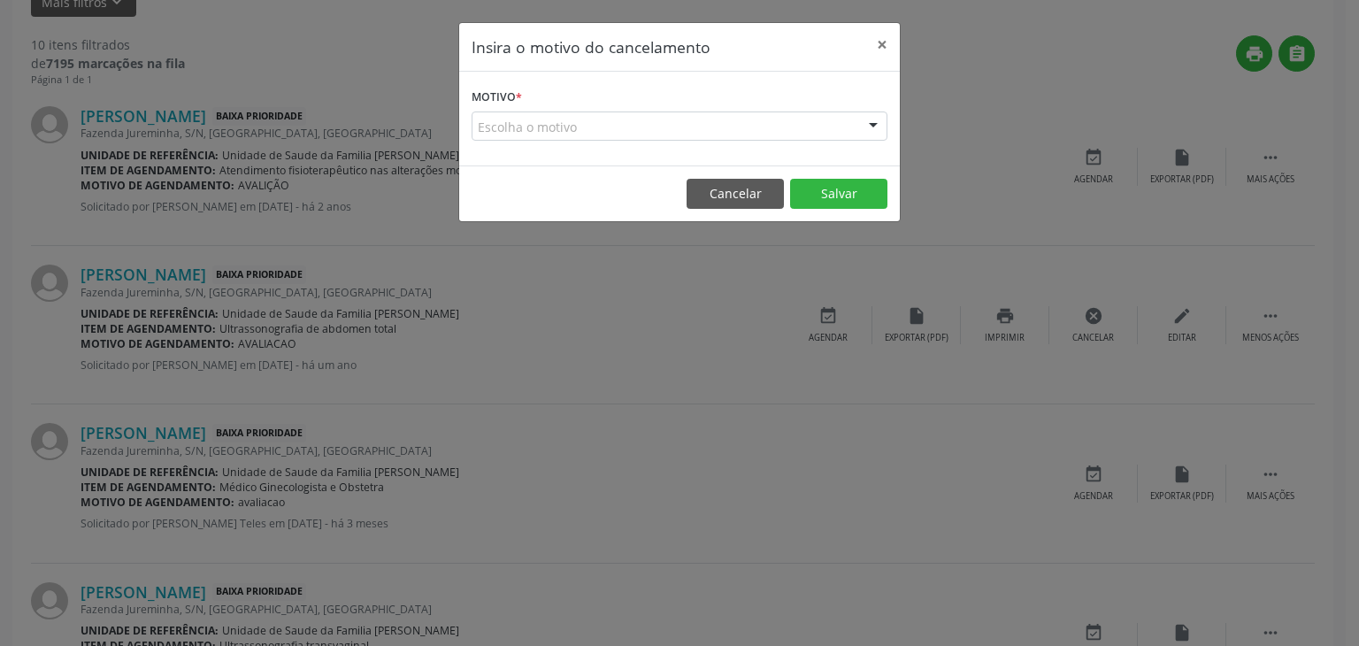
click at [581, 121] on div "Escolha o motivo" at bounding box center [680, 126] width 416 height 30
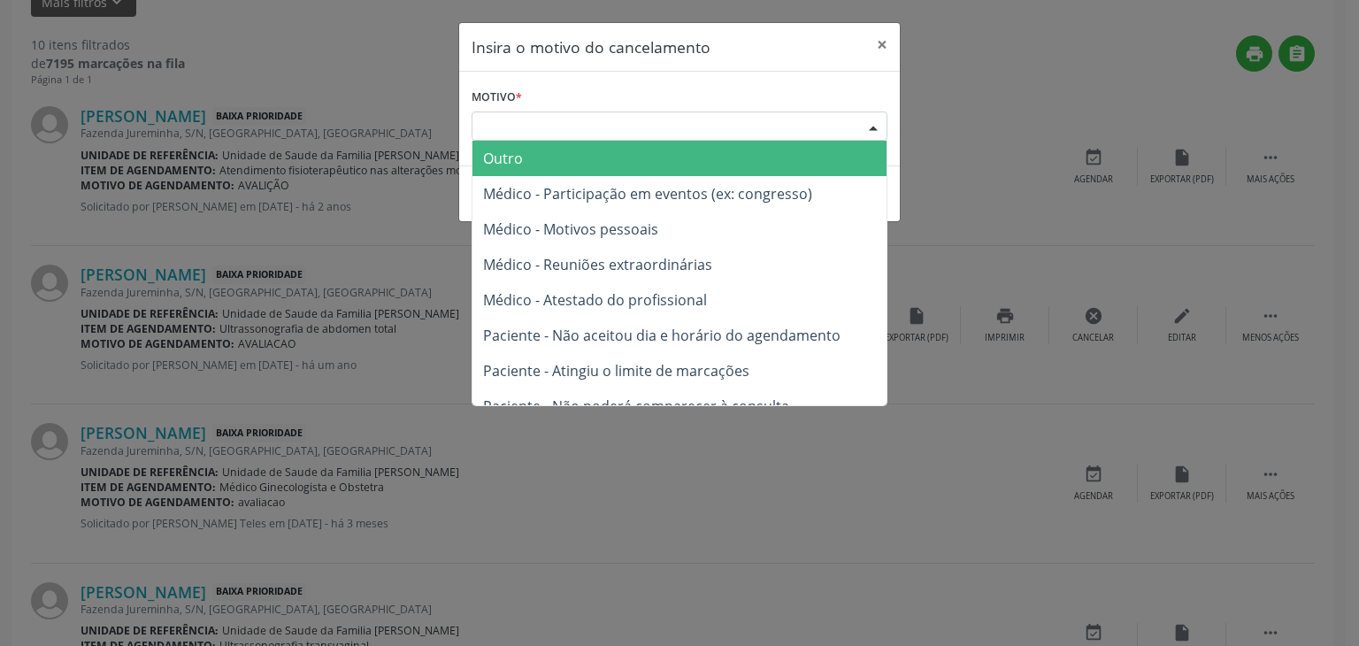
click at [565, 154] on span "Outro" at bounding box center [679, 158] width 414 height 35
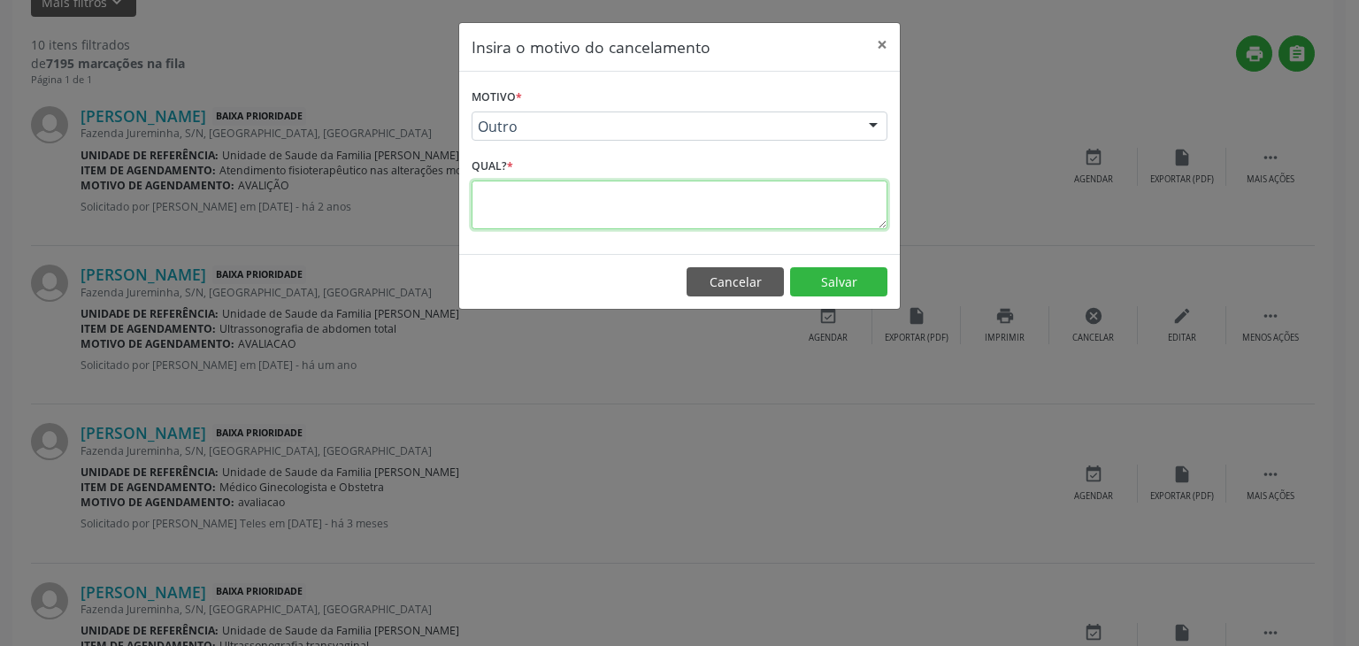
click at [571, 207] on textarea at bounding box center [680, 204] width 416 height 49
type textarea "EXAME REALIZADO"
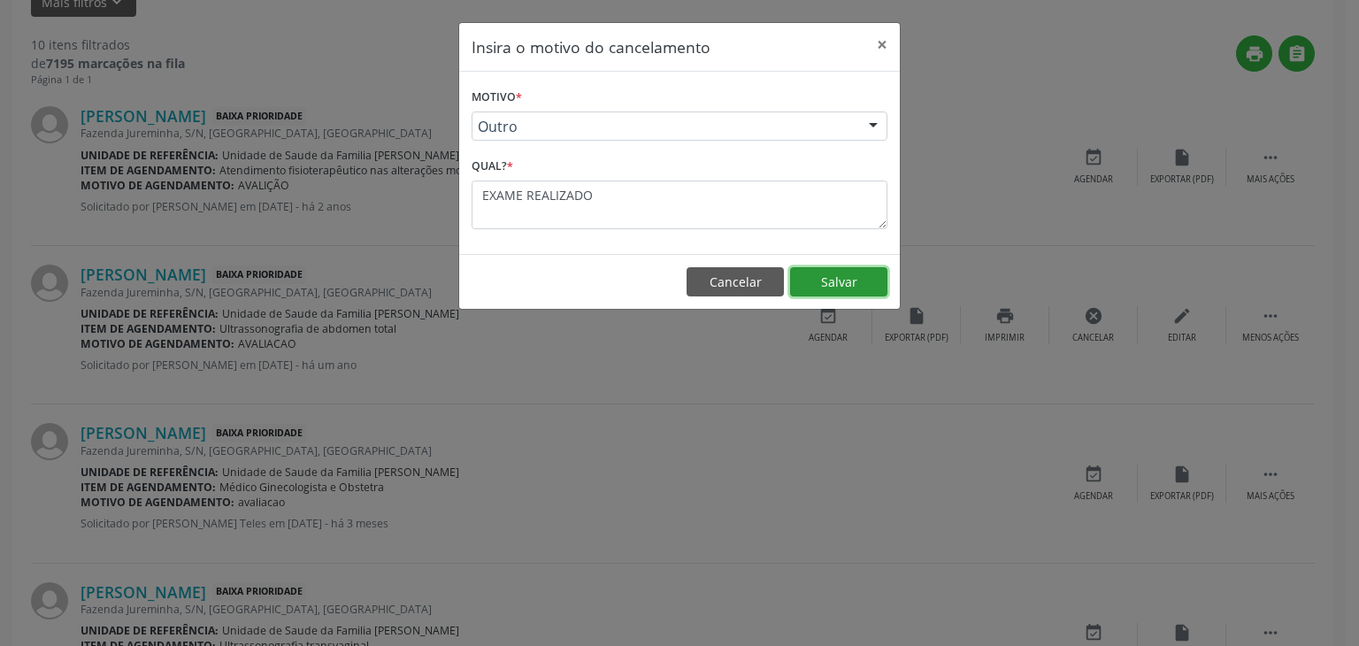
click at [838, 289] on button "Salvar" at bounding box center [838, 282] width 97 height 30
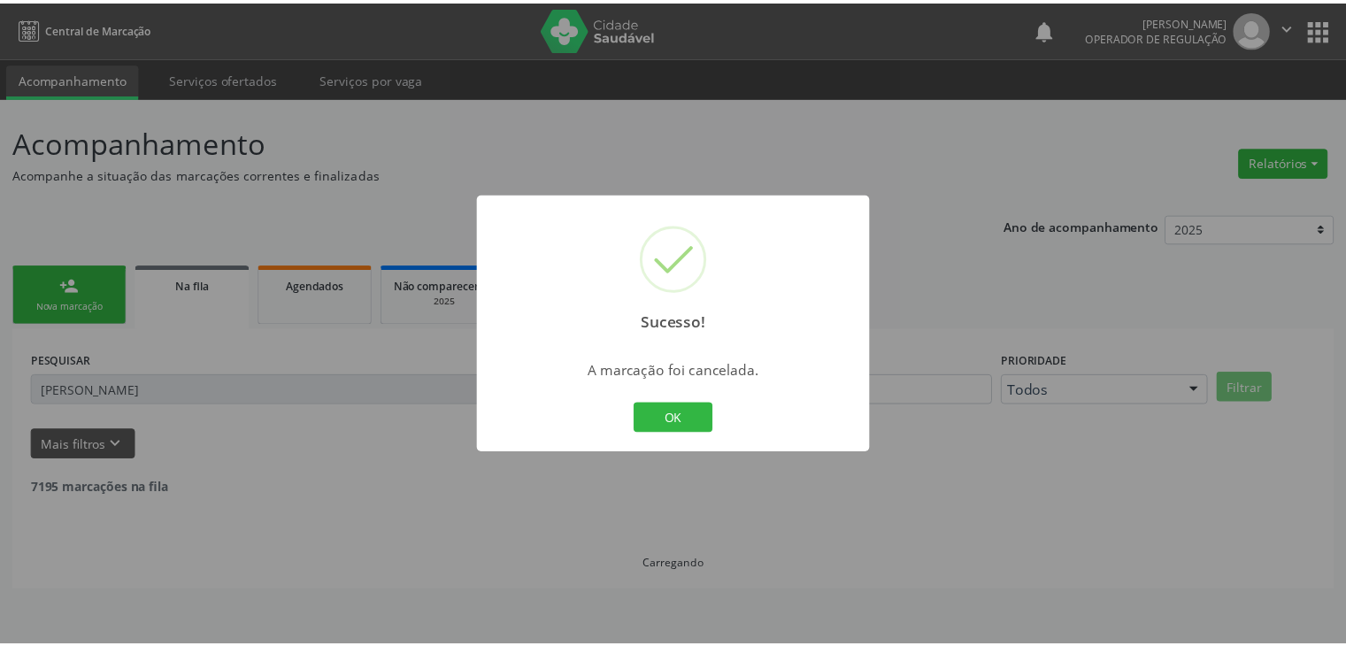
scroll to position [0, 0]
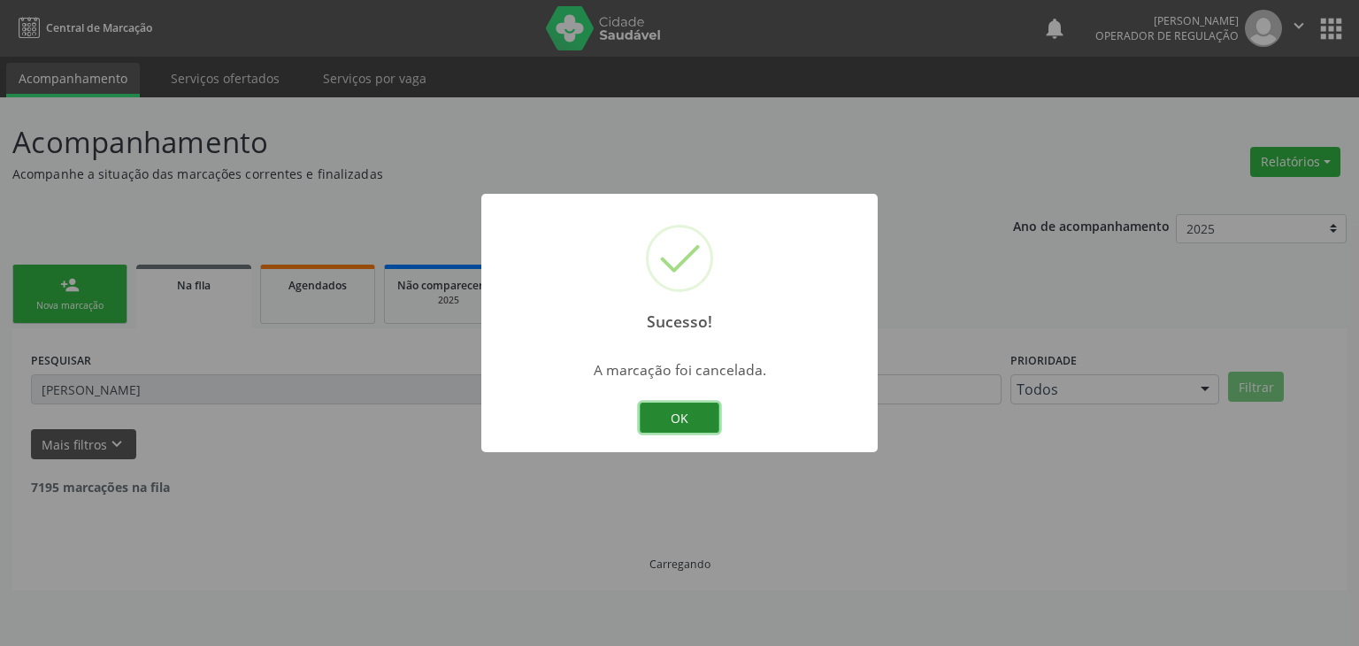
click at [693, 416] on button "OK" at bounding box center [680, 418] width 80 height 30
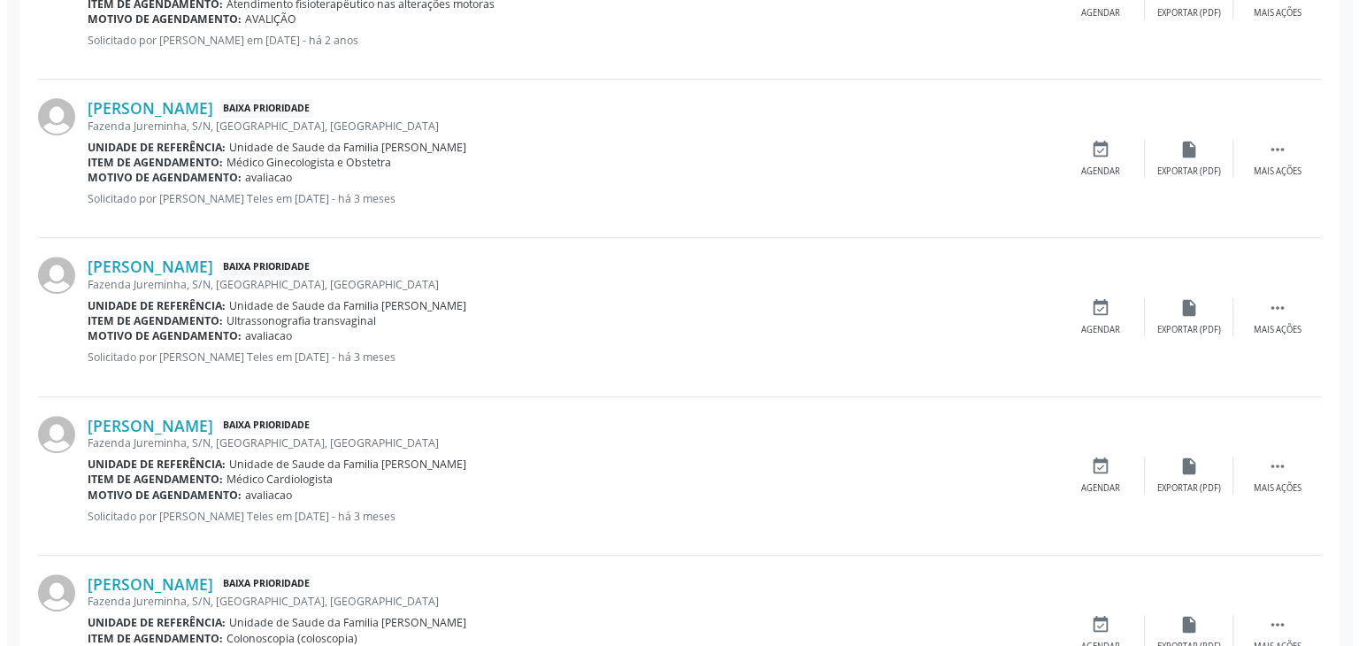
scroll to position [619, 0]
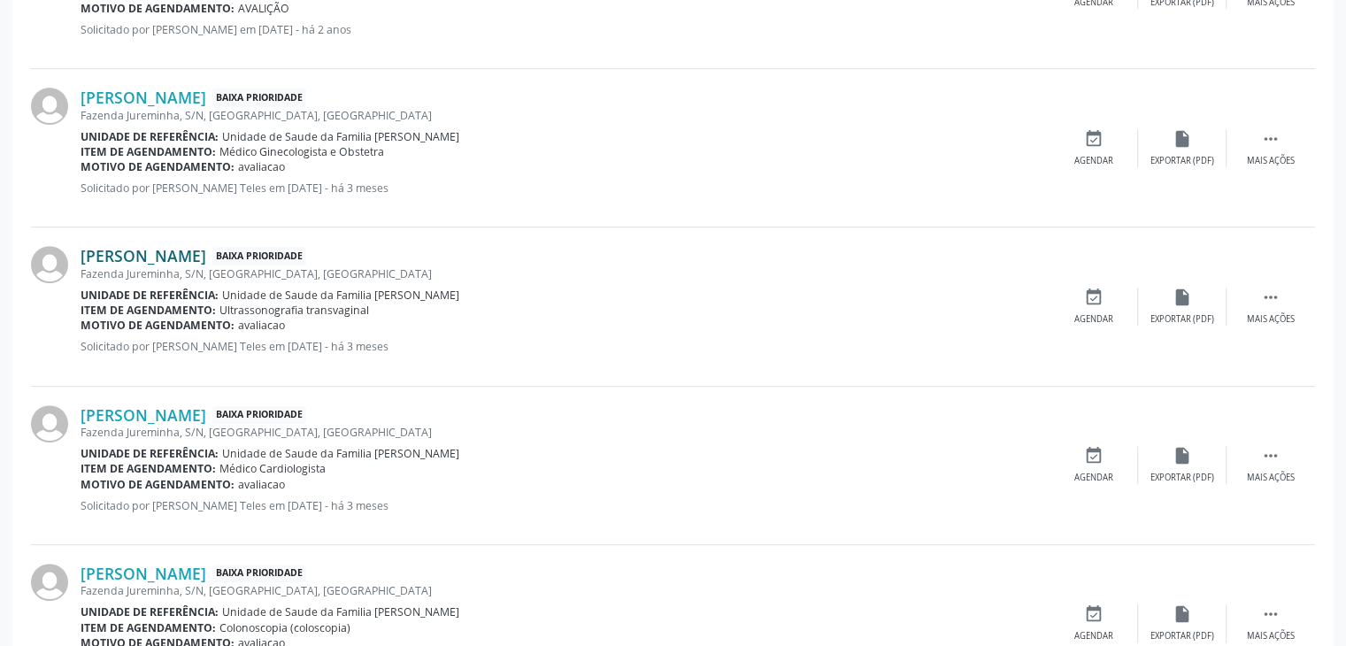
click at [165, 260] on link "Marizete Rocha Santos" at bounding box center [144, 255] width 126 height 19
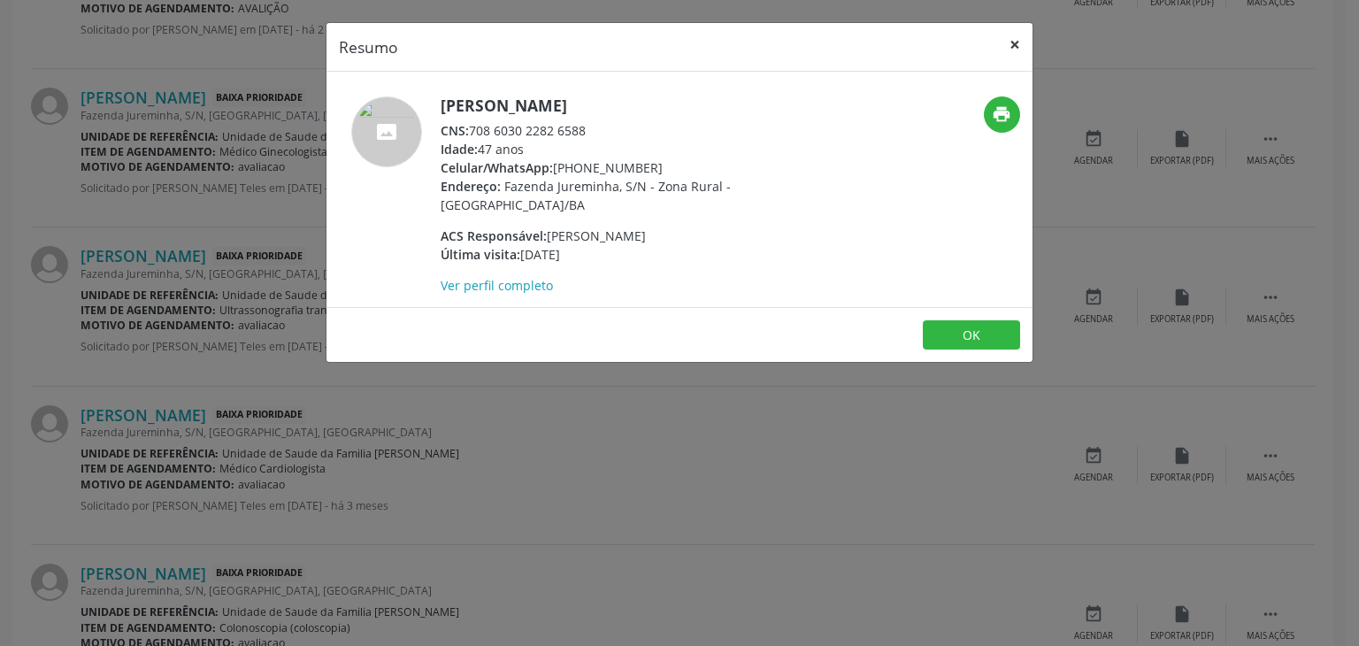
click at [1030, 41] on button "×" at bounding box center [1014, 44] width 35 height 43
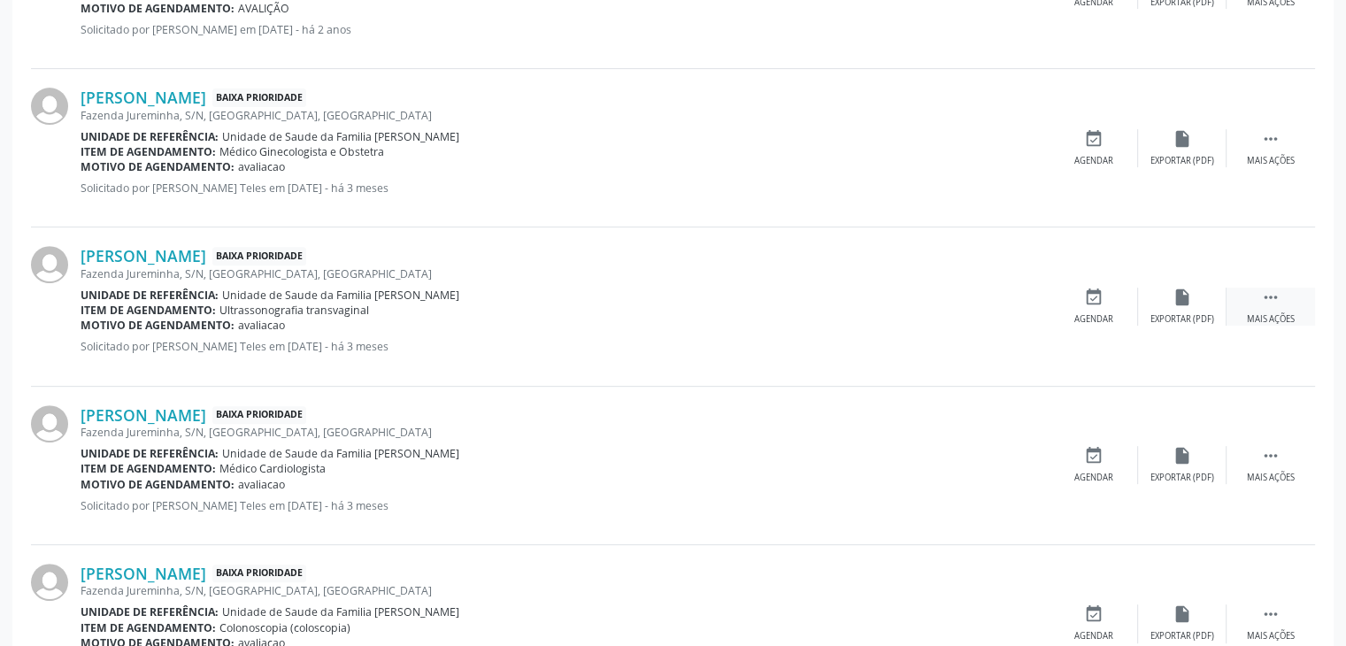
click at [1253, 302] on div " Mais ações" at bounding box center [1270, 307] width 88 height 38
click at [1093, 277] on div "Marizete Rocha Santos Baixa Prioridade Fazenda Jureminha, S/N, Zona Rural, Mair…" at bounding box center [673, 306] width 1284 height 158
click at [1104, 299] on div "cancel Cancelar" at bounding box center [1093, 307] width 88 height 38
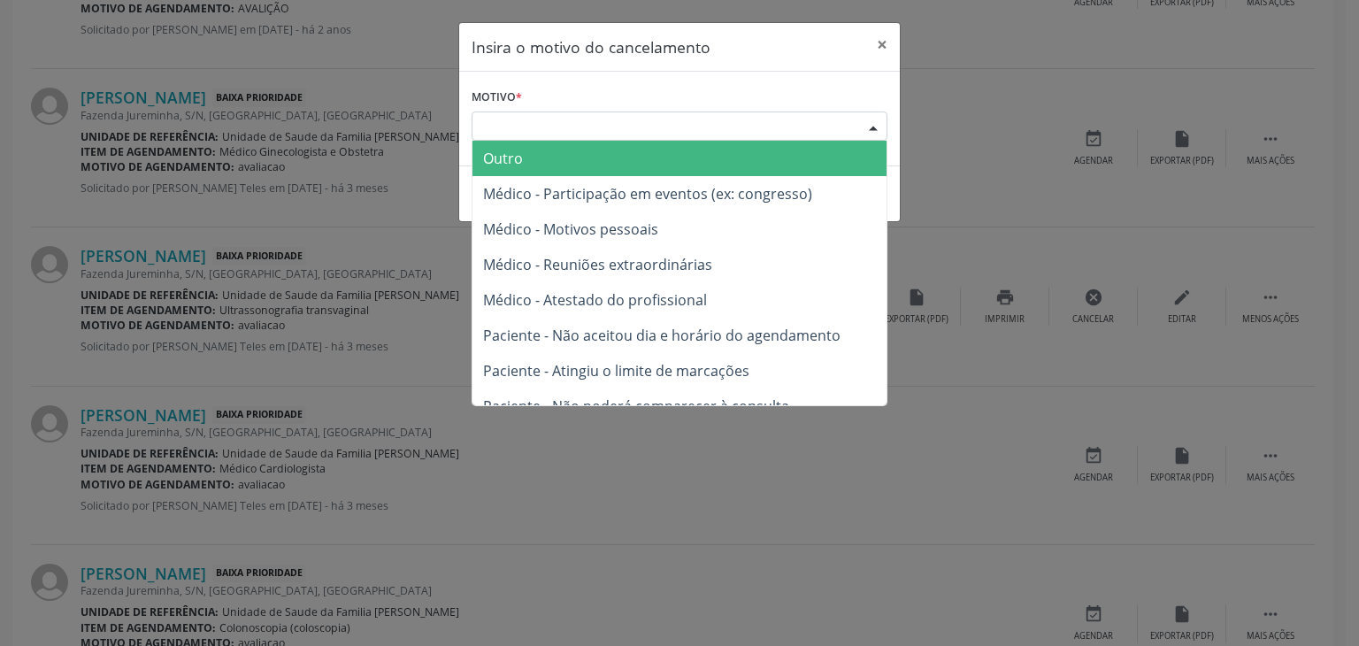
click at [669, 127] on div "Escolha o motivo" at bounding box center [680, 126] width 416 height 30
click at [635, 167] on span "Outro" at bounding box center [679, 158] width 414 height 35
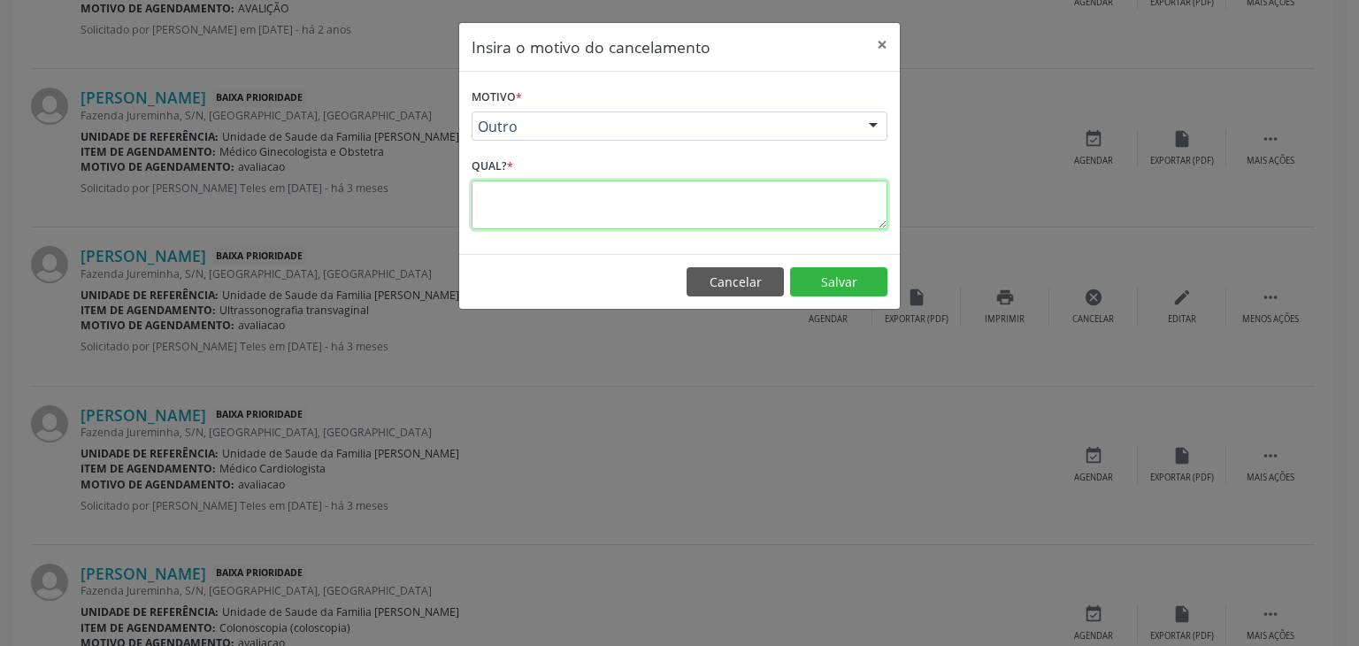
click at [614, 215] on textarea at bounding box center [680, 204] width 416 height 49
type textarea "EXAME REALIZADO"
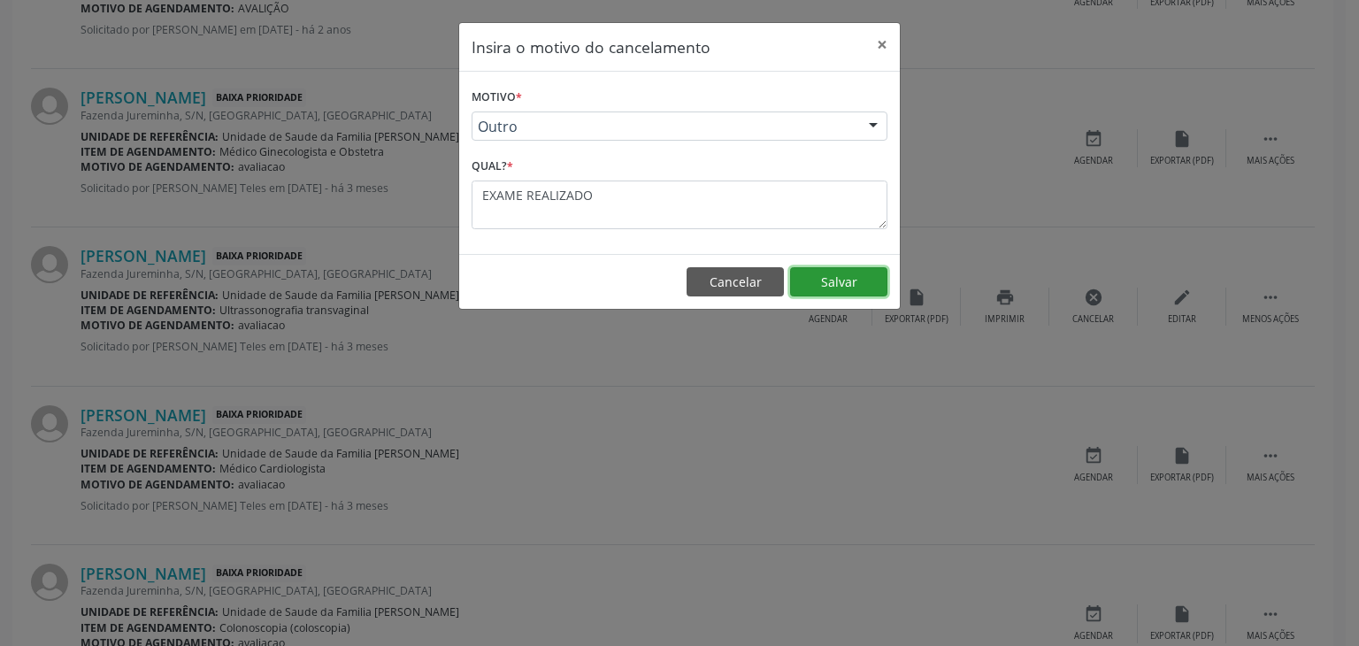
click at [831, 282] on button "Salvar" at bounding box center [838, 282] width 97 height 30
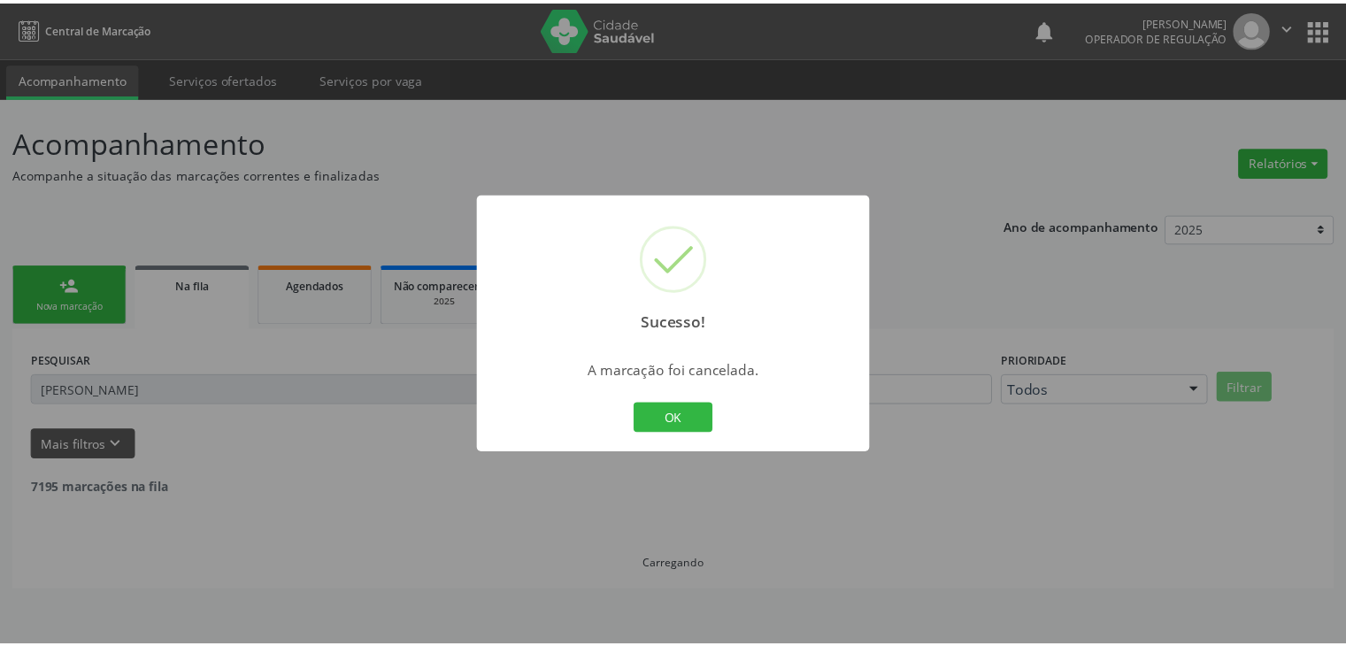
scroll to position [0, 0]
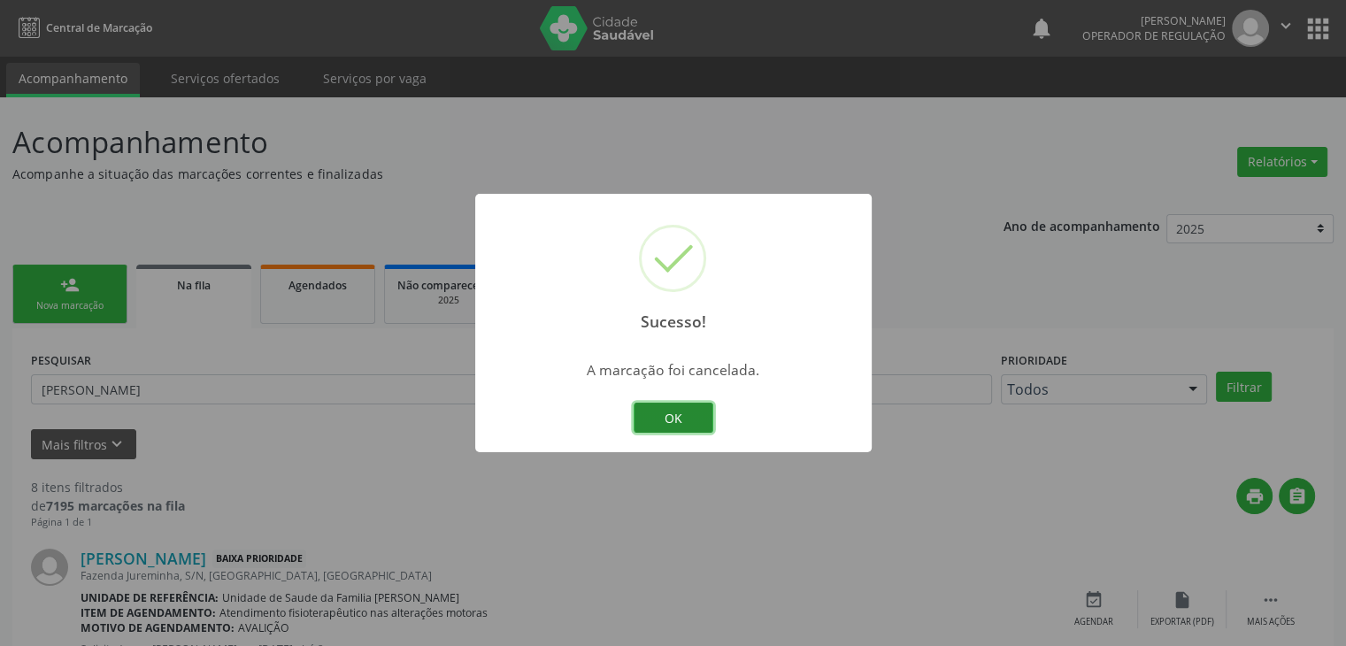
click at [680, 411] on button "OK" at bounding box center [674, 418] width 80 height 30
click at [680, 411] on div "Sucesso! × A marcação foi cancelada. OK Cancel" at bounding box center [673, 323] width 396 height 258
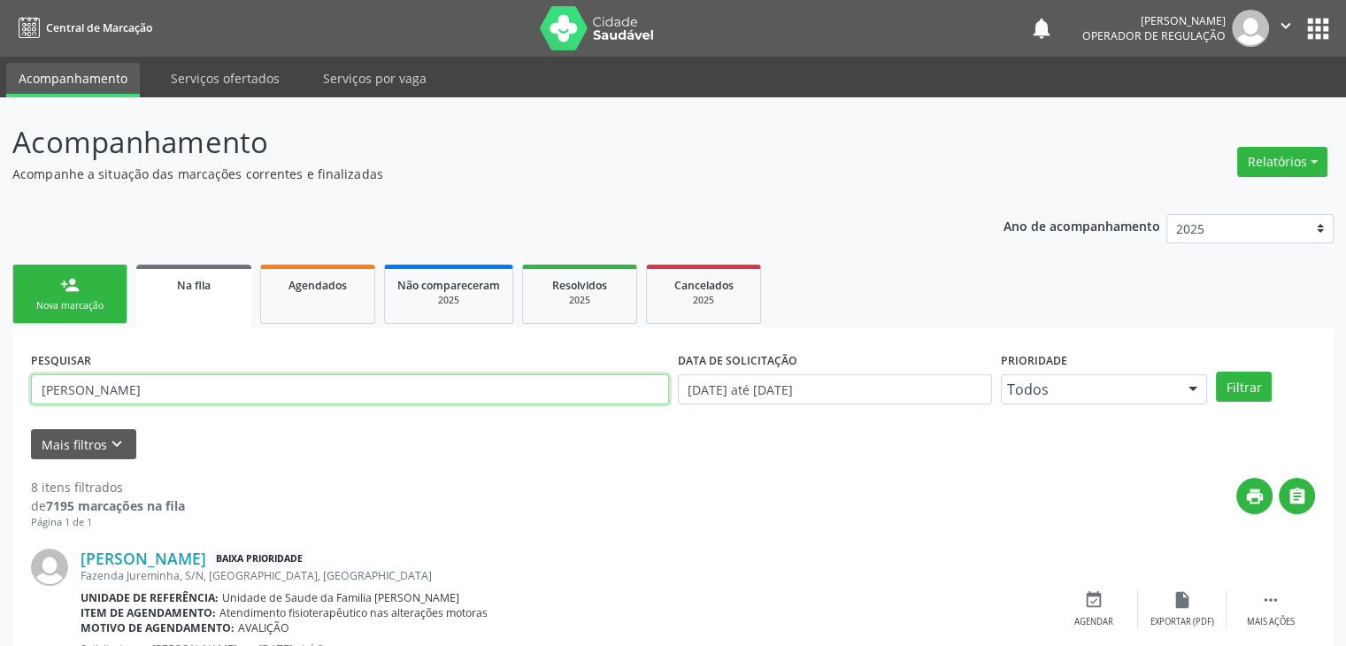
click at [230, 401] on input "MARIZETE ROCHA" at bounding box center [350, 389] width 638 height 30
type input "M"
click at [1216, 372] on button "Filtrar" at bounding box center [1244, 387] width 56 height 30
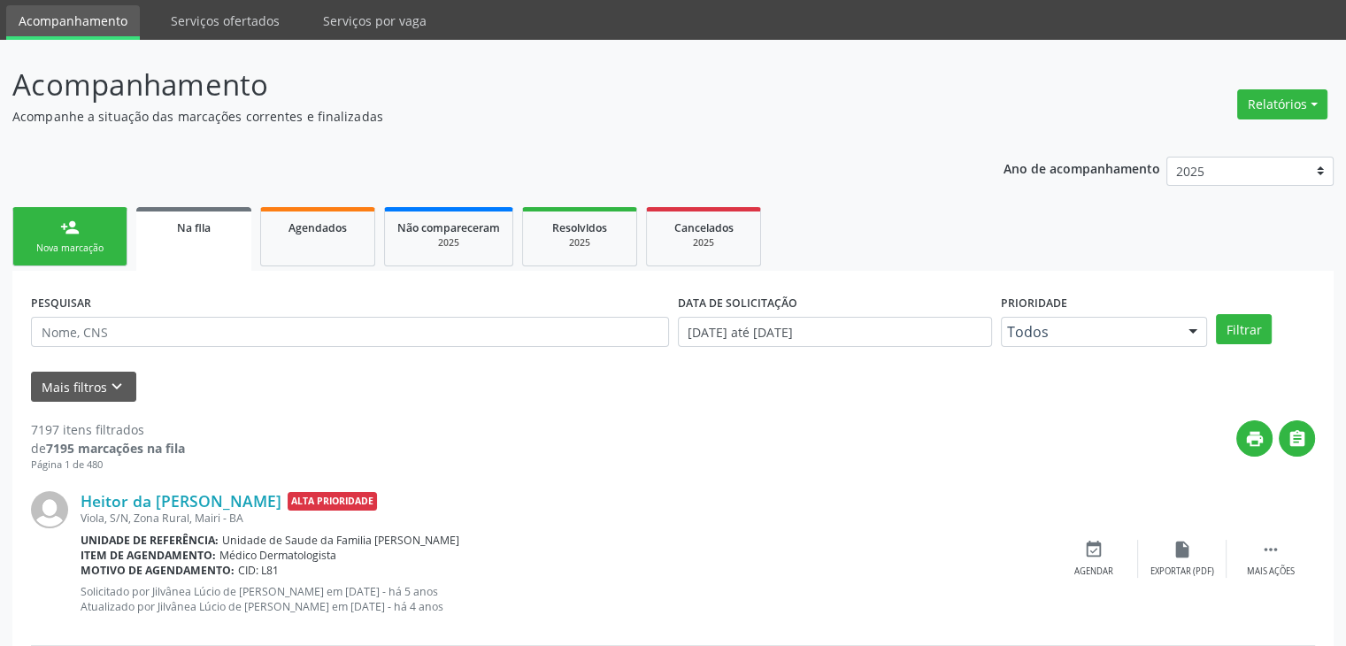
scroll to position [88, 0]
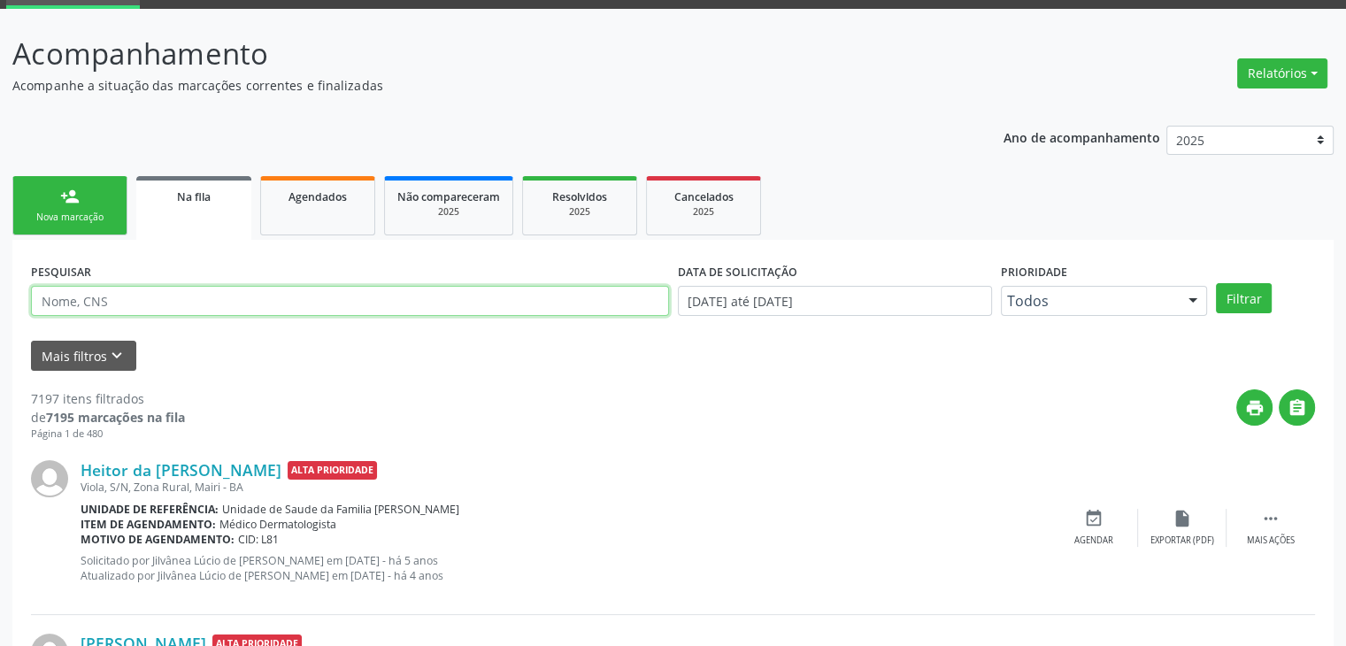
click at [350, 301] on input "text" at bounding box center [350, 301] width 638 height 30
click at [1216, 283] on button "Filtrar" at bounding box center [1244, 298] width 56 height 30
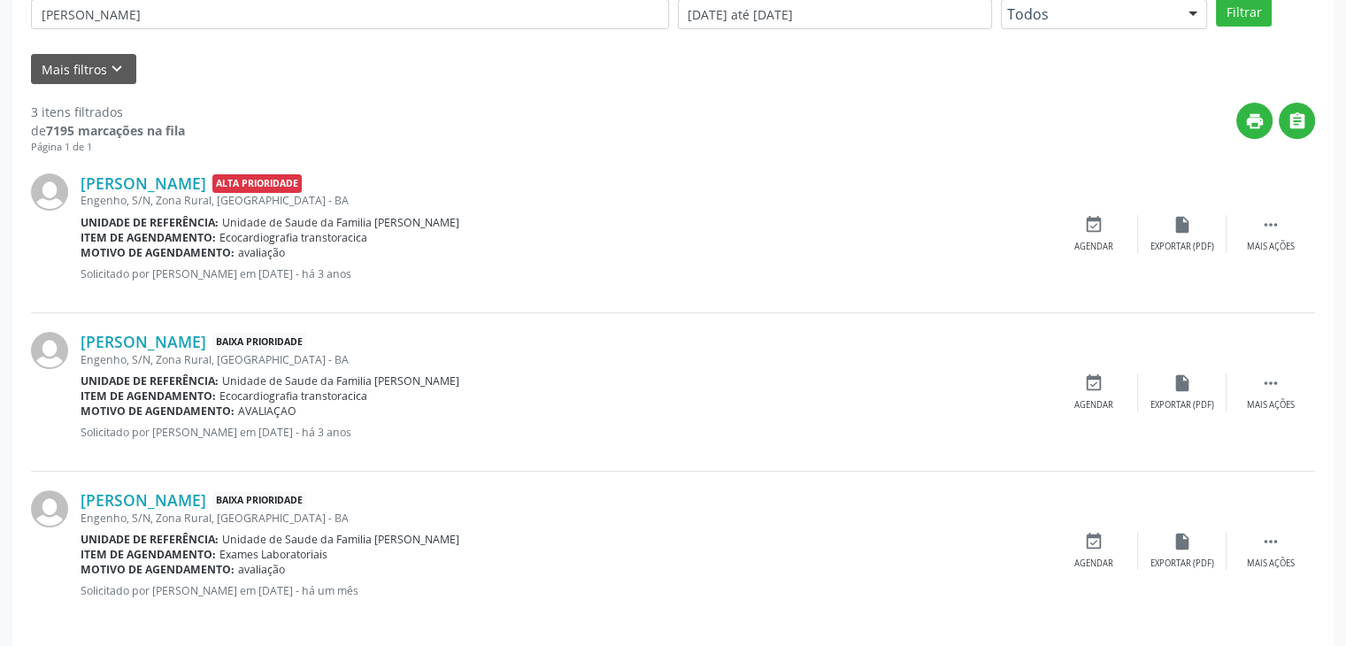
scroll to position [388, 0]
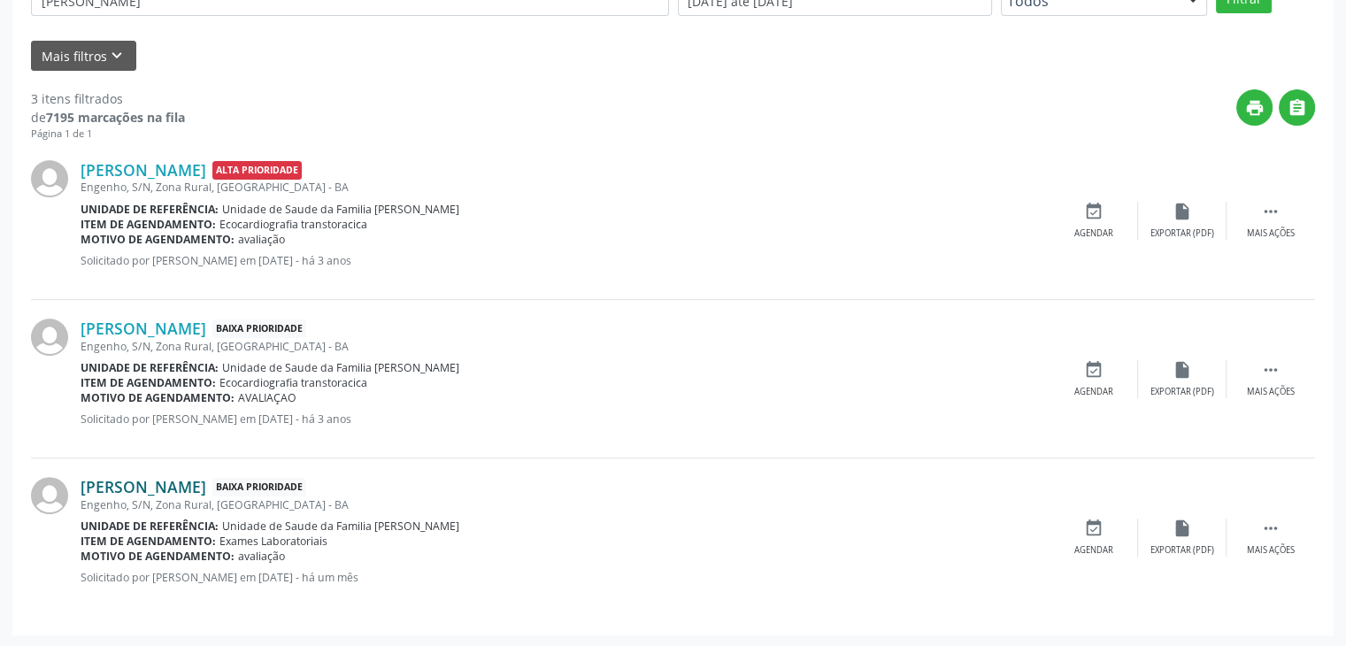
click at [161, 479] on link "Sándro Oliveira dos Santos" at bounding box center [144, 486] width 126 height 19
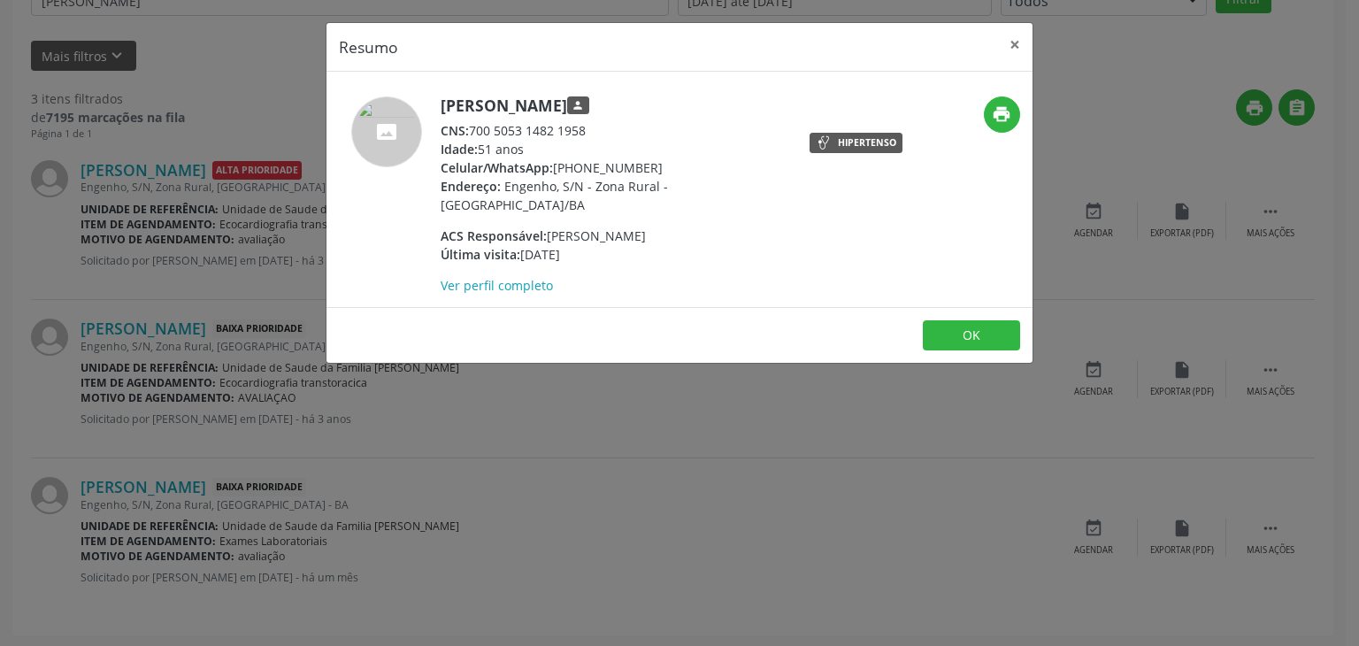
click at [995, 43] on header "Resumo ×" at bounding box center [679, 47] width 706 height 49
click at [1004, 42] on button "×" at bounding box center [1014, 44] width 35 height 43
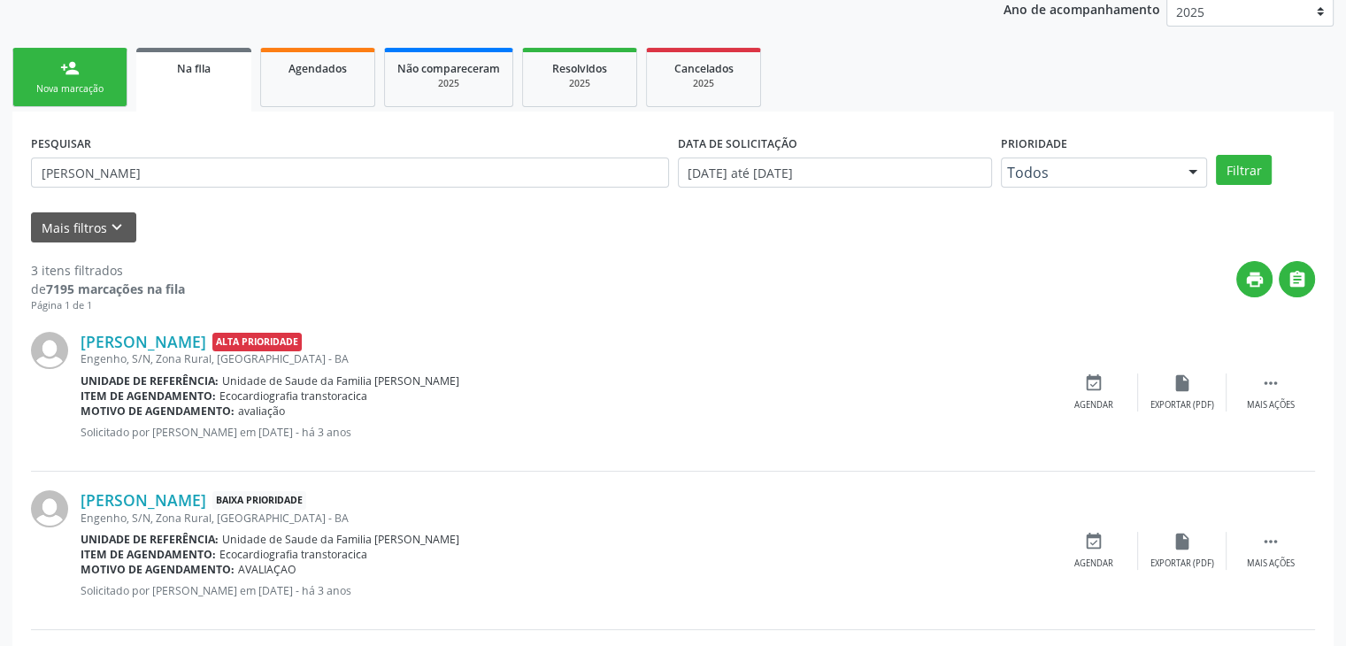
scroll to position [123, 0]
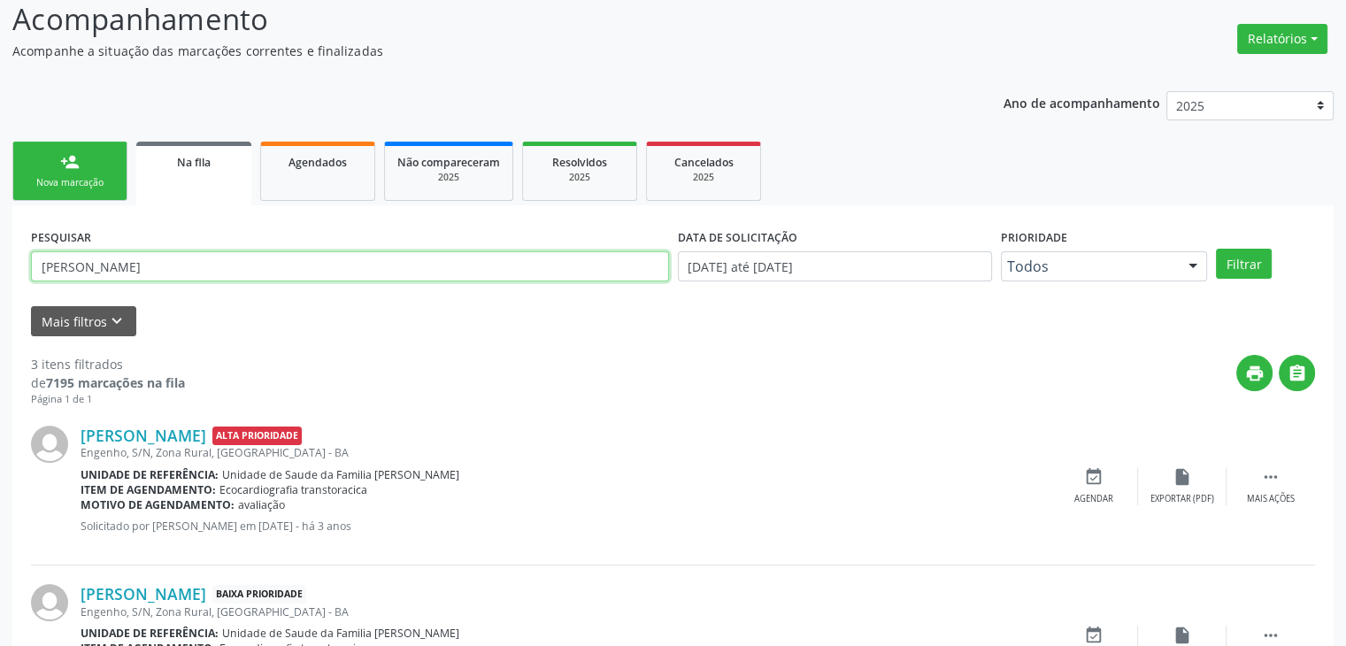
click at [195, 273] on input "SANDRO OLIVEIRA" at bounding box center [350, 266] width 638 height 30
drag, startPoint x: 179, startPoint y: 277, endPoint x: 79, endPoint y: 288, distance: 100.5
click at [81, 288] on div "PESQUISAR SANDRO OLIVEIRA" at bounding box center [350, 258] width 647 height 69
drag, startPoint x: 45, startPoint y: 280, endPoint x: 25, endPoint y: 282, distance: 20.4
click at [25, 281] on div "PESQUISAR SANDRO OLIVEIRA DATA DE SOLICITAÇÃO 01/01/2019 até 10/10/2025 Priorid…" at bounding box center [672, 552] width 1321 height 695
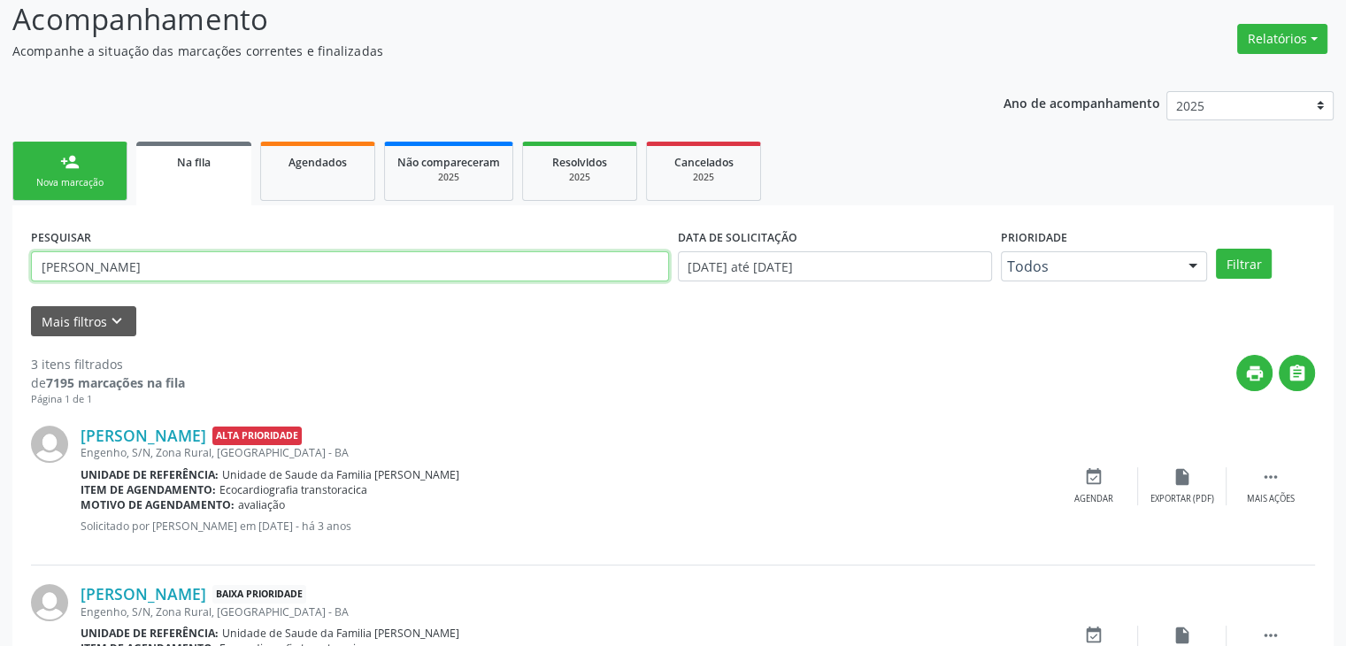
click at [169, 260] on input "SANDRO OLIVEIRA" at bounding box center [350, 266] width 638 height 30
click at [170, 260] on input "SANDRO OLIVEIRA" at bounding box center [350, 266] width 638 height 30
click at [177, 255] on input "SANDR" at bounding box center [350, 266] width 638 height 30
type input "S"
type input "ADAILMA"
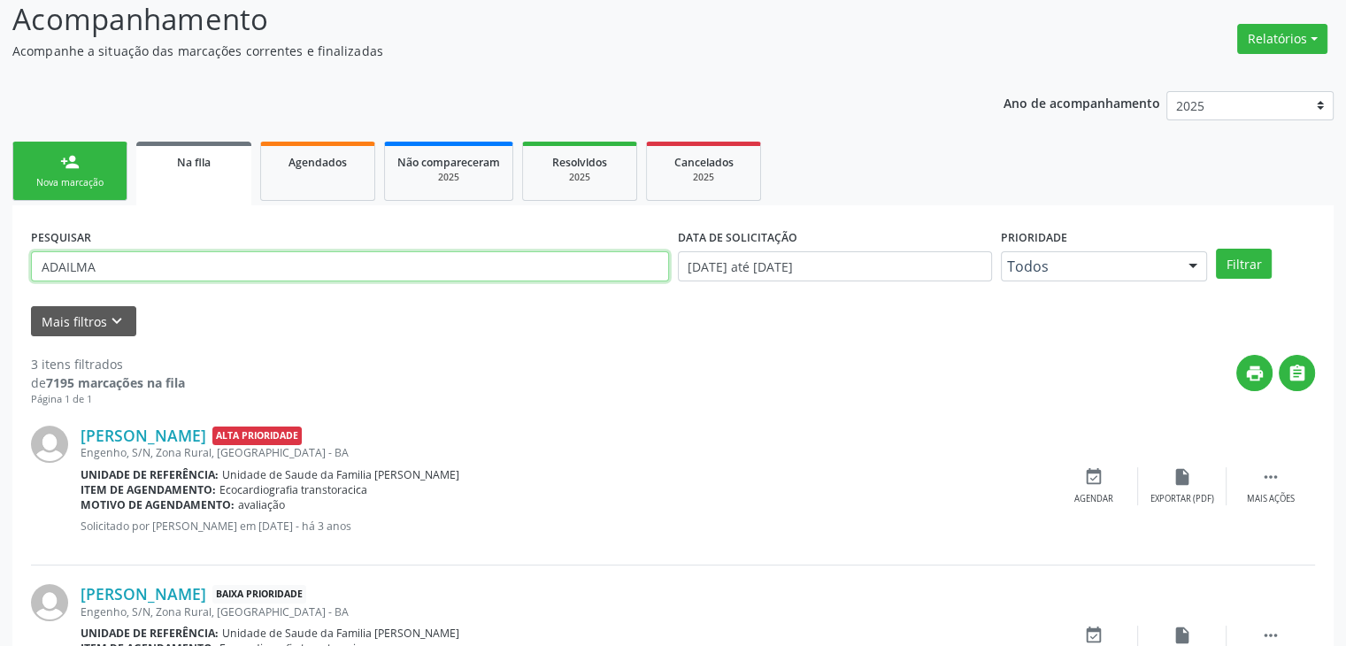
click at [1216, 249] on button "Filtrar" at bounding box center [1244, 264] width 56 height 30
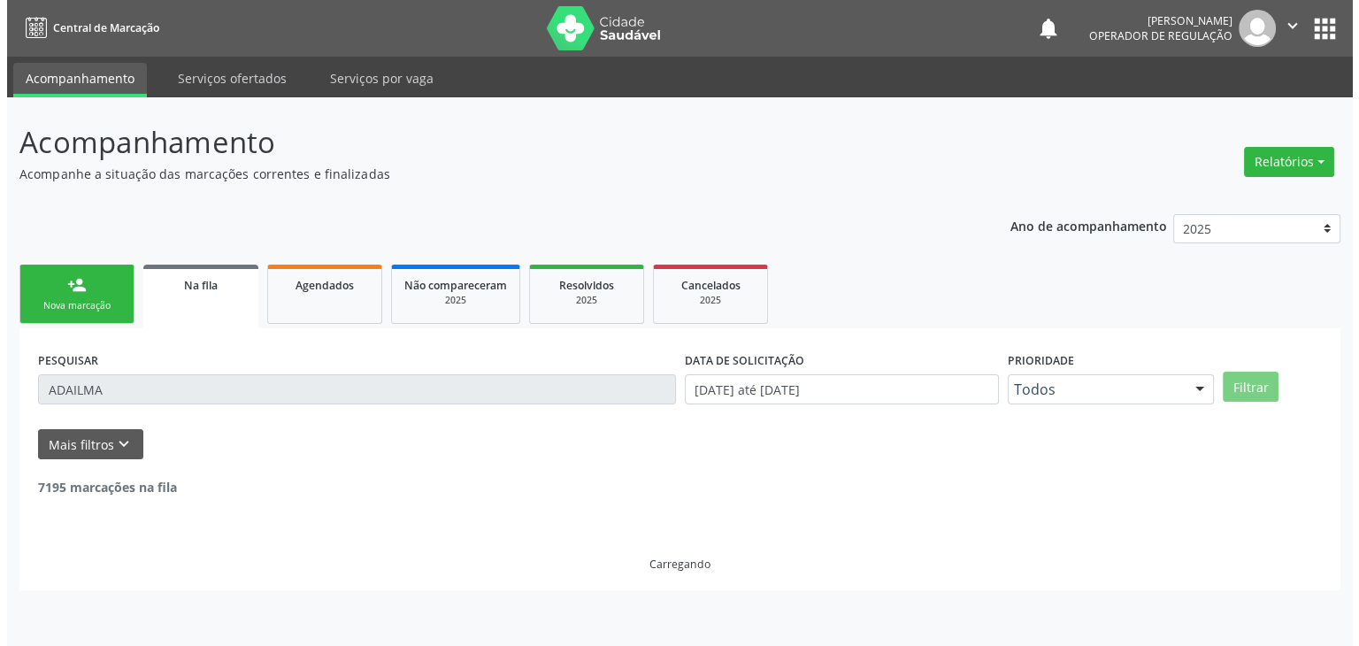
scroll to position [0, 0]
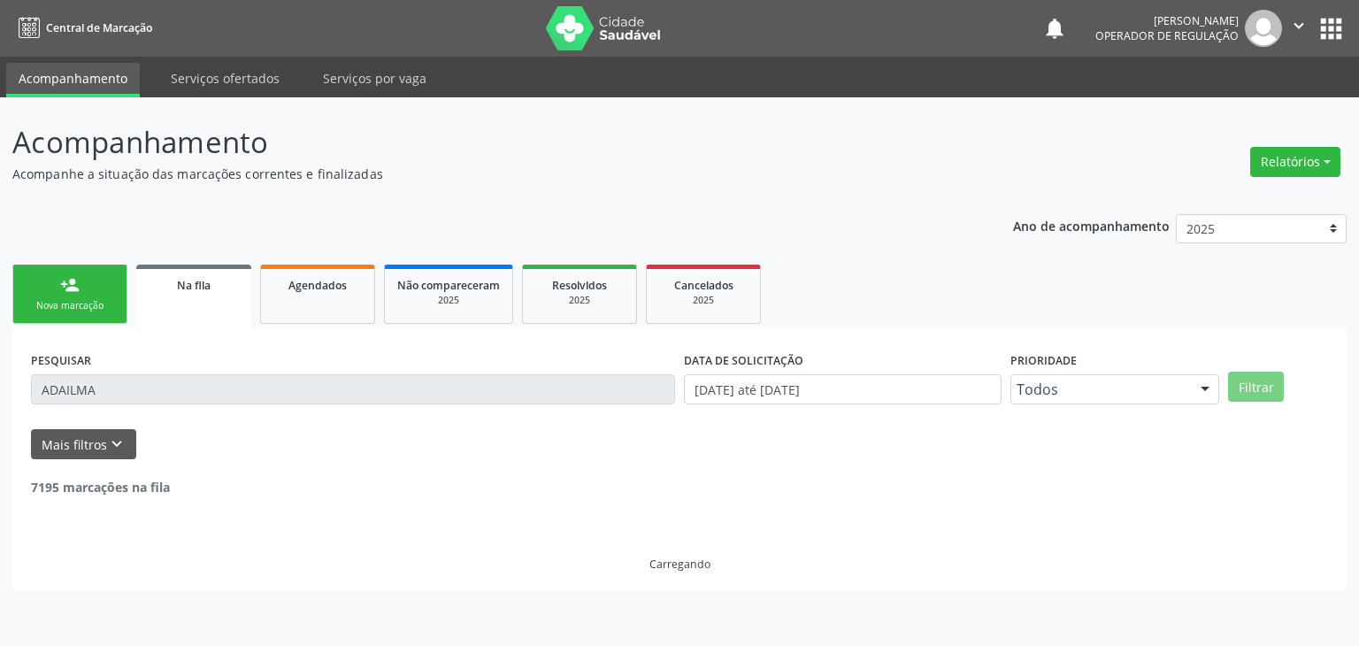
click at [379, 2] on nav "Central de Marcação notifications Nathana Magalhães Operador de regulação  Con…" at bounding box center [679, 28] width 1359 height 57
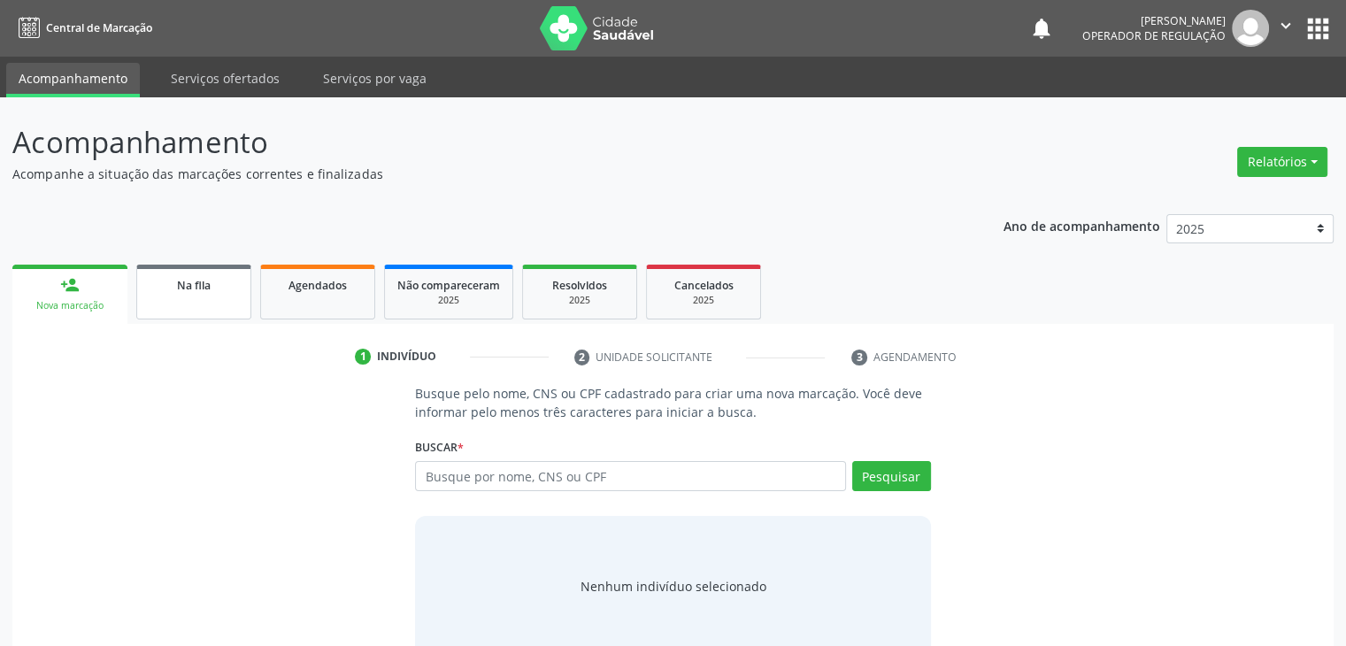
click at [169, 272] on link "Na fila" at bounding box center [193, 292] width 115 height 55
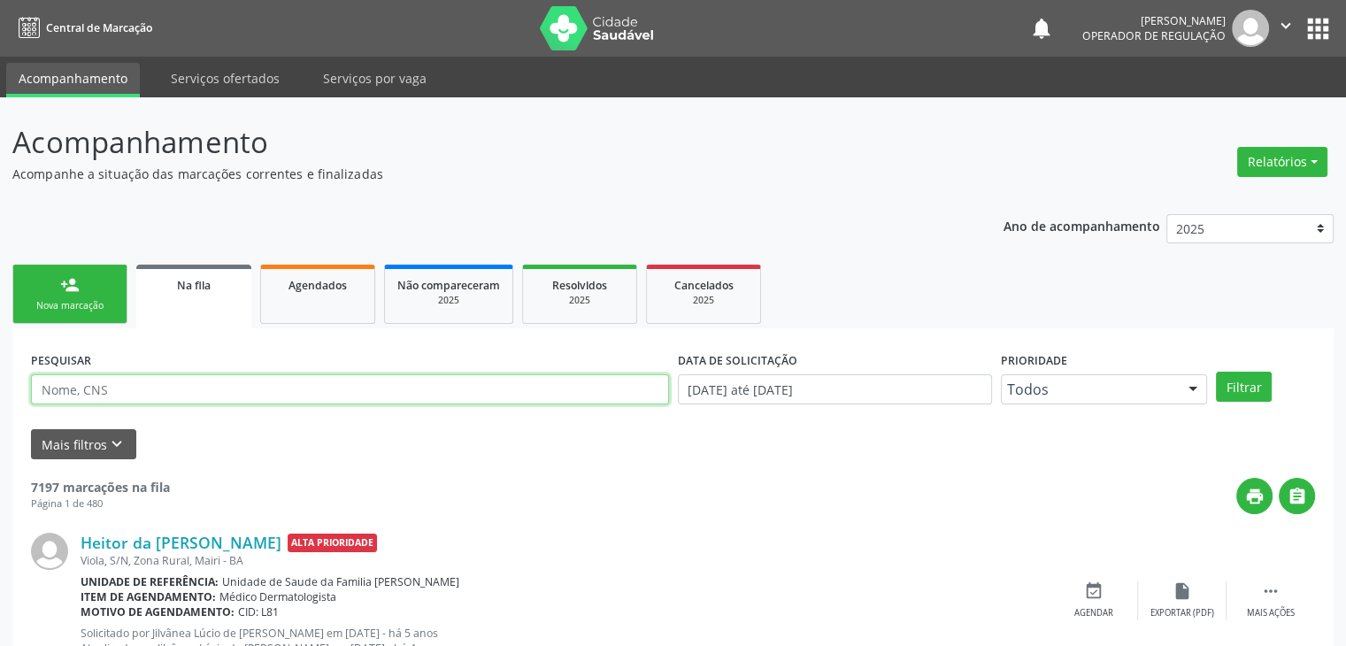
click at [186, 393] on input "text" at bounding box center [350, 389] width 638 height 30
type input "ADAILMA"
click at [1216, 372] on button "Filtrar" at bounding box center [1244, 387] width 56 height 30
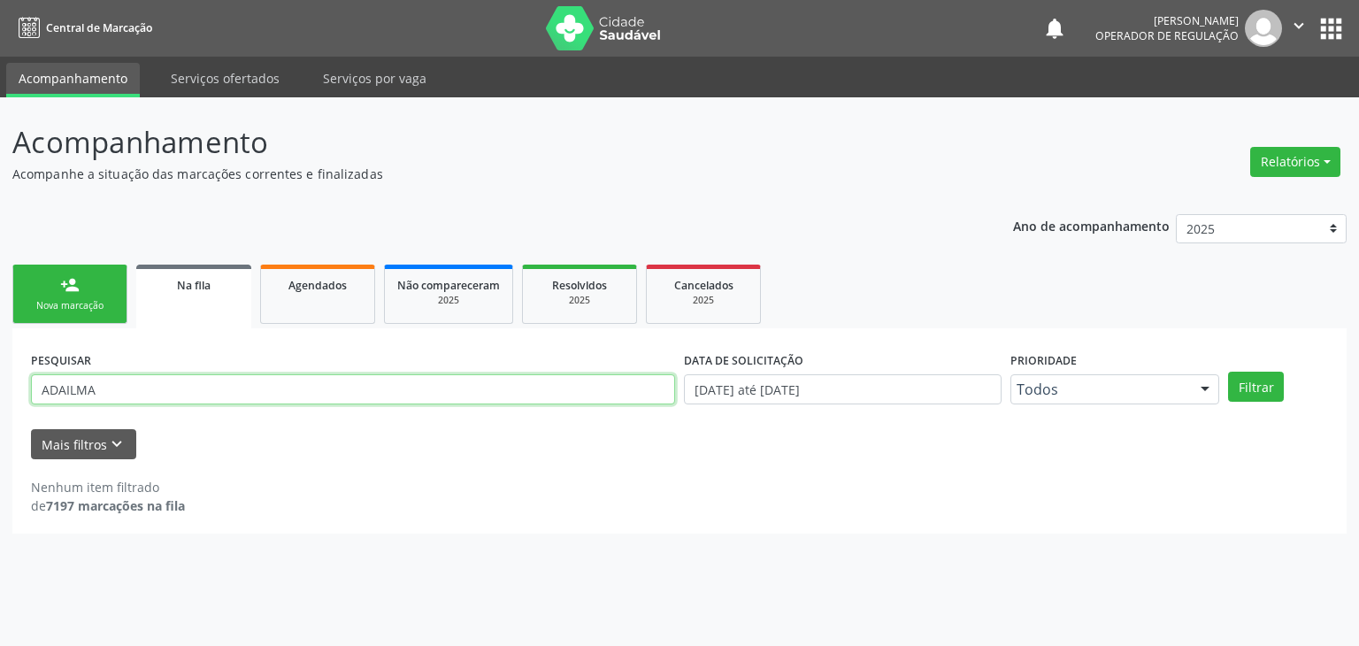
click at [170, 399] on input "ADAILMA" at bounding box center [353, 389] width 644 height 30
click at [1228, 372] on button "Filtrar" at bounding box center [1256, 387] width 56 height 30
click at [152, 363] on div "PESQUISAR ADAILMA" at bounding box center [353, 381] width 653 height 69
click at [136, 387] on input "ADAILMA" at bounding box center [353, 389] width 644 height 30
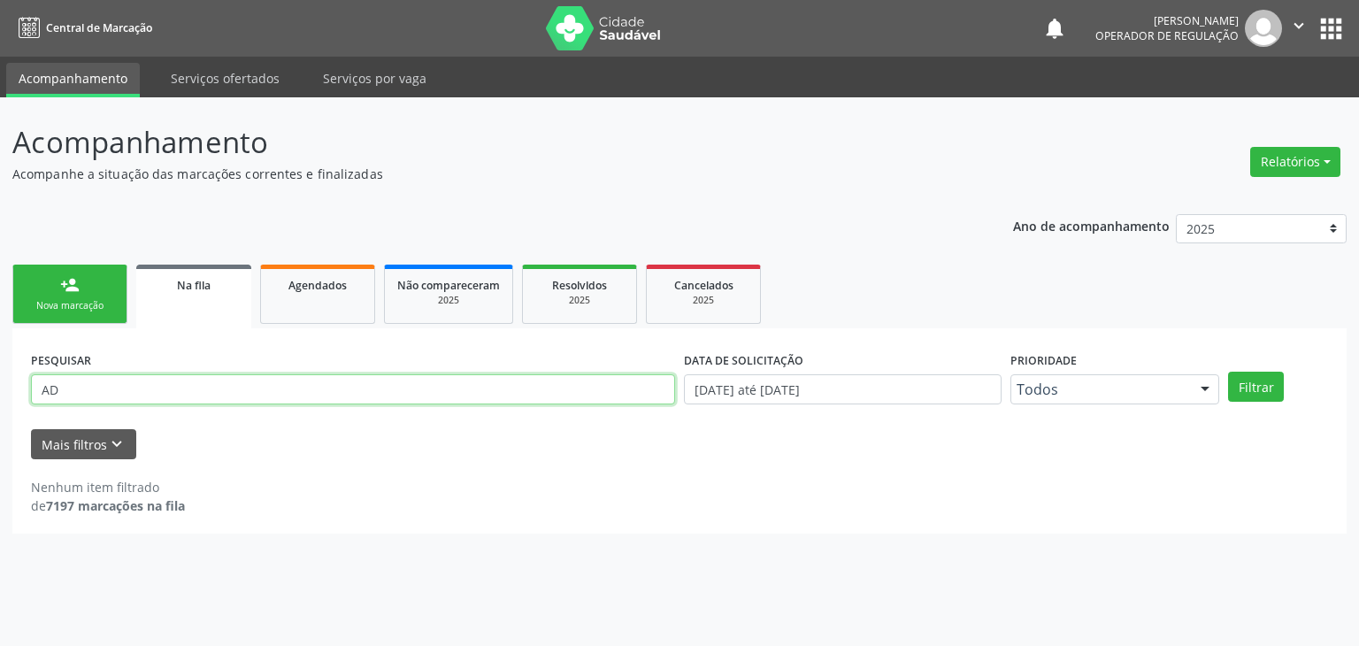
type input "A"
click at [243, 381] on input "text" at bounding box center [353, 389] width 644 height 30
click at [294, 310] on link "Agendados" at bounding box center [317, 294] width 115 height 59
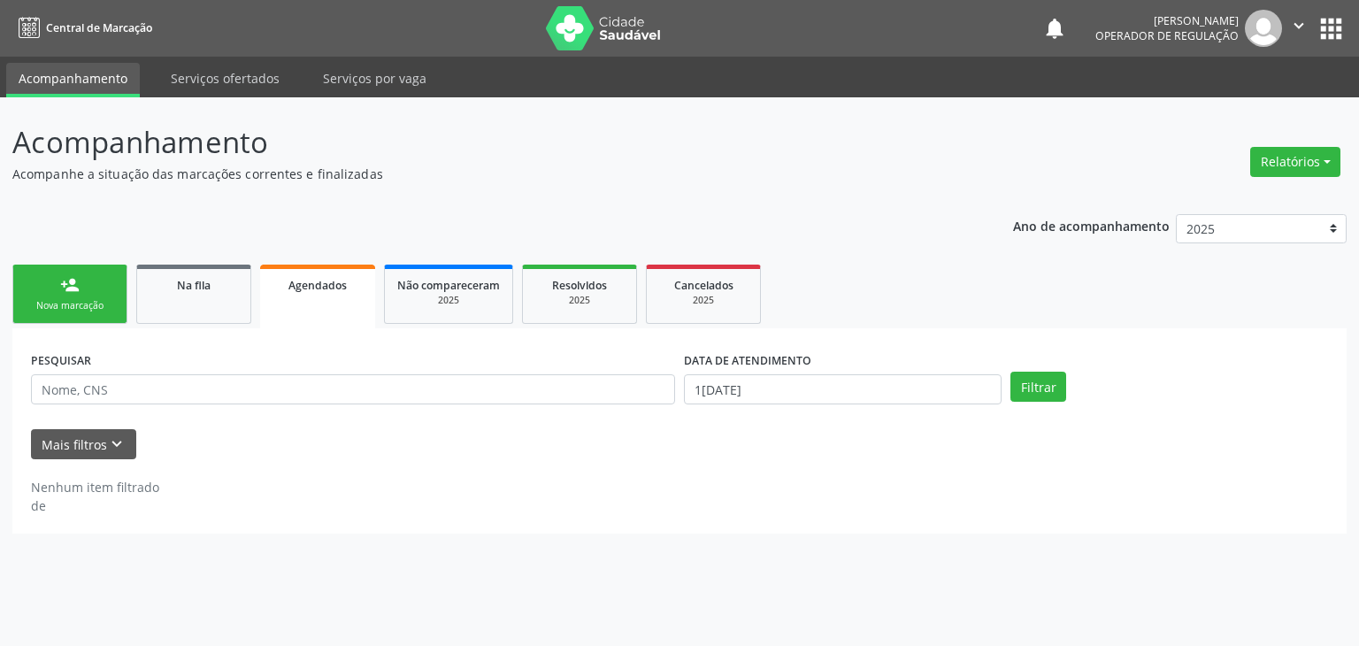
click at [1341, 40] on button "apps" at bounding box center [1331, 28] width 31 height 31
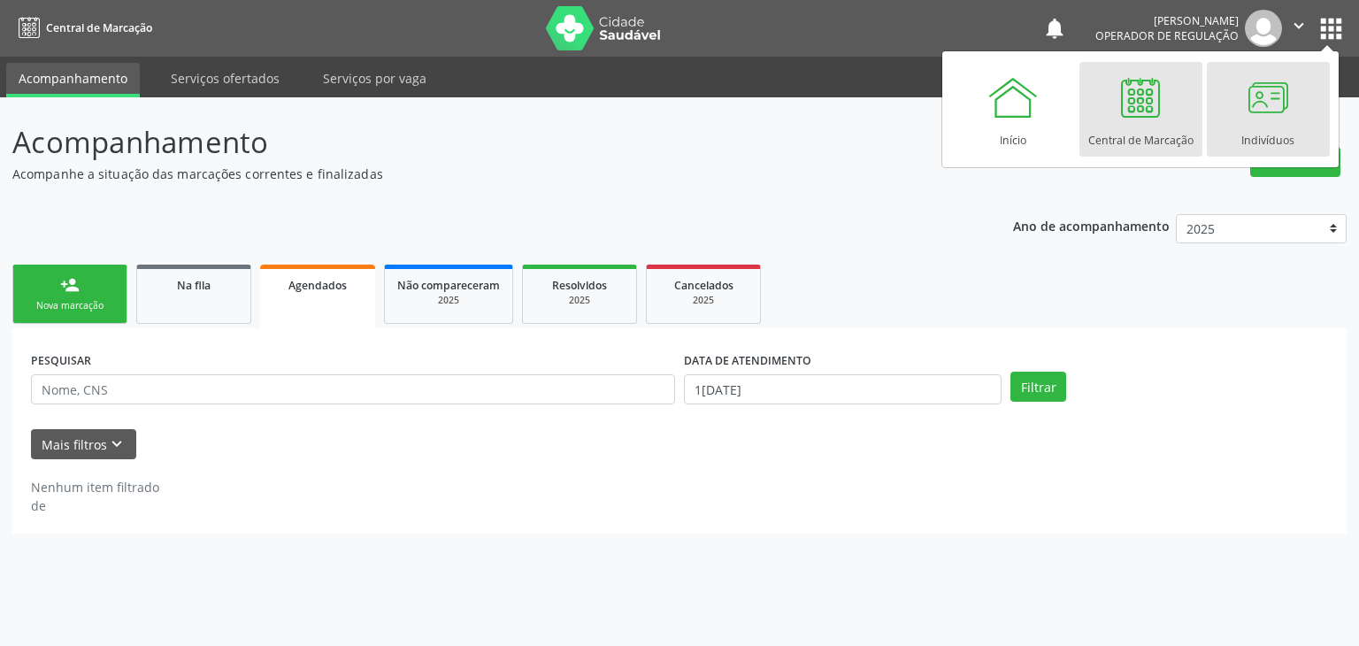
click at [1221, 139] on link "Indivíduos" at bounding box center [1268, 109] width 123 height 95
